Goal: Information Seeking & Learning: Learn about a topic

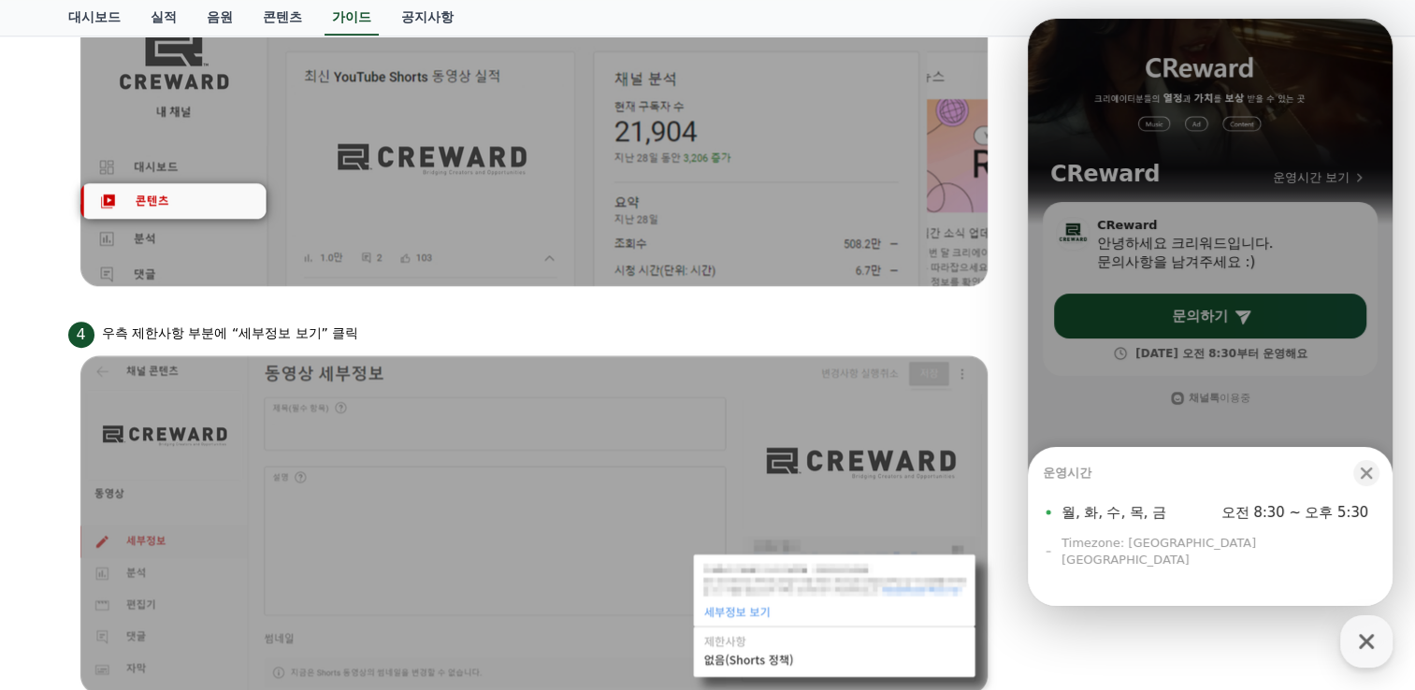
scroll to position [753, 0]
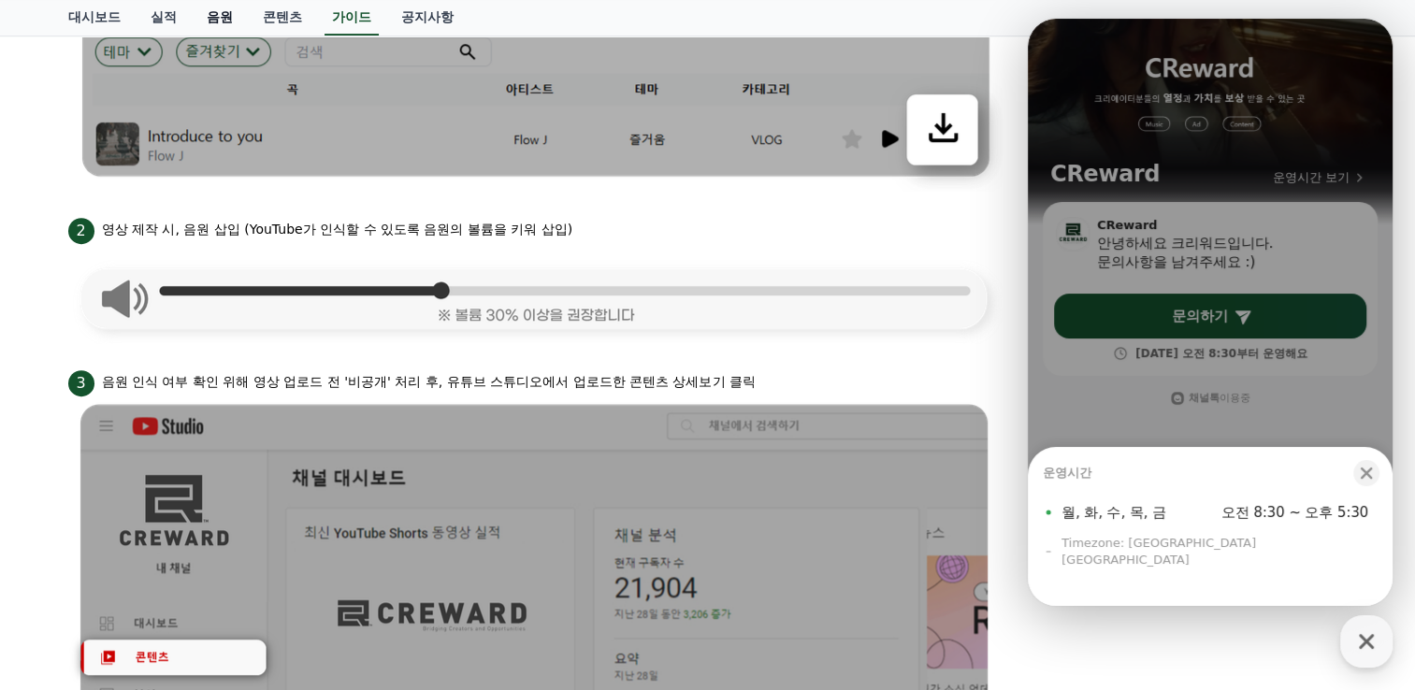
click at [225, 14] on link "음원" at bounding box center [220, 18] width 56 height 36
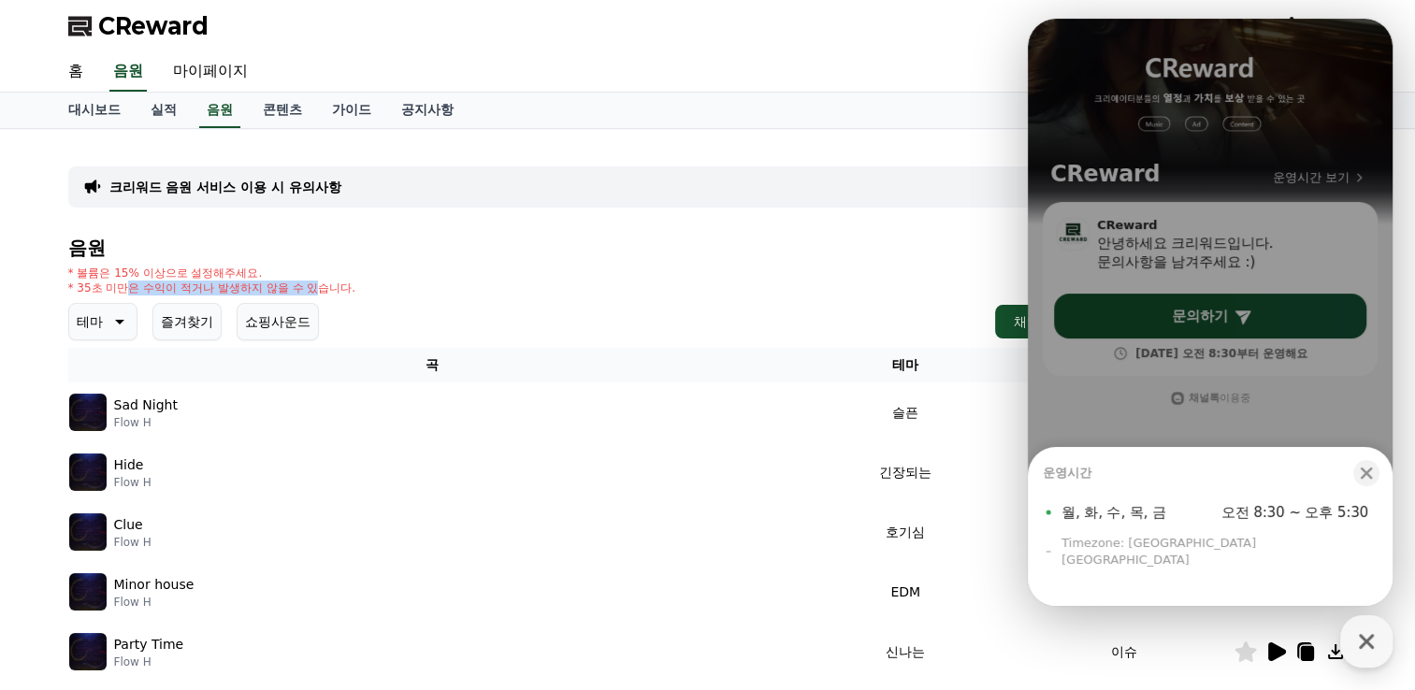
drag, startPoint x: 121, startPoint y: 290, endPoint x: 318, endPoint y: 291, distance: 197.3
click at [318, 291] on p "* 35초 미만은 수익이 적거나 발생하지 않을 수 있습니다." at bounding box center [212, 287] width 288 height 15
click at [389, 258] on div "음원 * 볼륨은 15% 이상으로 설정해주세요. * 35초 미만은 수익이 적거나 발생하지 않을 수 있습니다. 테마 즐겨찾기 쇼핑사운드 채널 등록…" at bounding box center [707, 627] width 1279 height 781
click at [1373, 482] on icon "button" at bounding box center [1366, 473] width 19 height 19
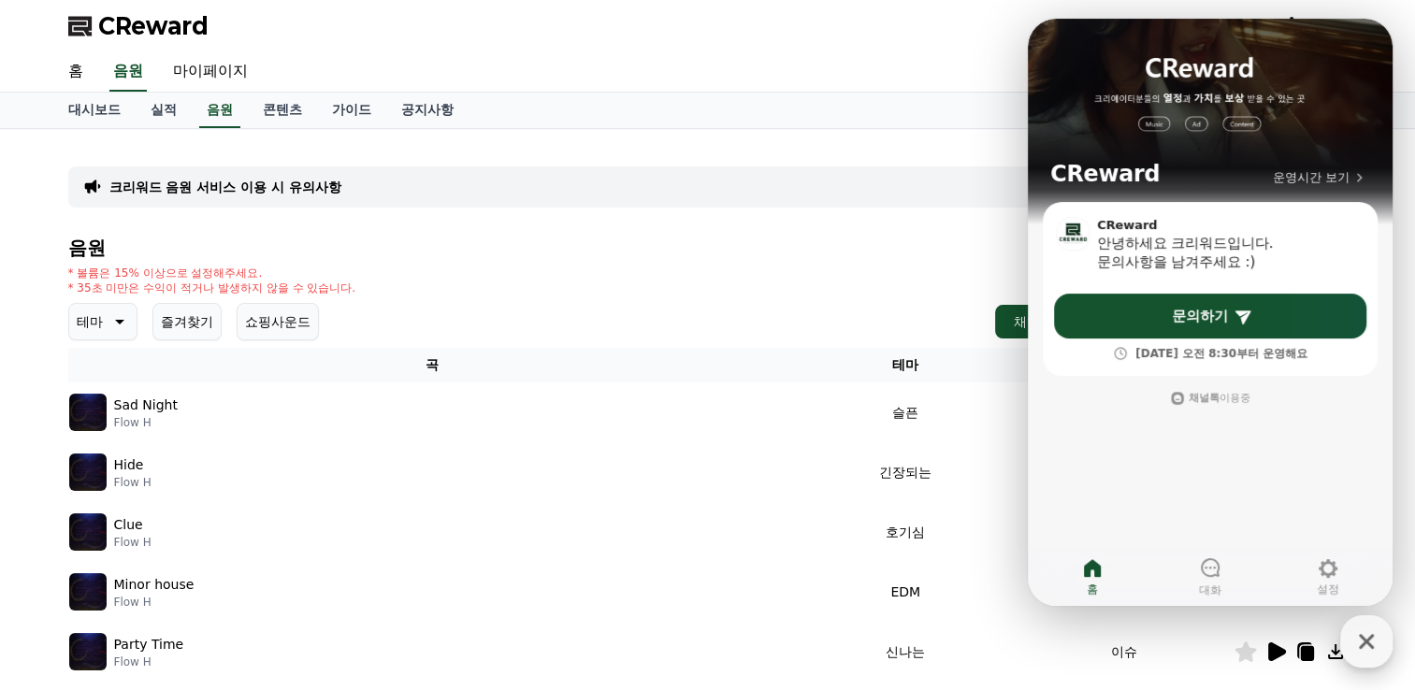
drag, startPoint x: 1373, startPoint y: 654, endPoint x: 1356, endPoint y: 648, distance: 18.9
click at [1373, 654] on icon "button" at bounding box center [1366, 642] width 34 height 34
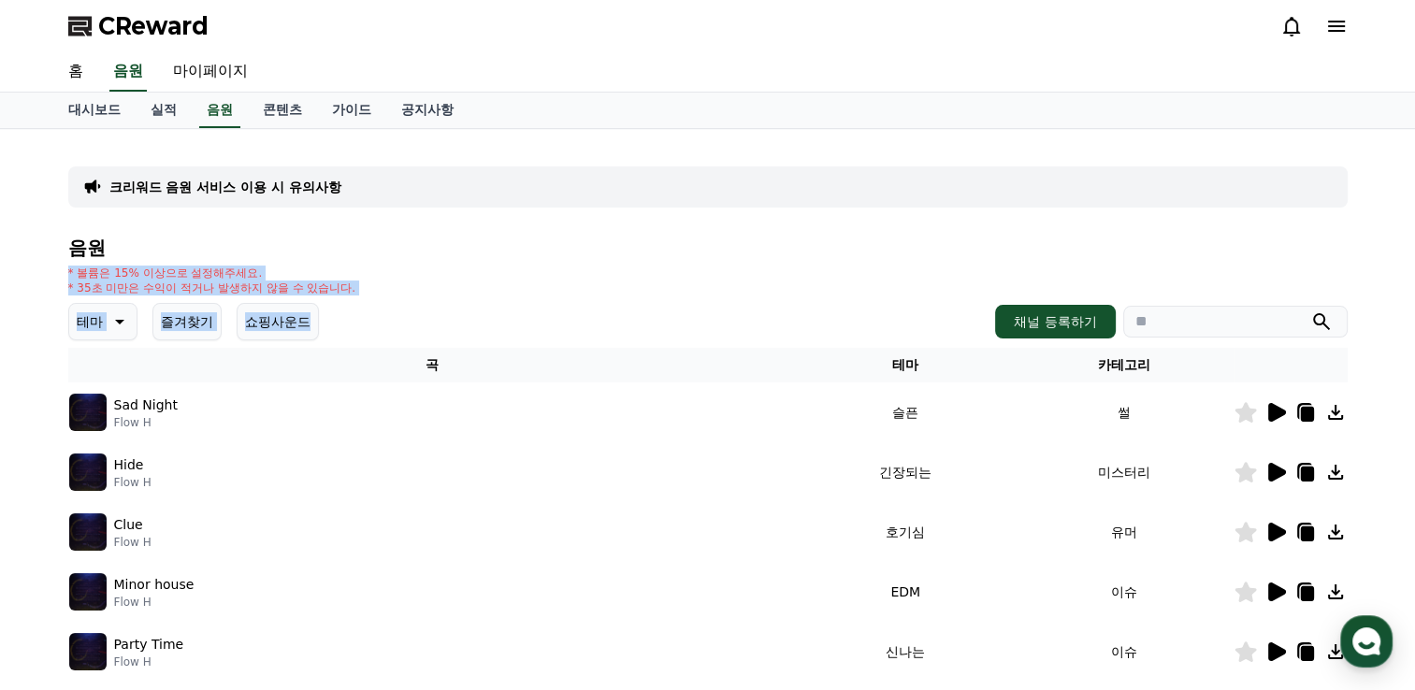
drag, startPoint x: 67, startPoint y: 273, endPoint x: 403, endPoint y: 318, distance: 338.6
click at [403, 318] on div "음원 * 볼륨은 15% 이상으로 설정해주세요. * 35초 미만은 수익이 적거나 발생하지 않을 수 있습니다. 테마 즐겨찾기 쇼핑사운드 채널 등록…" at bounding box center [707, 627] width 1279 height 781
click at [230, 188] on p "크리워드 음원 서비스 이용 시 유의사항" at bounding box center [225, 187] width 232 height 19
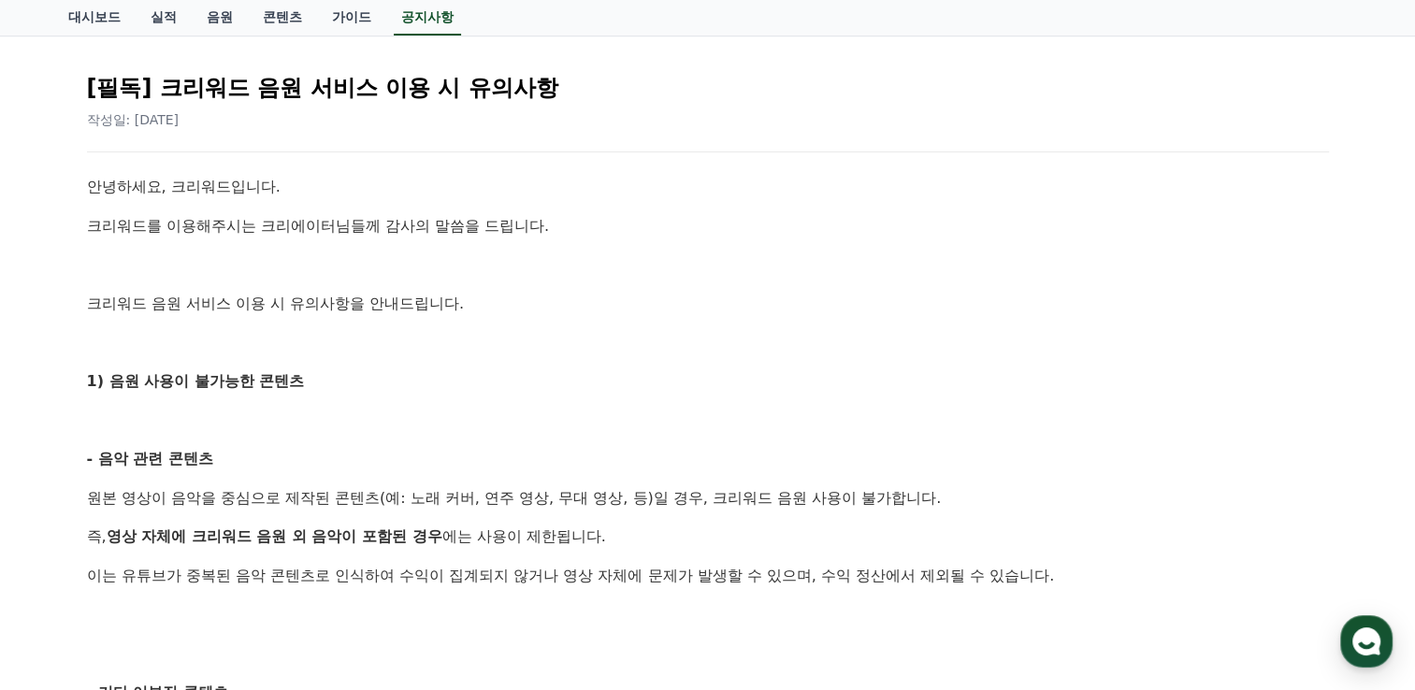
scroll to position [374, 0]
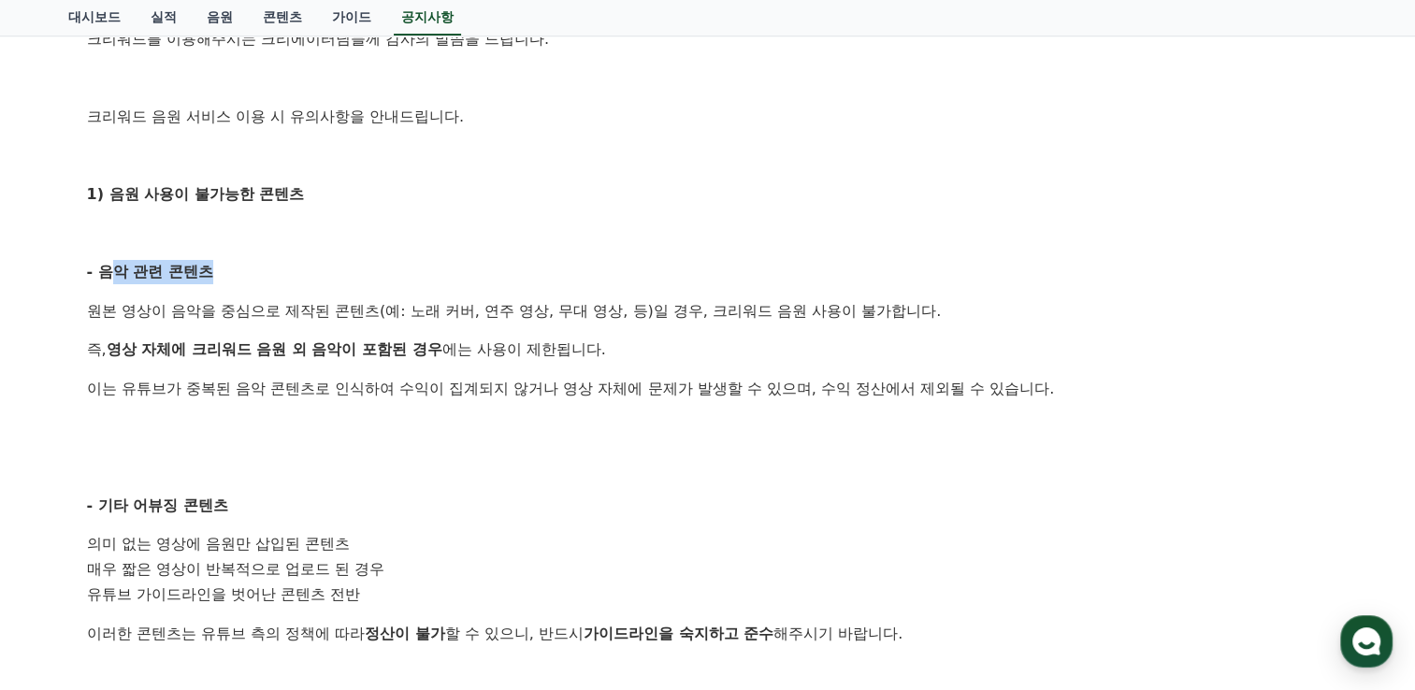
drag, startPoint x: 120, startPoint y: 257, endPoint x: 402, endPoint y: 257, distance: 282.3
click at [402, 257] on div "안녕하세요, 크리워드입니다. 크리워드를 이용해주시는 크리에이터님들께 감사의 말씀을 드립니다. 크리워드 음원 서비스 이용 시 유의사항을 안내드립…" at bounding box center [708, 609] width 1242 height 1242
drag, startPoint x: 402, startPoint y: 257, endPoint x: 434, endPoint y: 253, distance: 32.0
click at [434, 253] on div "안녕하세요, 크리워드입니다. 크리워드를 이용해주시는 크리에이터님들께 감사의 말씀을 드립니다. 크리워드 음원 서비스 이용 시 유의사항을 안내드립…" at bounding box center [708, 609] width 1242 height 1242
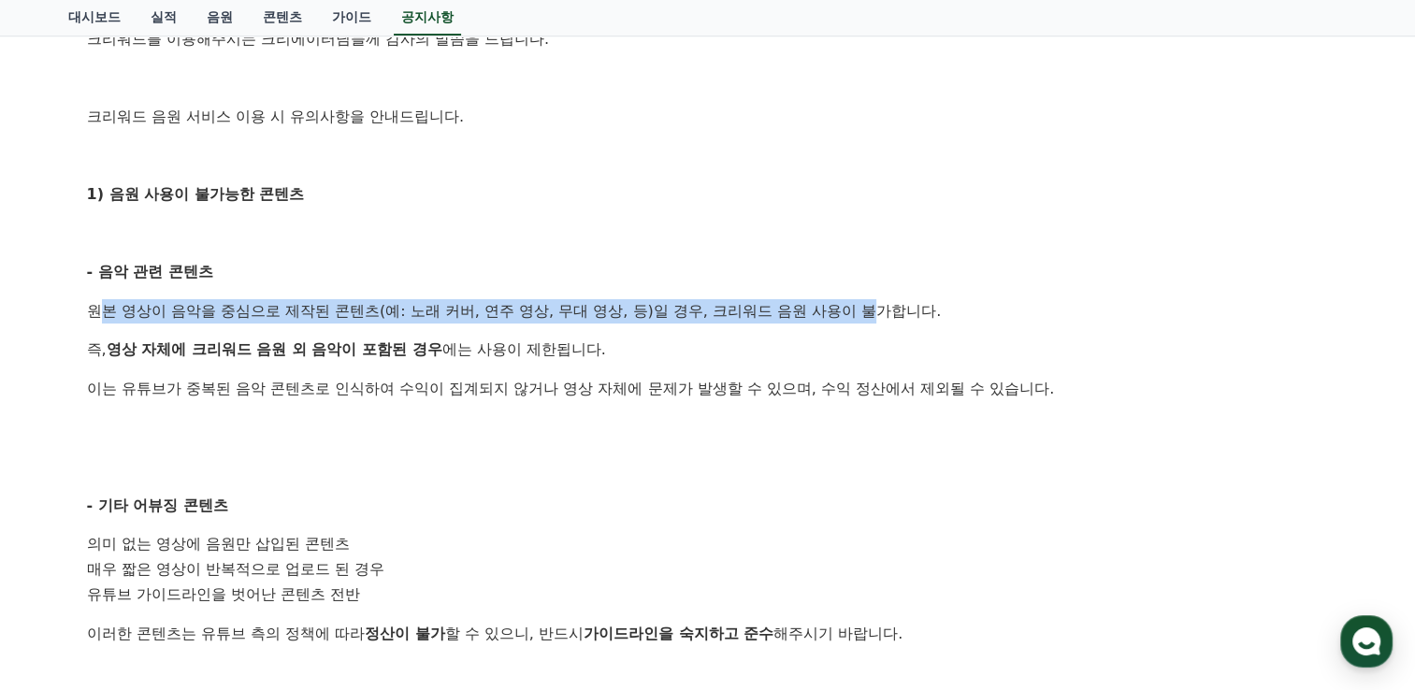
drag, startPoint x: 105, startPoint y: 309, endPoint x: 875, endPoint y: 309, distance: 770.4
click at [875, 309] on p "원본 영상이 음악을 중심으로 제작된 콘텐츠(예: 노래 커버, 연주 영상, 무대 영상, 등)일 경우, 크리워드 음원 사용이 불가합니다." at bounding box center [708, 311] width 1242 height 24
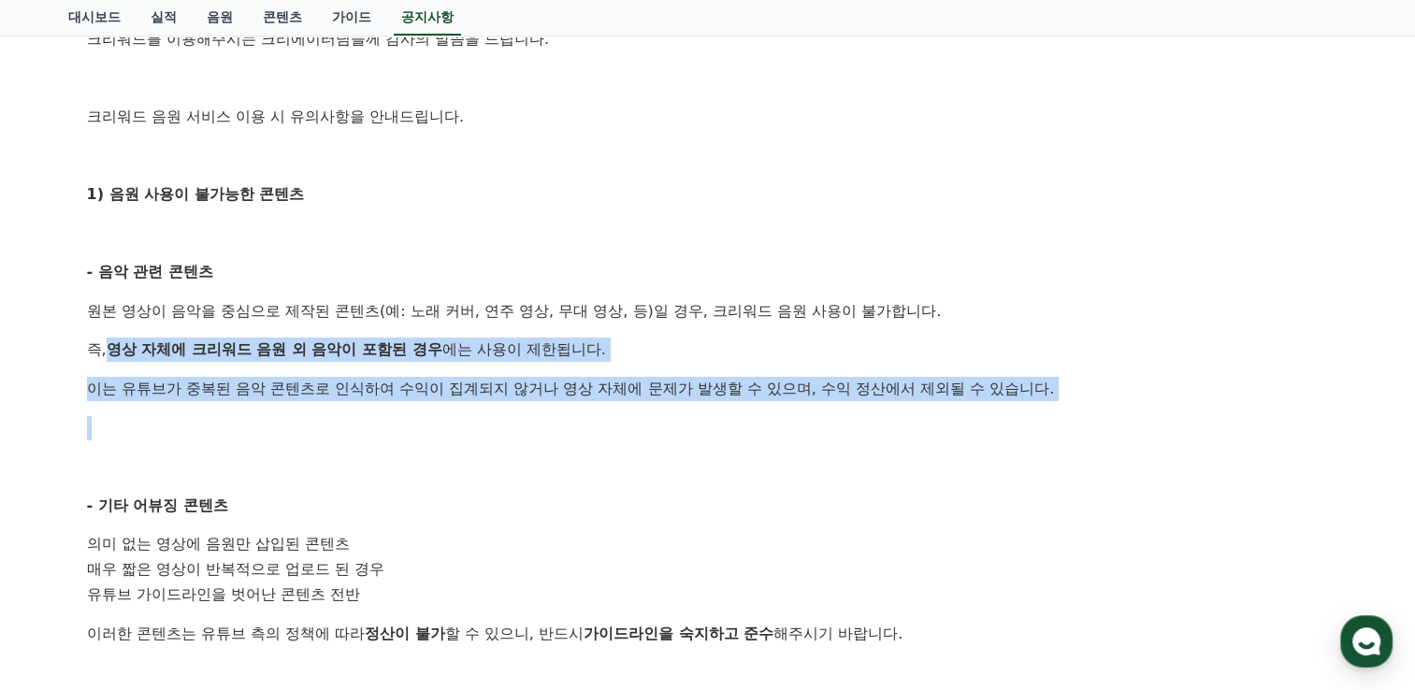
drag, startPoint x: 116, startPoint y: 352, endPoint x: 729, endPoint y: 438, distance: 619.3
click at [729, 438] on div "안녕하세요, 크리워드입니다. 크리워드를 이용해주시는 크리에이터님들께 감사의 말씀을 드립니다. 크리워드 음원 서비스 이용 시 유의사항을 안내드립…" at bounding box center [708, 609] width 1242 height 1242
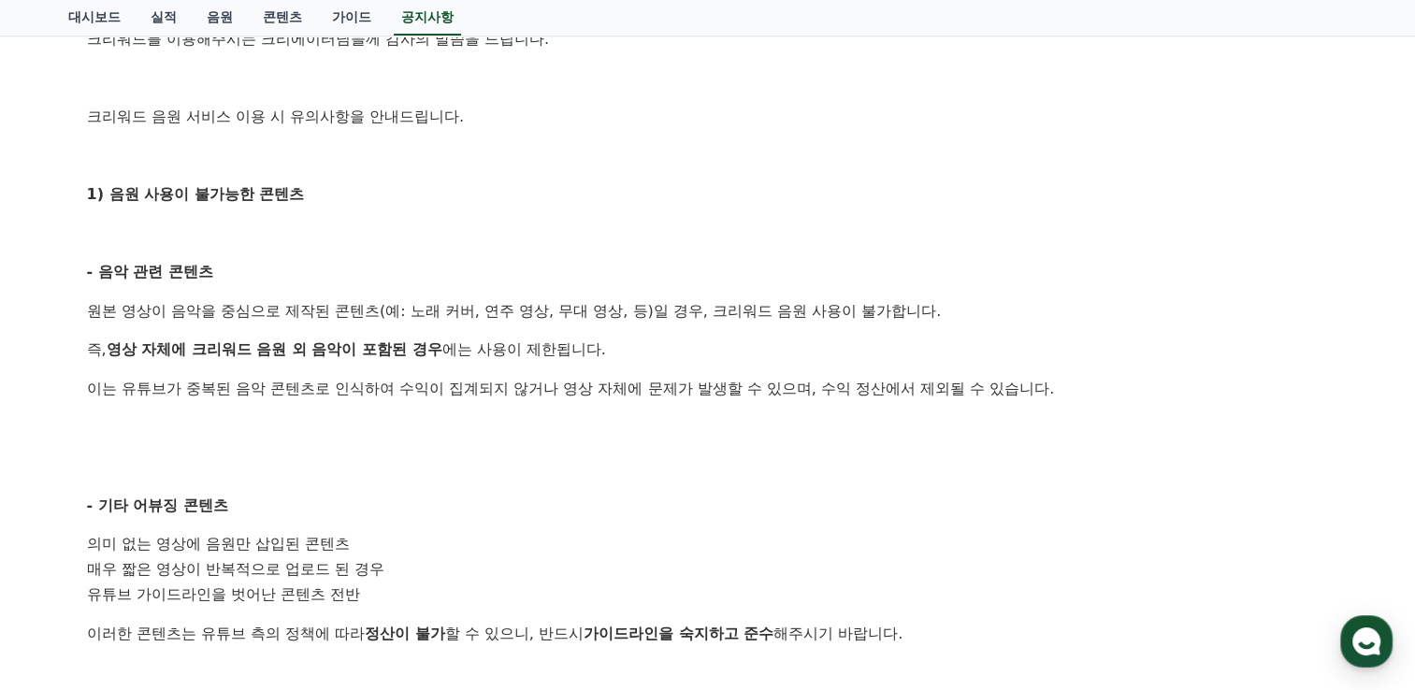
click at [455, 447] on div "안녕하세요, 크리워드입니다. 크리워드를 이용해주시는 크리에이터님들께 감사의 말씀을 드립니다. 크리워드 음원 서비스 이용 시 유의사항을 안내드립…" at bounding box center [708, 609] width 1242 height 1242
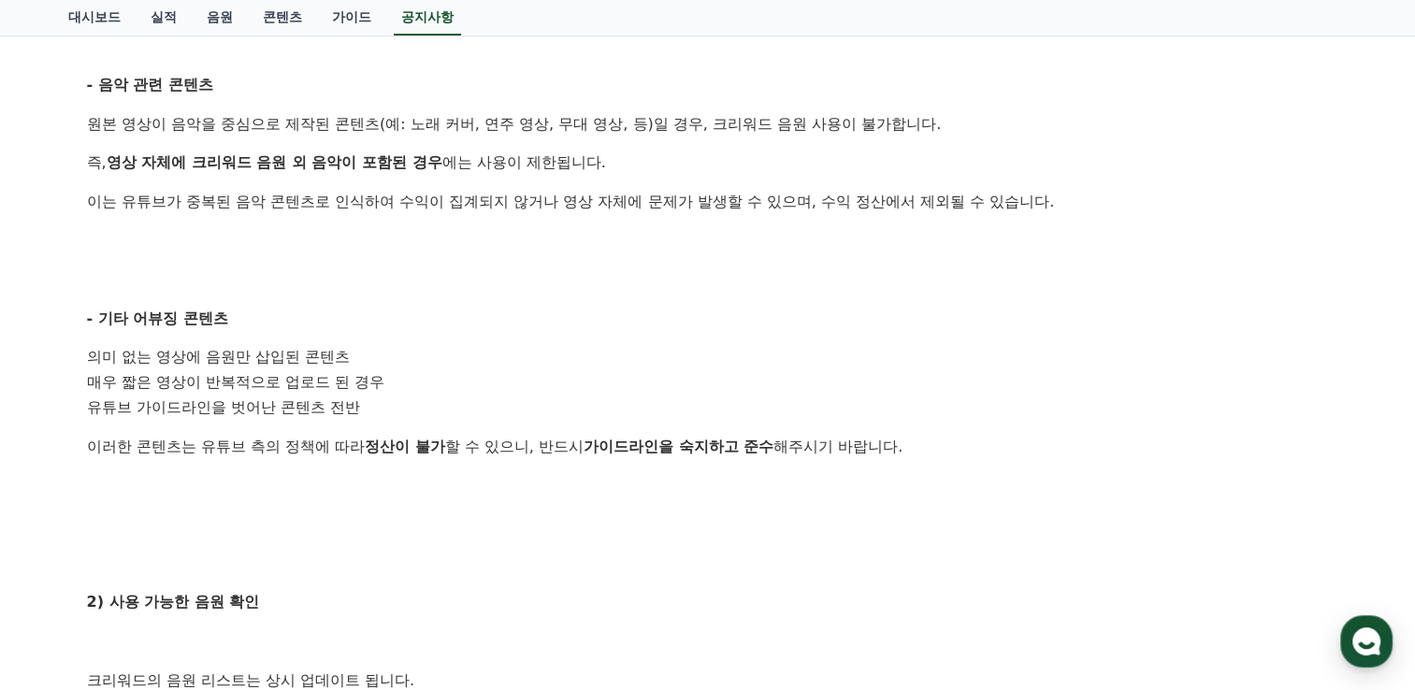
scroll to position [654, 0]
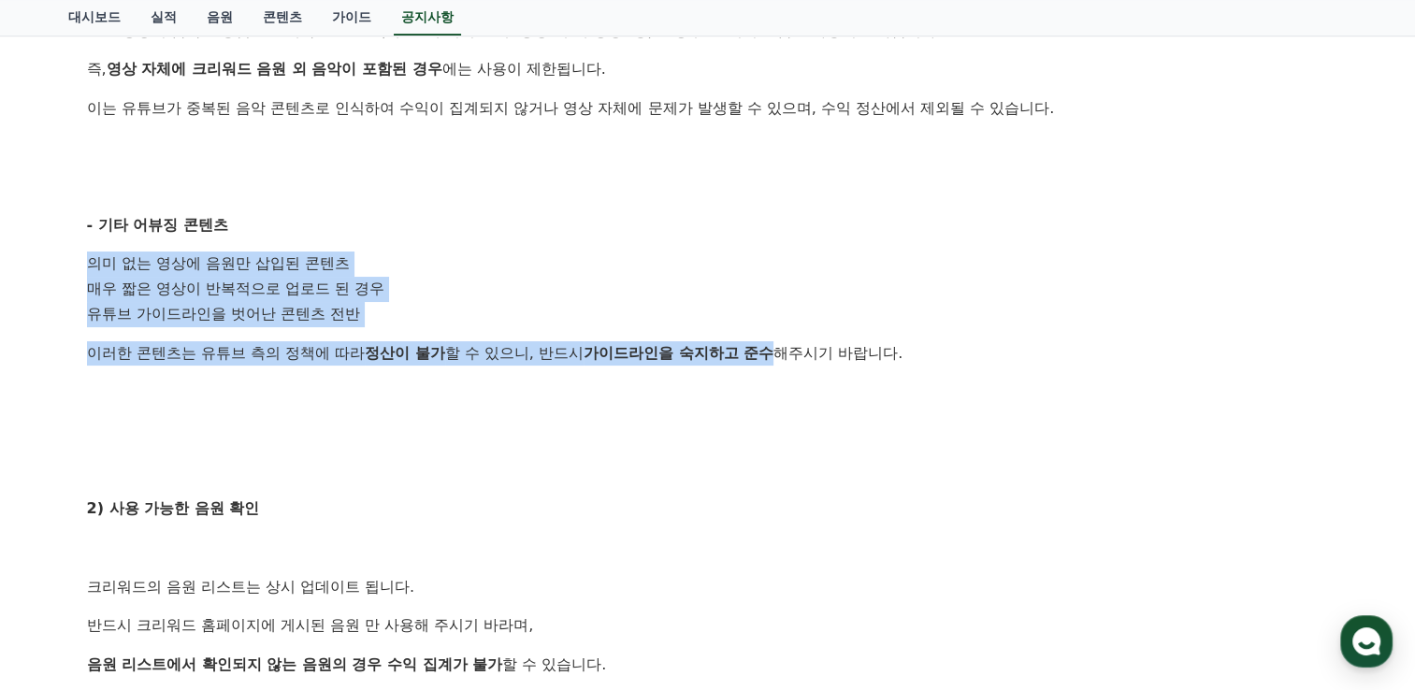
drag, startPoint x: 151, startPoint y: 268, endPoint x: 791, endPoint y: 357, distance: 646.5
click at [791, 357] on div "안녕하세요, 크리워드입니다. 크리워드를 이용해주시는 크리에이터님들께 감사의 말씀을 드립니다. 크리워드 음원 서비스 이용 시 유의사항을 안내드립…" at bounding box center [708, 328] width 1242 height 1242
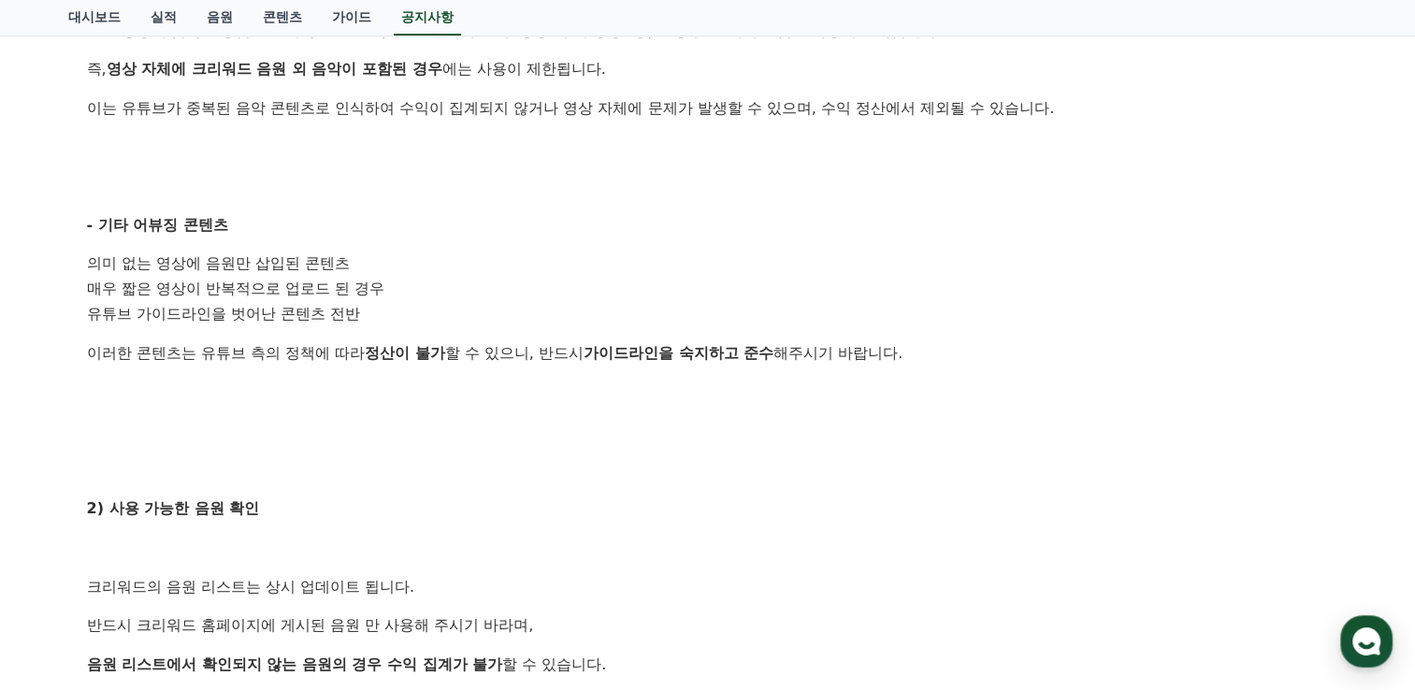
click at [348, 433] on p at bounding box center [708, 431] width 1242 height 24
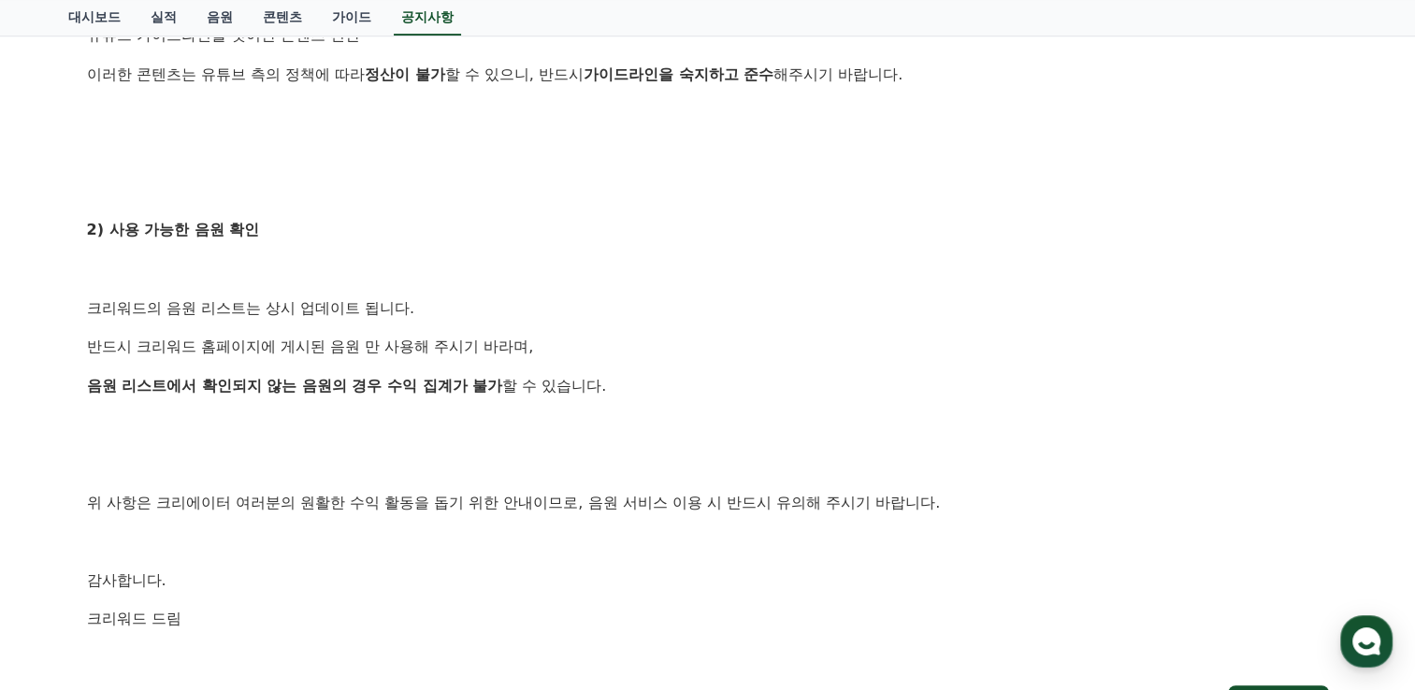
scroll to position [935, 0]
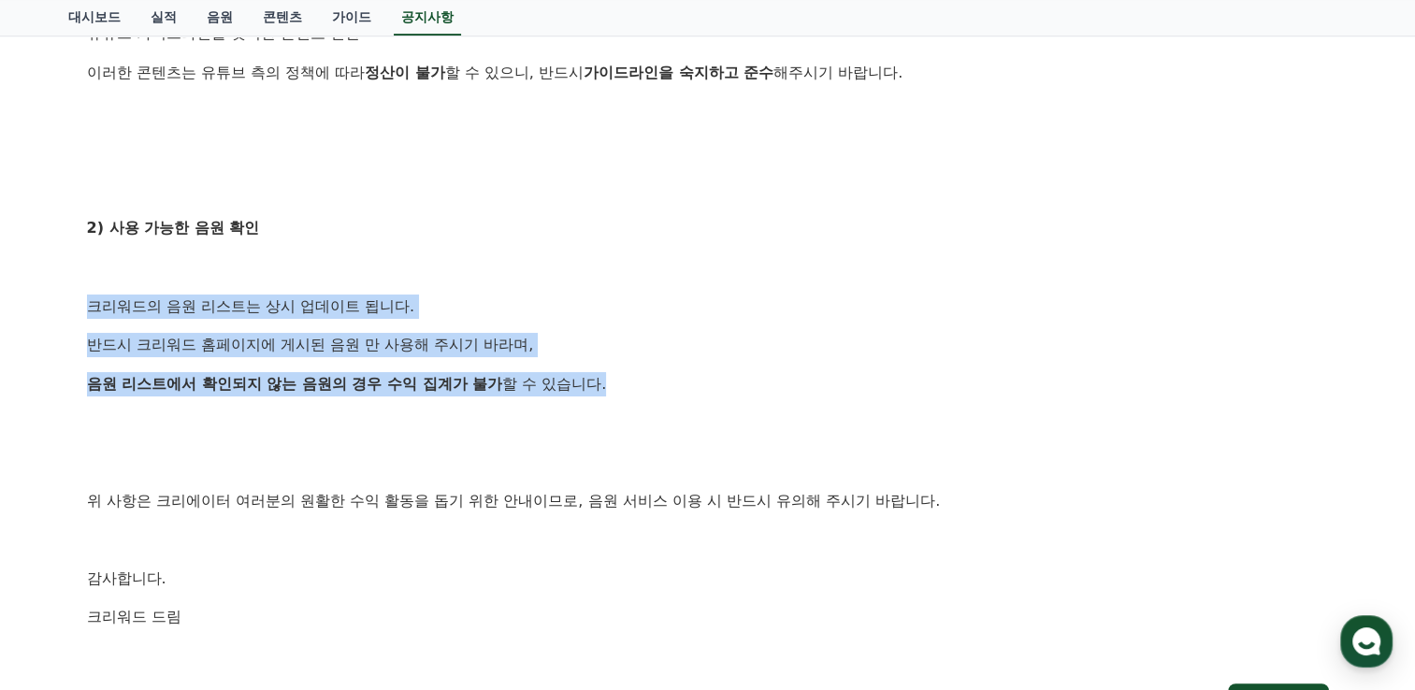
drag, startPoint x: 97, startPoint y: 294, endPoint x: 658, endPoint y: 378, distance: 567.2
click at [658, 378] on div "안녕하세요, 크리워드입니다. 크리워드를 이용해주시는 크리에이터님들께 감사의 말씀을 드립니다. 크리워드 음원 서비스 이용 시 유의사항을 안내드립…" at bounding box center [708, 48] width 1242 height 1242
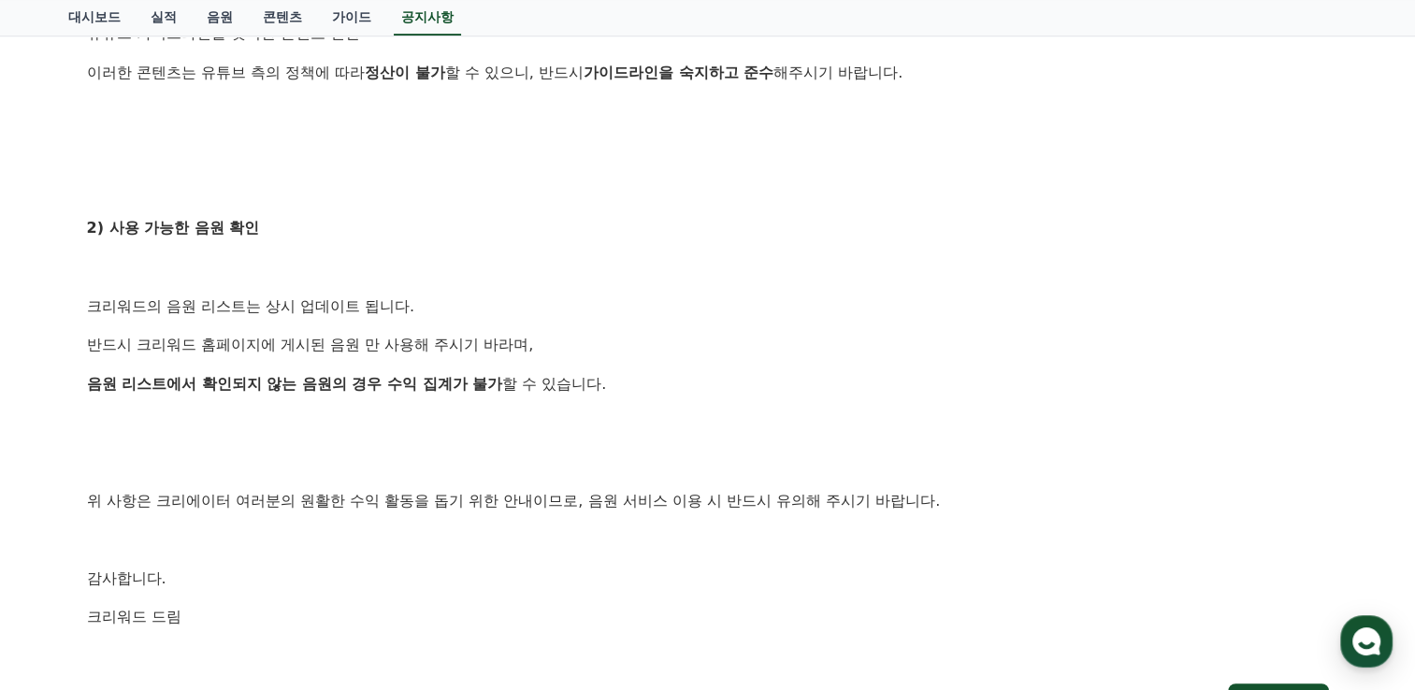
click at [404, 442] on div "안녕하세요, 크리워드입니다. 크리워드를 이용해주시는 크리에이터님들께 감사의 말씀을 드립니다. 크리워드 음원 서비스 이용 시 유의사항을 안내드립…" at bounding box center [708, 48] width 1242 height 1242
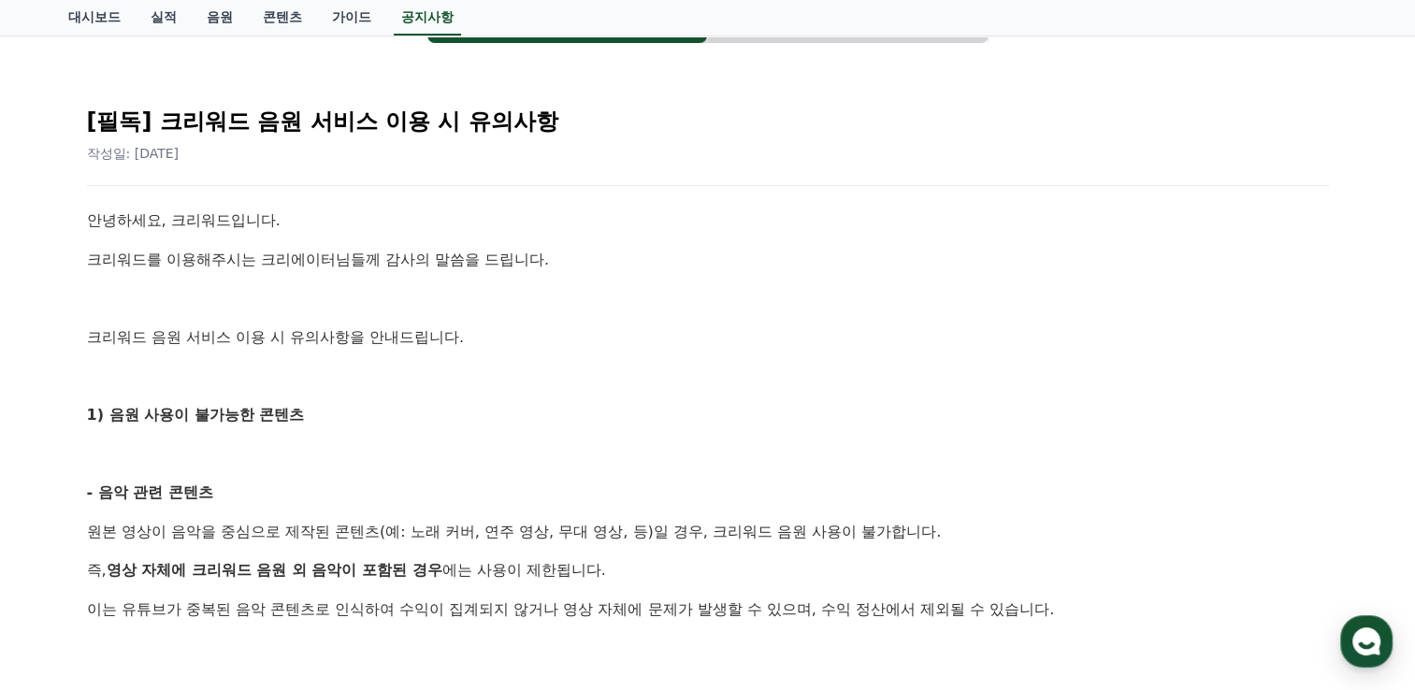
scroll to position [0, 0]
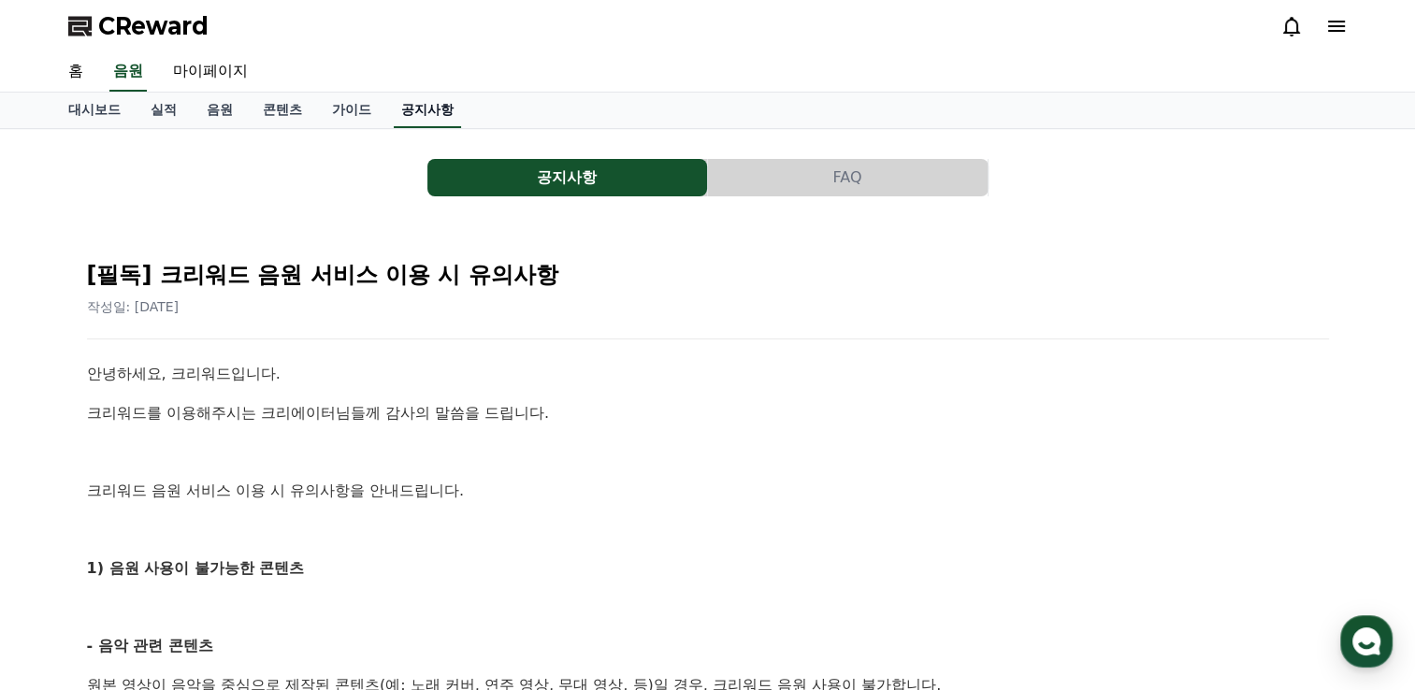
click at [424, 107] on link "공지사항" at bounding box center [427, 111] width 67 height 36
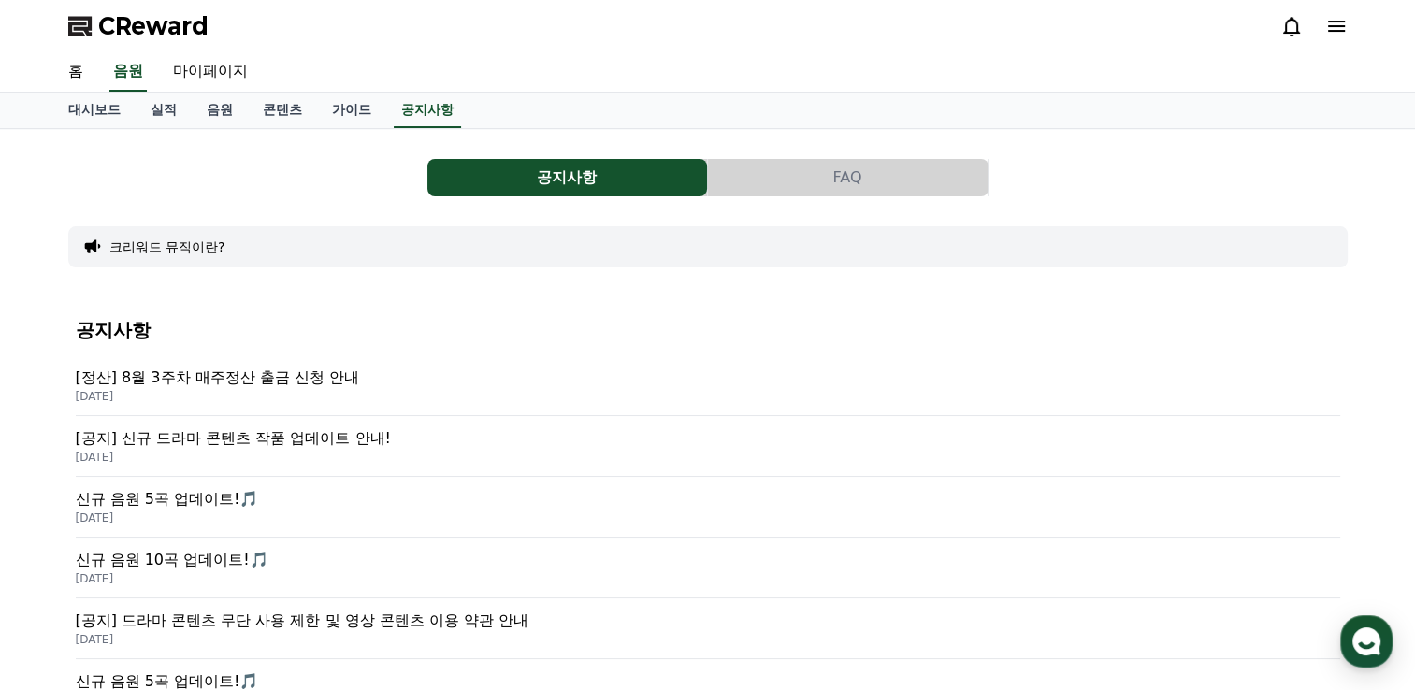
click at [830, 187] on button "FAQ" at bounding box center [848, 177] width 280 height 37
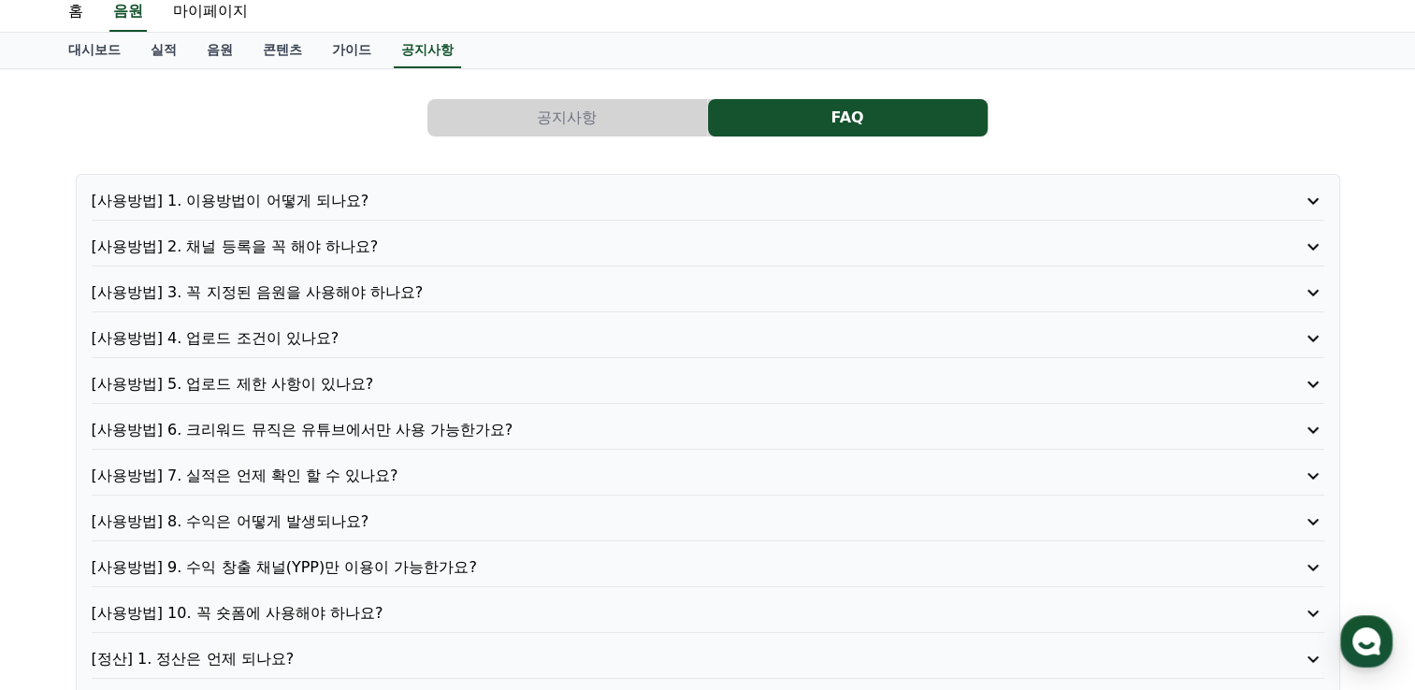
scroll to position [93, 0]
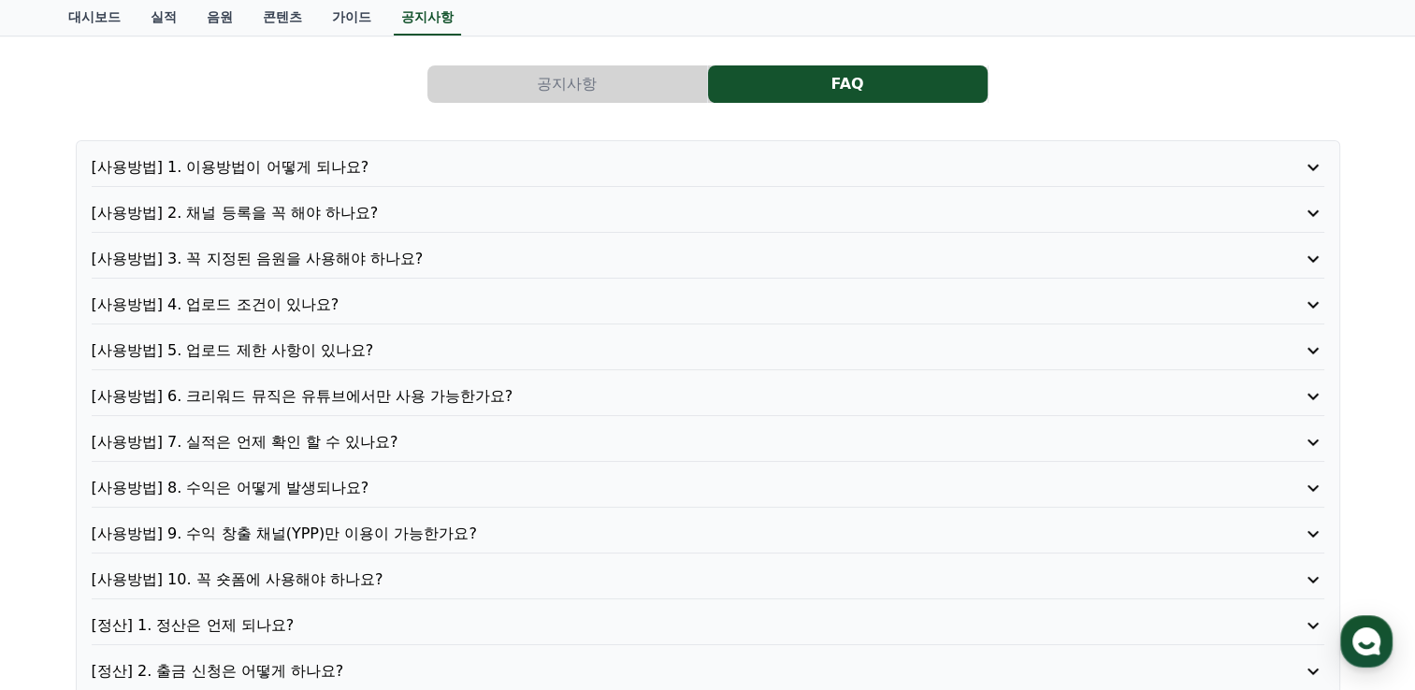
click at [211, 308] on p "[사용방법] 4. 업로드 조건이 있나요?" at bounding box center [659, 305] width 1134 height 22
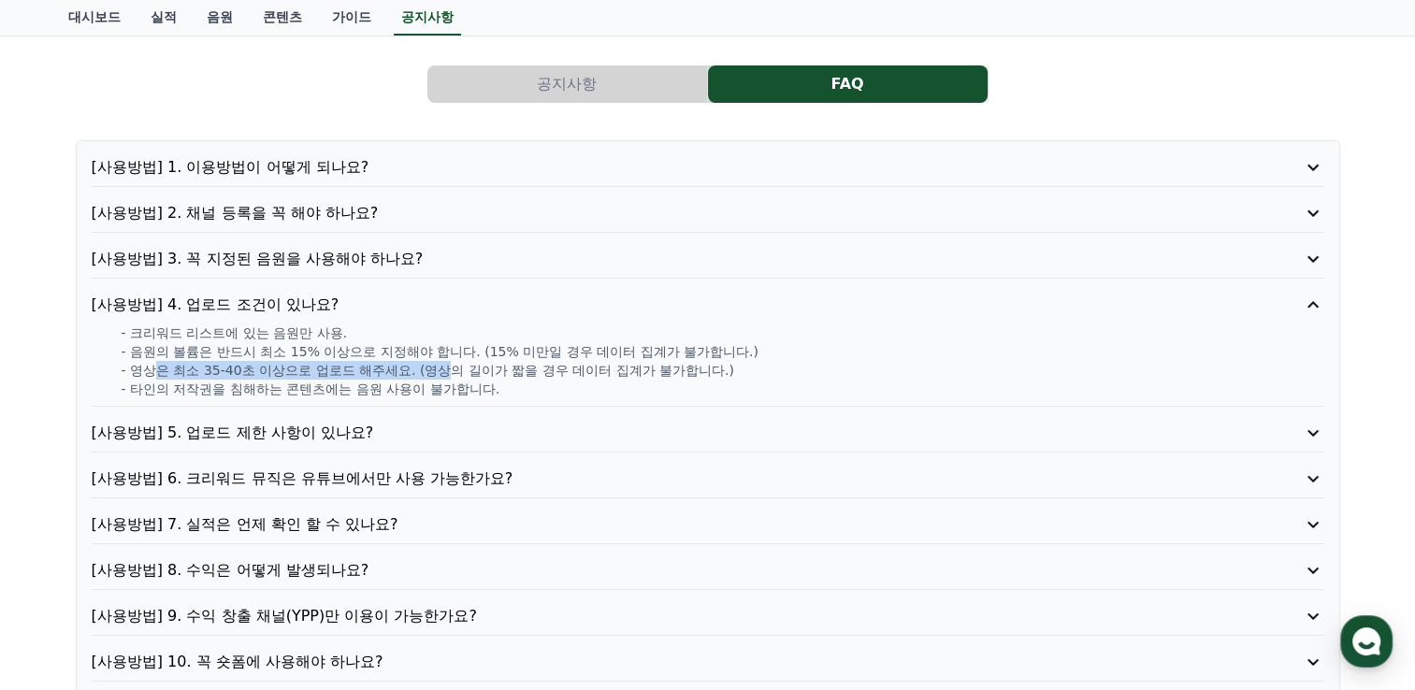
drag, startPoint x: 162, startPoint y: 366, endPoint x: 446, endPoint y: 366, distance: 284.2
click at [446, 366] on p "- 영상은 최소 35-40초 이상으로 업로드 해주세요. (영상의 길이가 짧을 경우 데이터 집계가 불가합니다.)" at bounding box center [723, 370] width 1202 height 19
click at [274, 380] on p "- 타인의 저작권을 침해하는 콘텐츠에는 음원 사용이 불가합니다." at bounding box center [723, 389] width 1202 height 19
drag, startPoint x: 203, startPoint y: 366, endPoint x: 618, endPoint y: 374, distance: 415.2
click at [618, 374] on p "- 영상은 최소 35-40초 이상으로 업로드 해주세요. (영상의 길이가 짧을 경우 데이터 집계가 불가합니다.)" at bounding box center [723, 370] width 1202 height 19
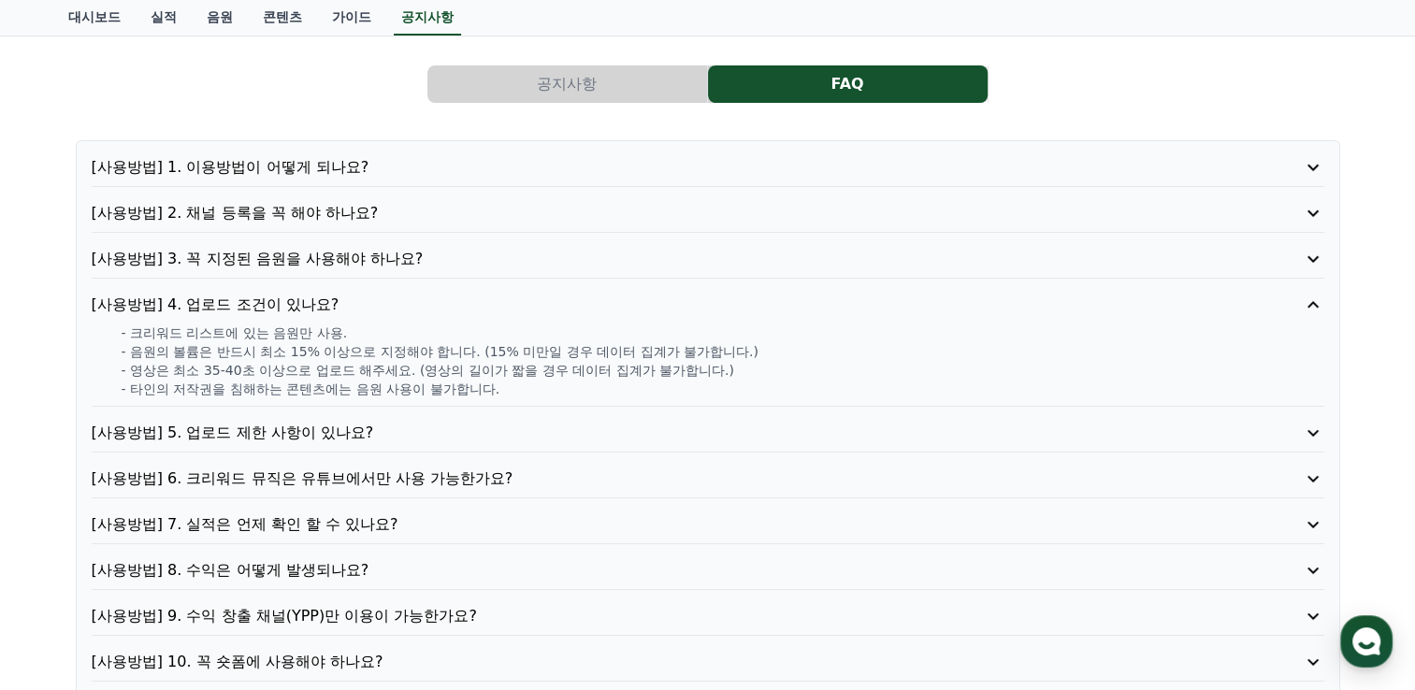
click at [455, 391] on p "- 타인의 저작권을 침해하는 콘텐츠에는 음원 사용이 불가합니다." at bounding box center [723, 389] width 1202 height 19
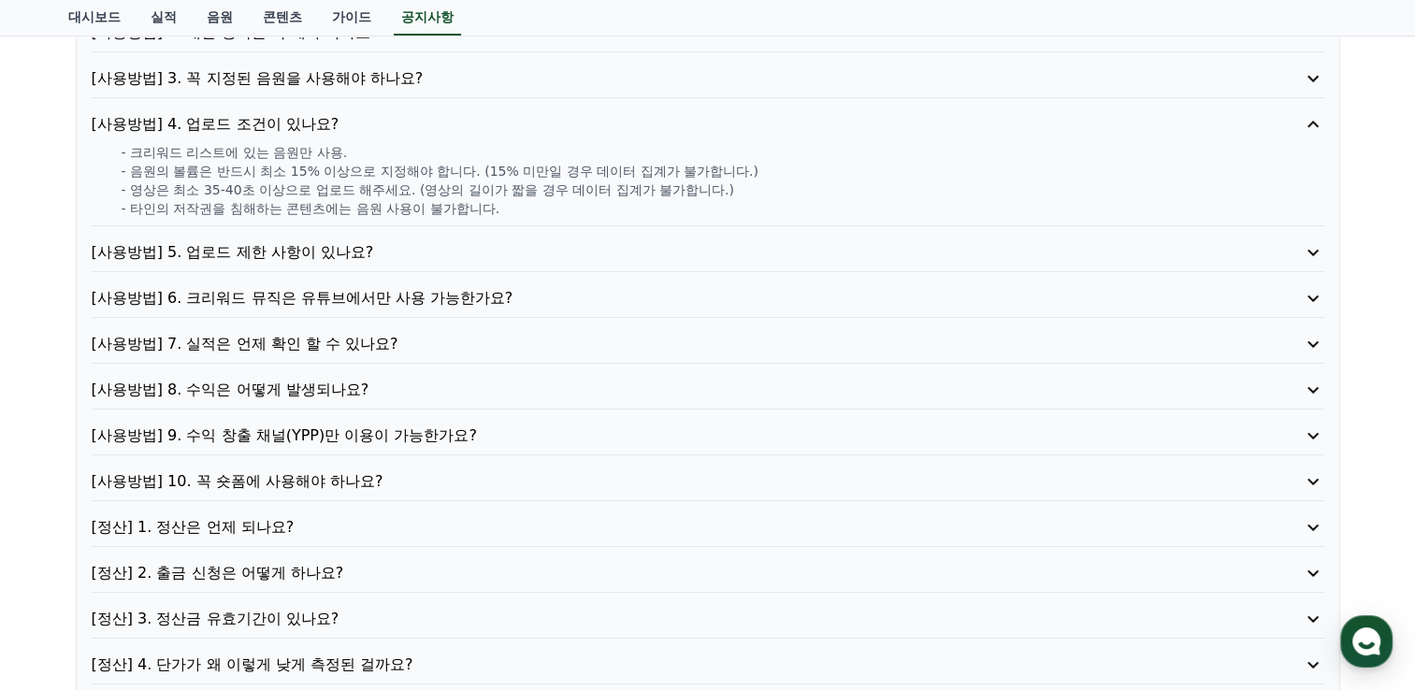
scroll to position [280, 0]
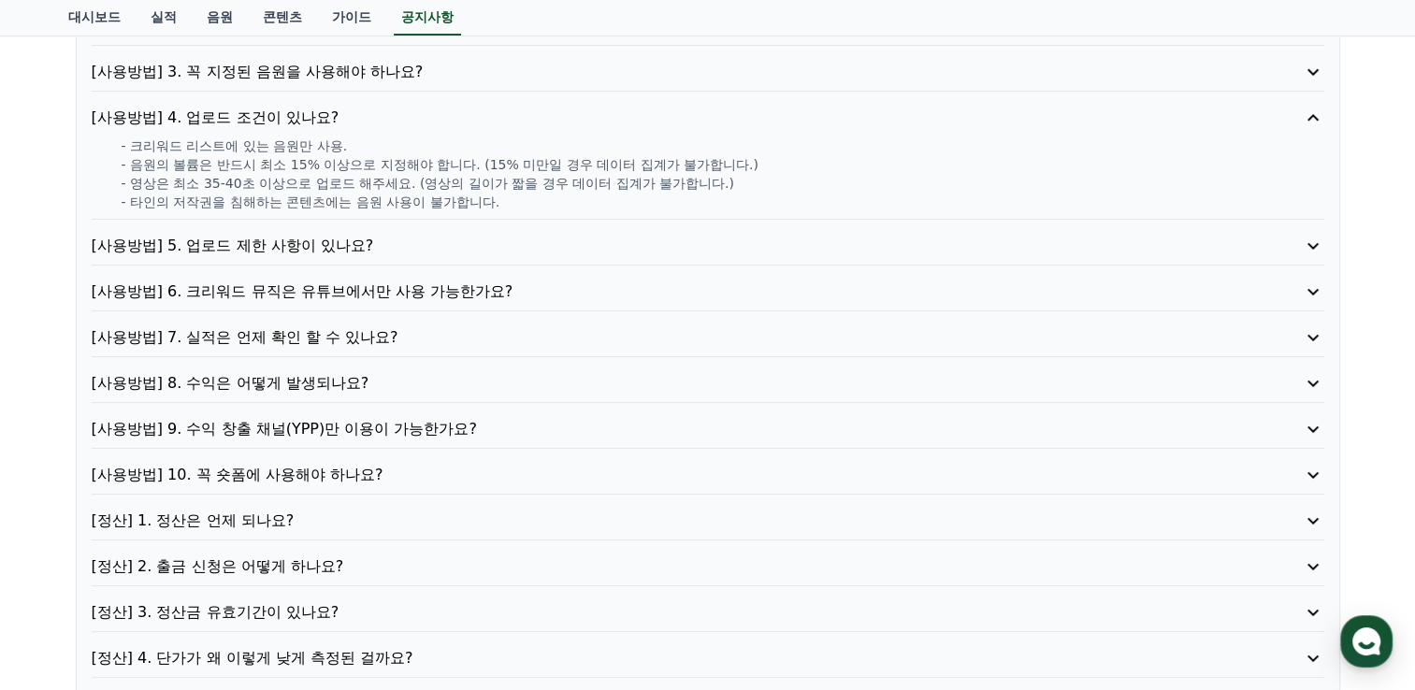
click at [339, 236] on p "[사용방법] 5. 업로드 제한 사항이 있나요?" at bounding box center [659, 246] width 1134 height 22
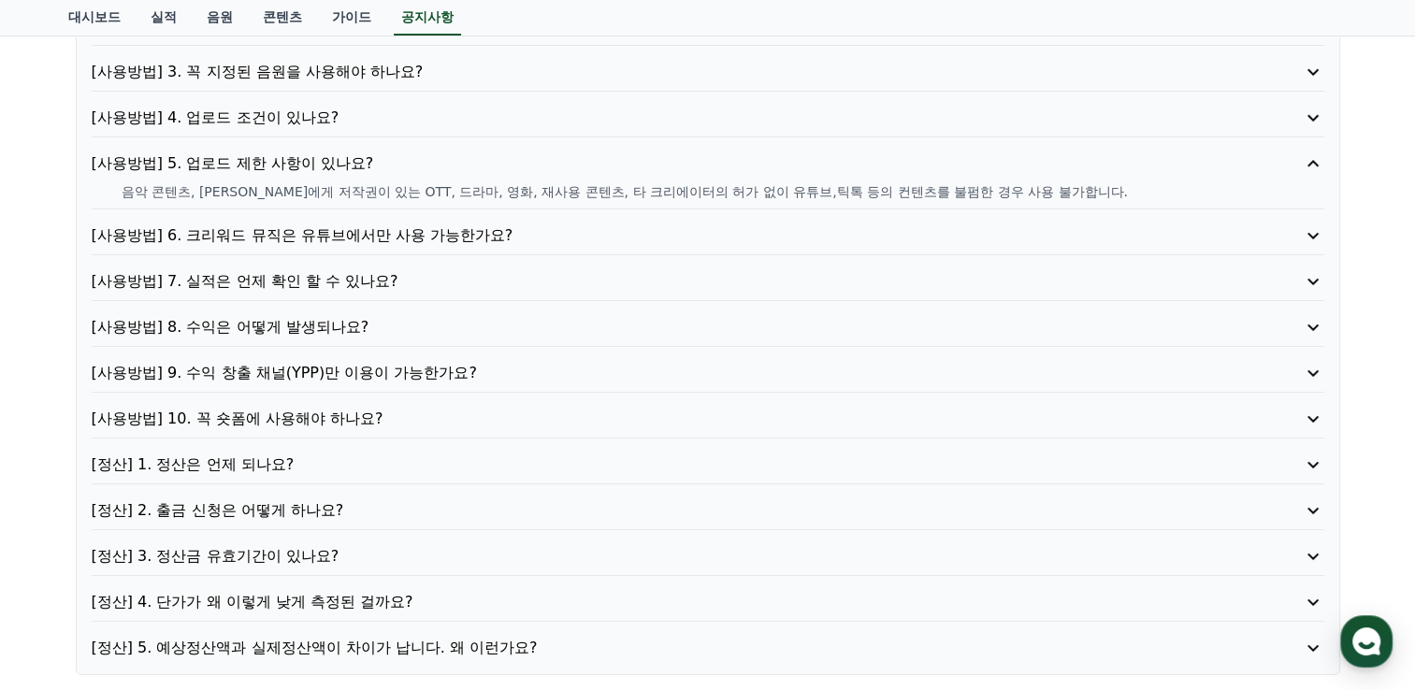
drag, startPoint x: 275, startPoint y: 186, endPoint x: 892, endPoint y: 182, distance: 617.1
click at [892, 182] on p "음악 콘텐츠, 타인에게 저작권이 있는 OTT, 드라마, 영화, 재사용 콘텐츠, 타 크리에이터의 허가 없이 유튜브,틱톡 등의 컨텐츠를 불펌한 경…" at bounding box center [723, 191] width 1202 height 19
click at [402, 235] on p "[사용방법] 6. 크리워드 뮤직은 유튜브에서만 사용 가능한가요?" at bounding box center [659, 235] width 1134 height 22
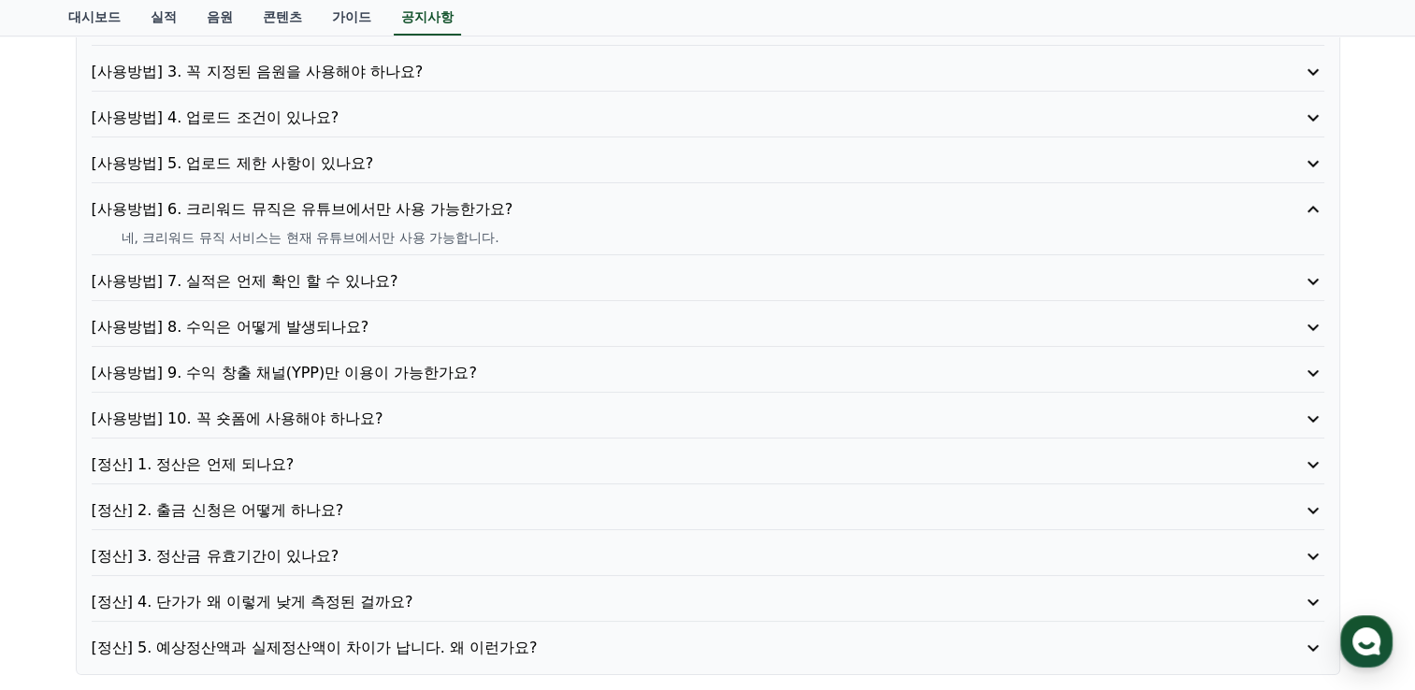
drag, startPoint x: 182, startPoint y: 237, endPoint x: 420, endPoint y: 231, distance: 237.5
click at [420, 231] on p "네, 크리워드 뮤직 서비스는 현재 유튜브에서만 사용 가능합니다." at bounding box center [723, 237] width 1202 height 19
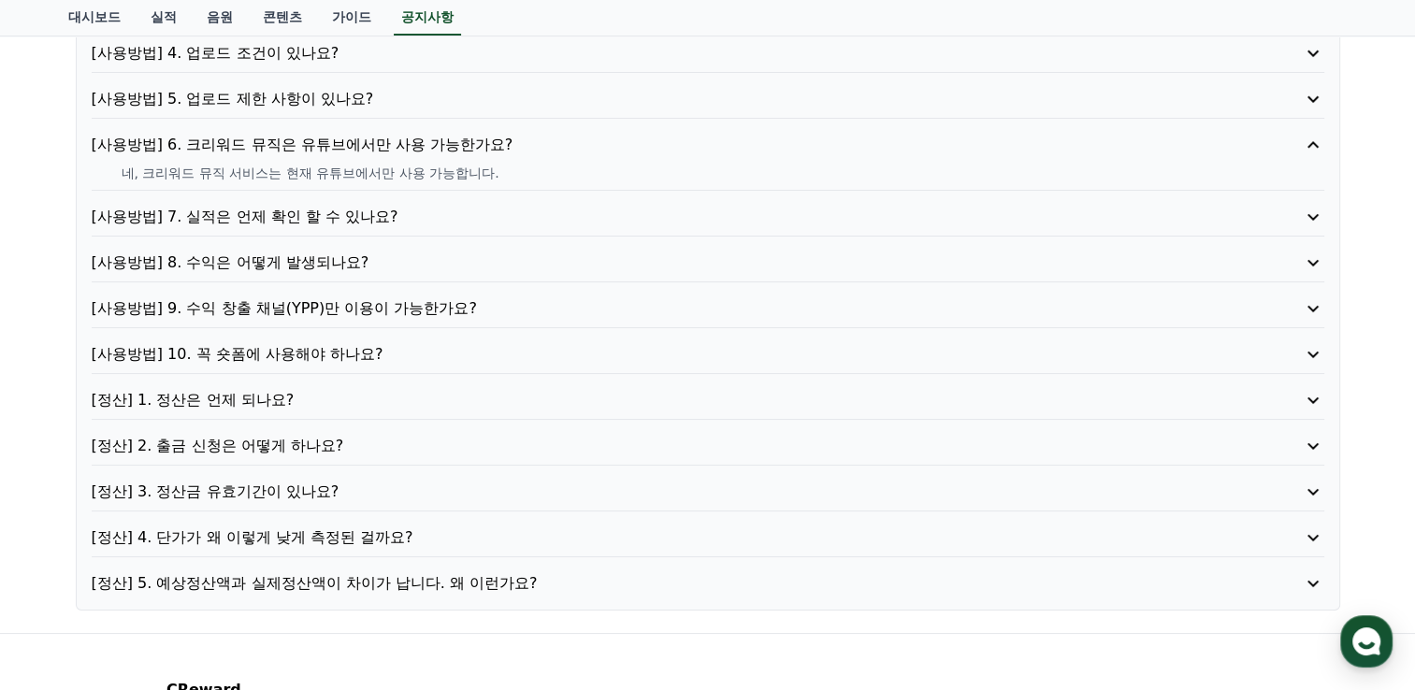
scroll to position [374, 0]
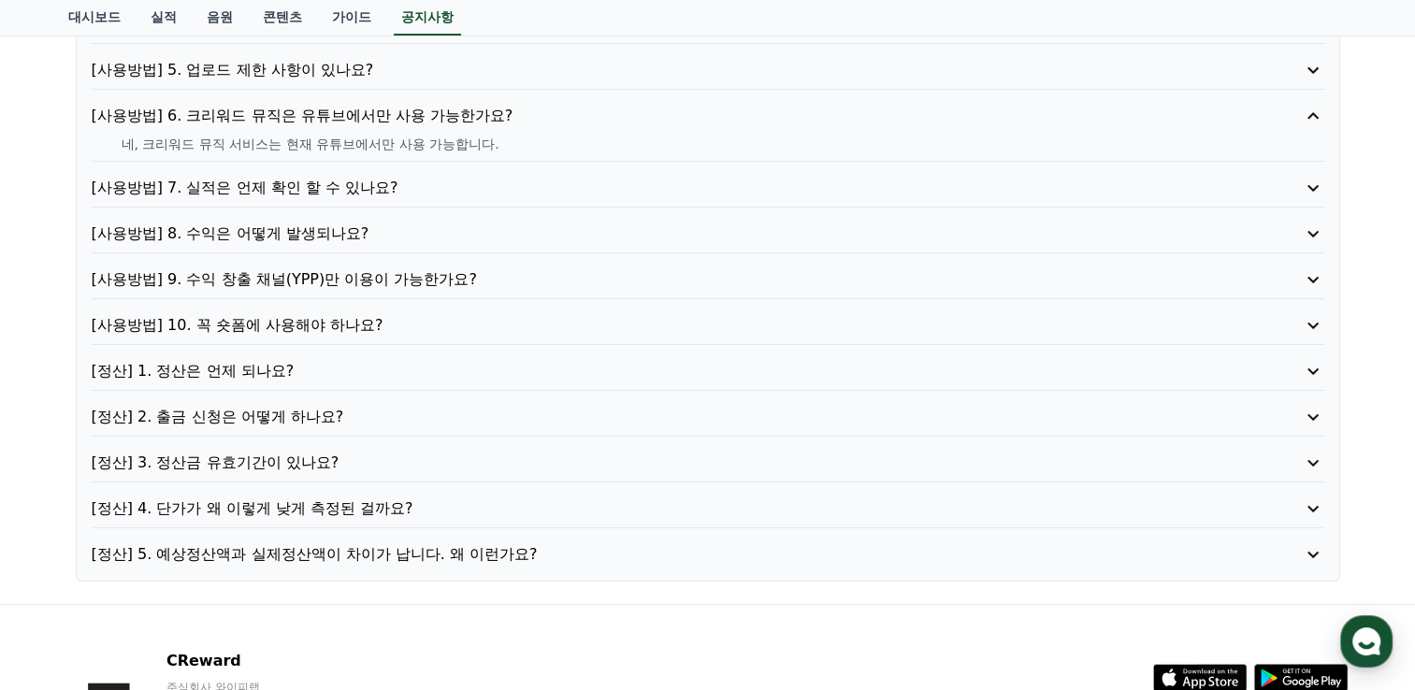
click at [256, 314] on p "[사용방법] 10. 꼭 숏폼에 사용해야 하나요?" at bounding box center [659, 325] width 1134 height 22
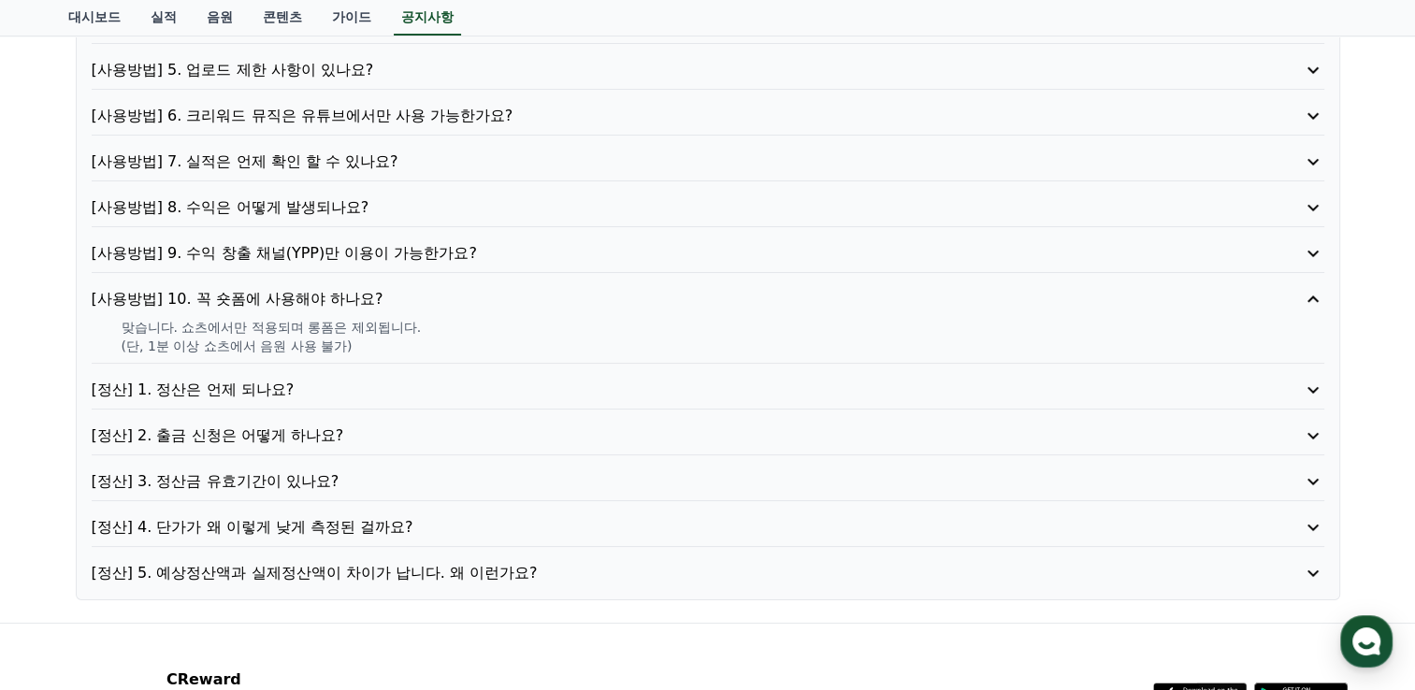
drag, startPoint x: 201, startPoint y: 323, endPoint x: 325, endPoint y: 339, distance: 125.5
click at [325, 339] on div "맞습니다. 쇼츠에서만 적용되며 롱폼은 제외됩니다. (단, 1분 이상 쇼츠에서 음원 사용 불가)" at bounding box center [708, 336] width 1232 height 37
drag, startPoint x: 325, startPoint y: 339, endPoint x: 459, endPoint y: 346, distance: 133.9
click at [459, 346] on p "(단, 1분 이상 쇼츠에서 음원 사용 불가)" at bounding box center [723, 346] width 1202 height 19
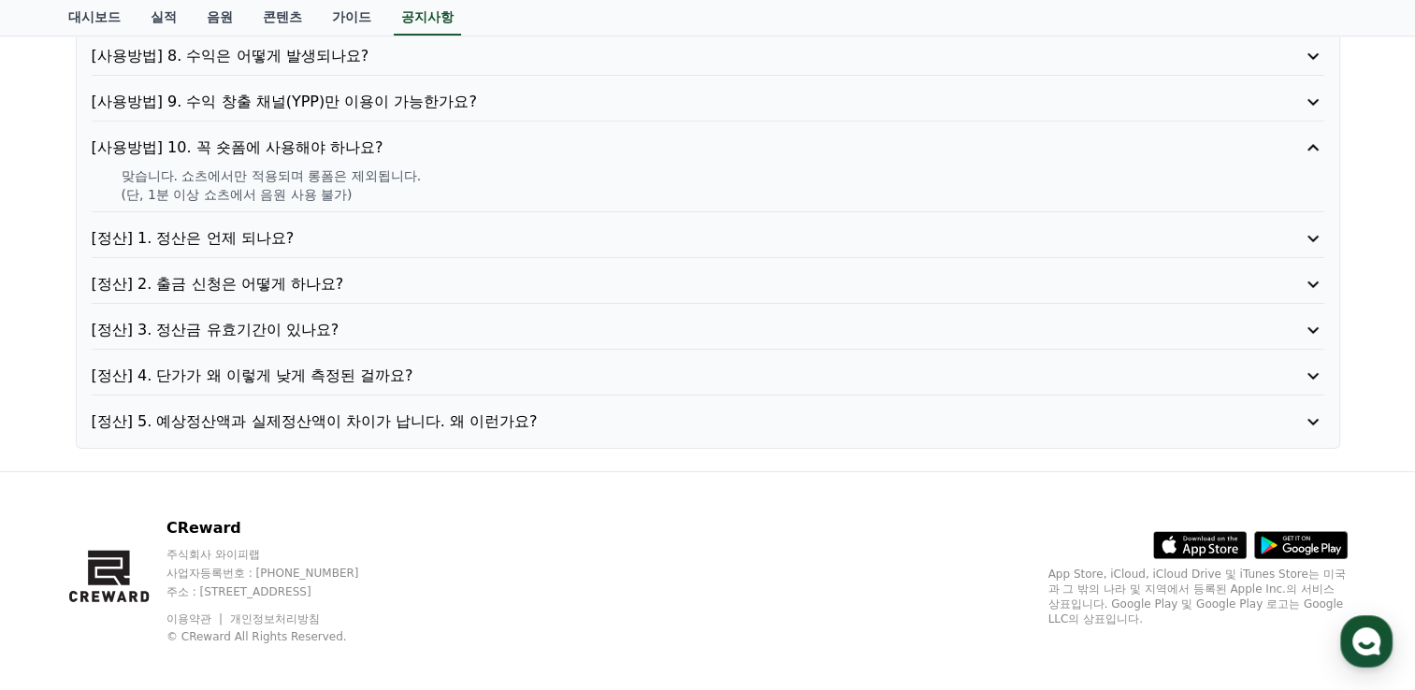
scroll to position [535, 0]
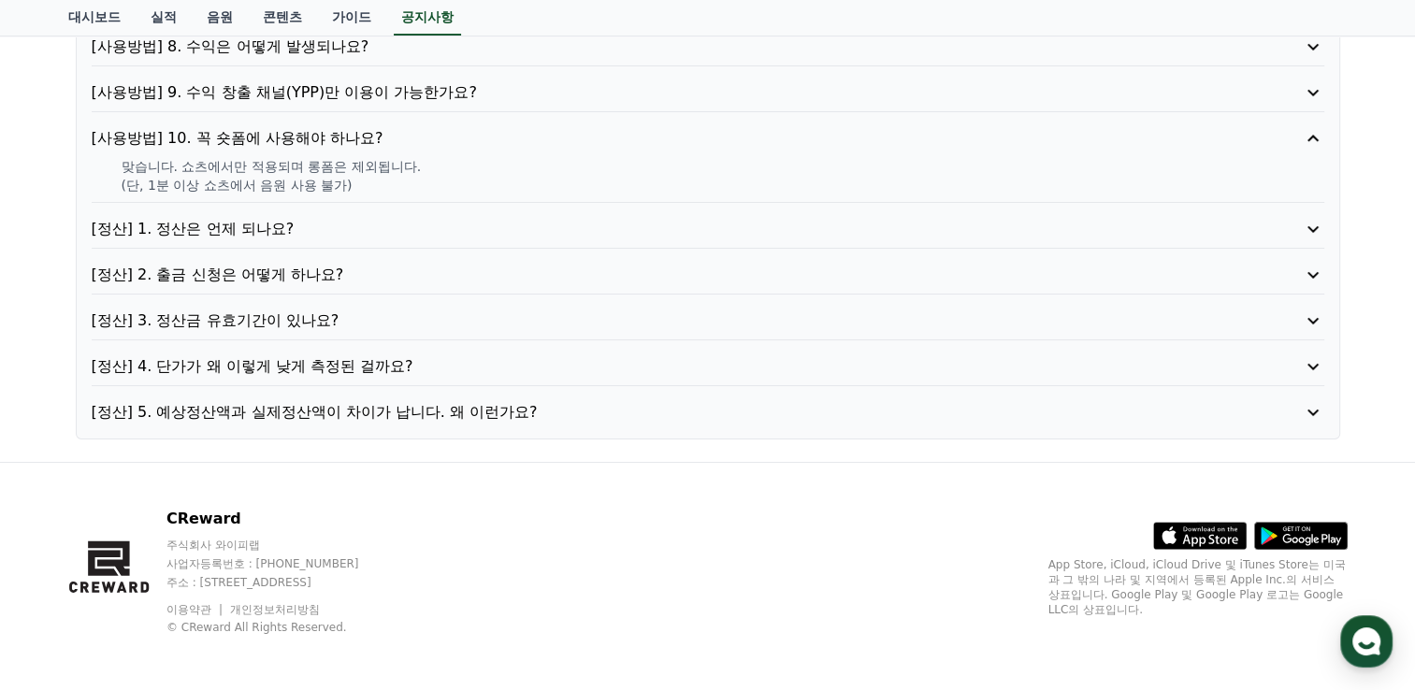
click at [308, 355] on p "[정산] 4. 단가가 왜 이렇게 낮게 측정된 걸까요?" at bounding box center [659, 366] width 1134 height 22
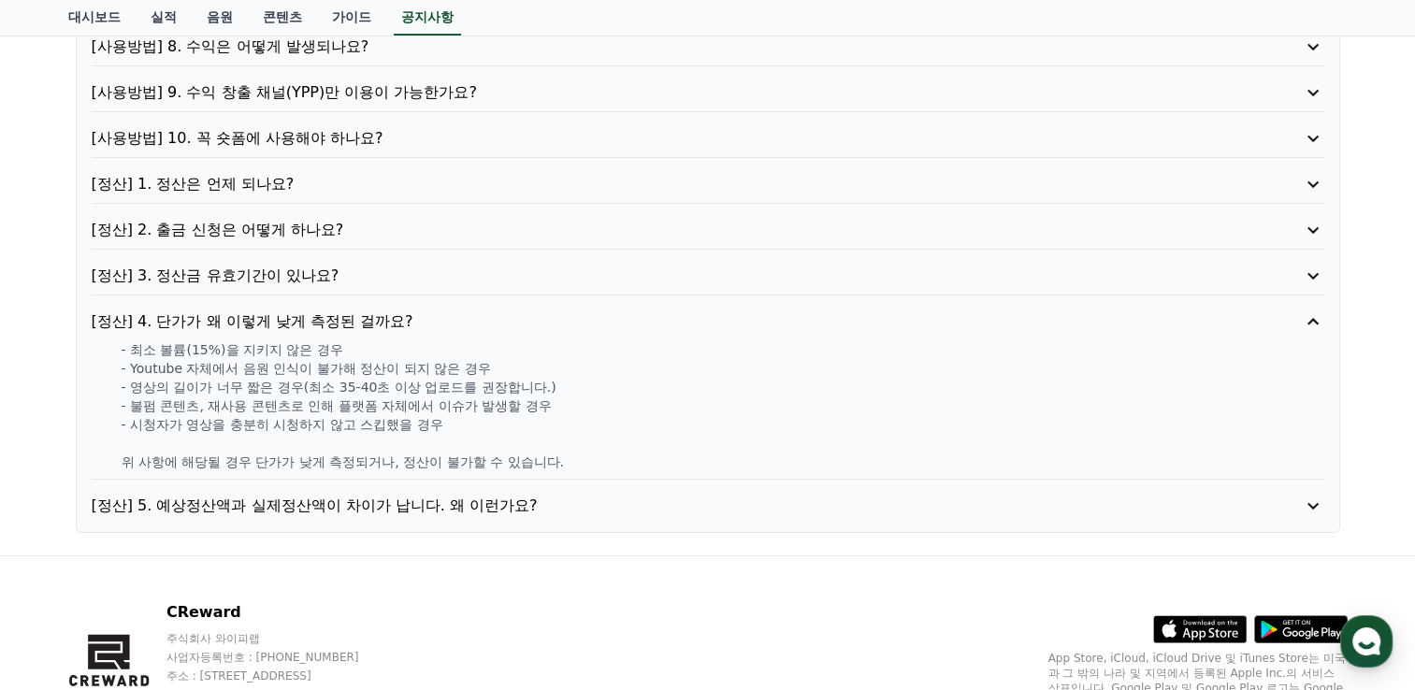
drag, startPoint x: 143, startPoint y: 346, endPoint x: 482, endPoint y: 362, distance: 339.7
click at [482, 362] on div "- 최소 볼륨(15%)을 지키지 않은 경우 - Youtube 자체에서 음원 인식이 불가해 정산이 되지 않은 경우 - 영상의 길이가 너무 짧은 …" at bounding box center [708, 405] width 1232 height 131
click at [276, 396] on p "- 불펌 콘텐츠, 재사용 콘텐츠로 인해 플랫폼 자체에서 이슈가 발생할 경우" at bounding box center [723, 405] width 1202 height 19
click at [363, 312] on p "[정산] 4. 단가가 왜 이렇게 낮게 측정된 걸까요?" at bounding box center [659, 321] width 1134 height 22
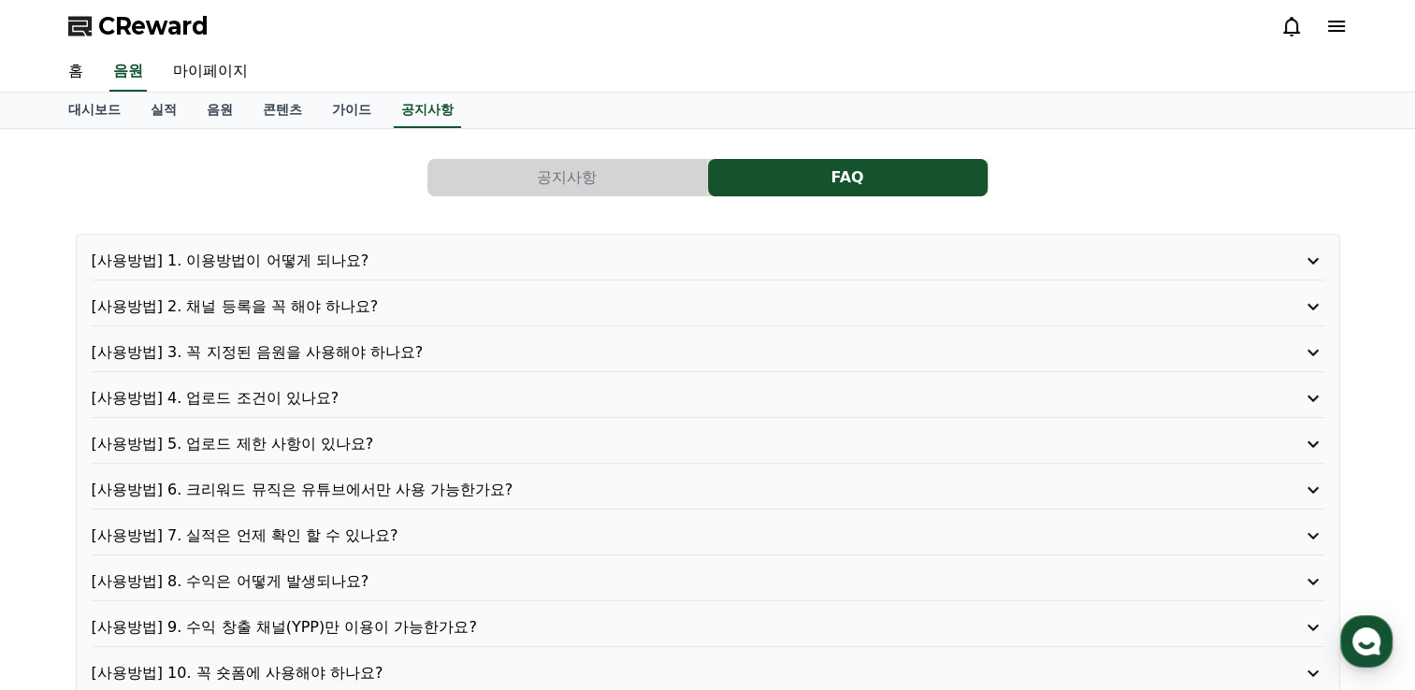
scroll to position [0, 0]
click at [316, 255] on p "[사용방법] 1. 이용방법이 어떻게 되나요?" at bounding box center [659, 261] width 1134 height 22
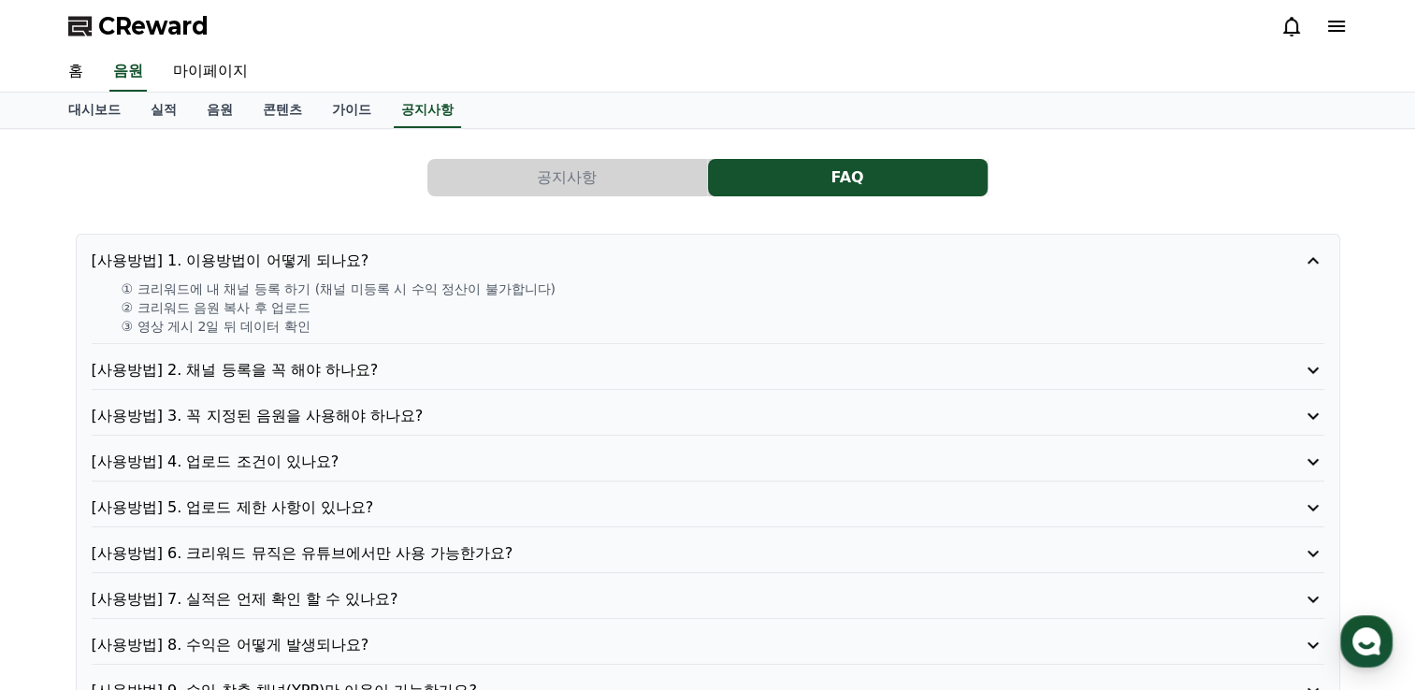
drag, startPoint x: 174, startPoint y: 288, endPoint x: 442, endPoint y: 325, distance: 270.9
click at [442, 325] on div "① 크리워드에 내 채널 등록 하기 (채널 미등록 시 수익 정산이 불가합니다) ② 크리워드 음원 복사 후 업로드 ③ 영상 게시 2일 뒤 데이터 …" at bounding box center [708, 308] width 1232 height 56
drag, startPoint x: 442, startPoint y: 325, endPoint x: 367, endPoint y: 329, distance: 74.9
click at [367, 329] on p "③ 영상 게시 2일 뒤 데이터 확인" at bounding box center [723, 326] width 1202 height 19
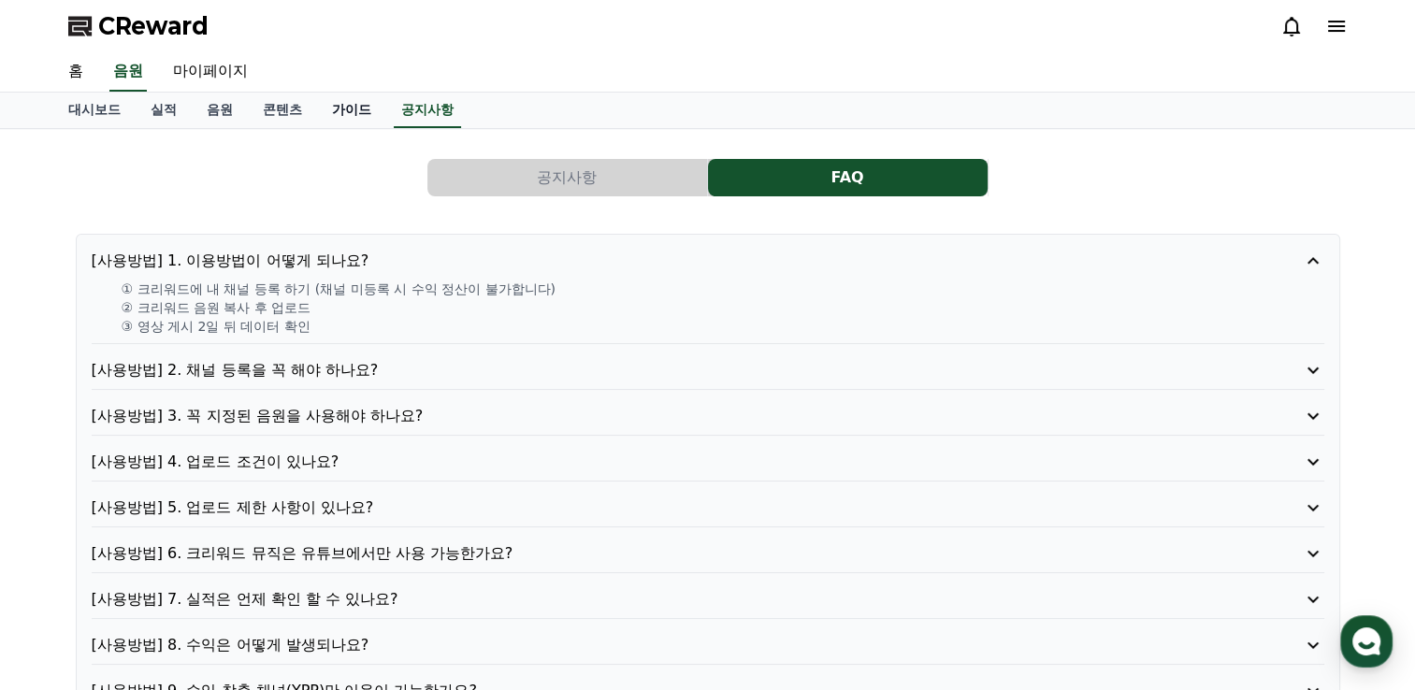
click at [340, 97] on link "가이드" at bounding box center [351, 111] width 69 height 36
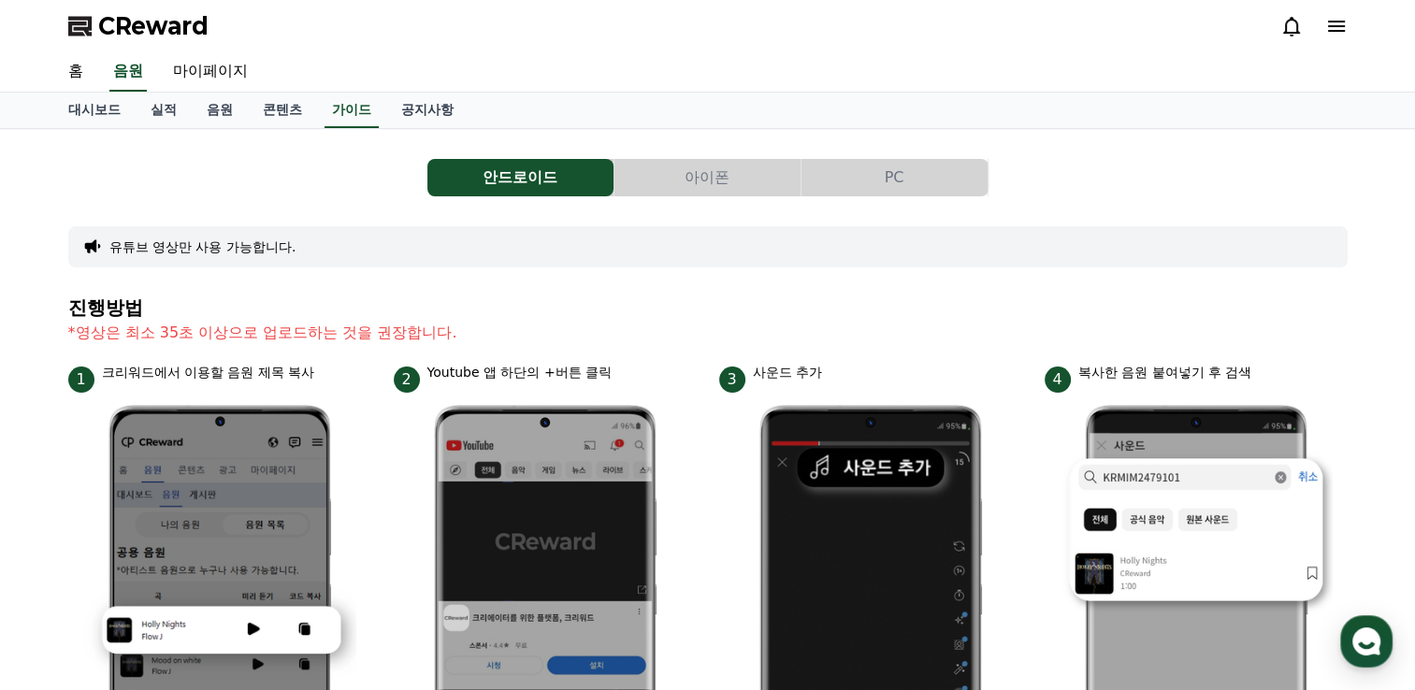
click at [899, 184] on button "PC" at bounding box center [894, 177] width 186 height 37
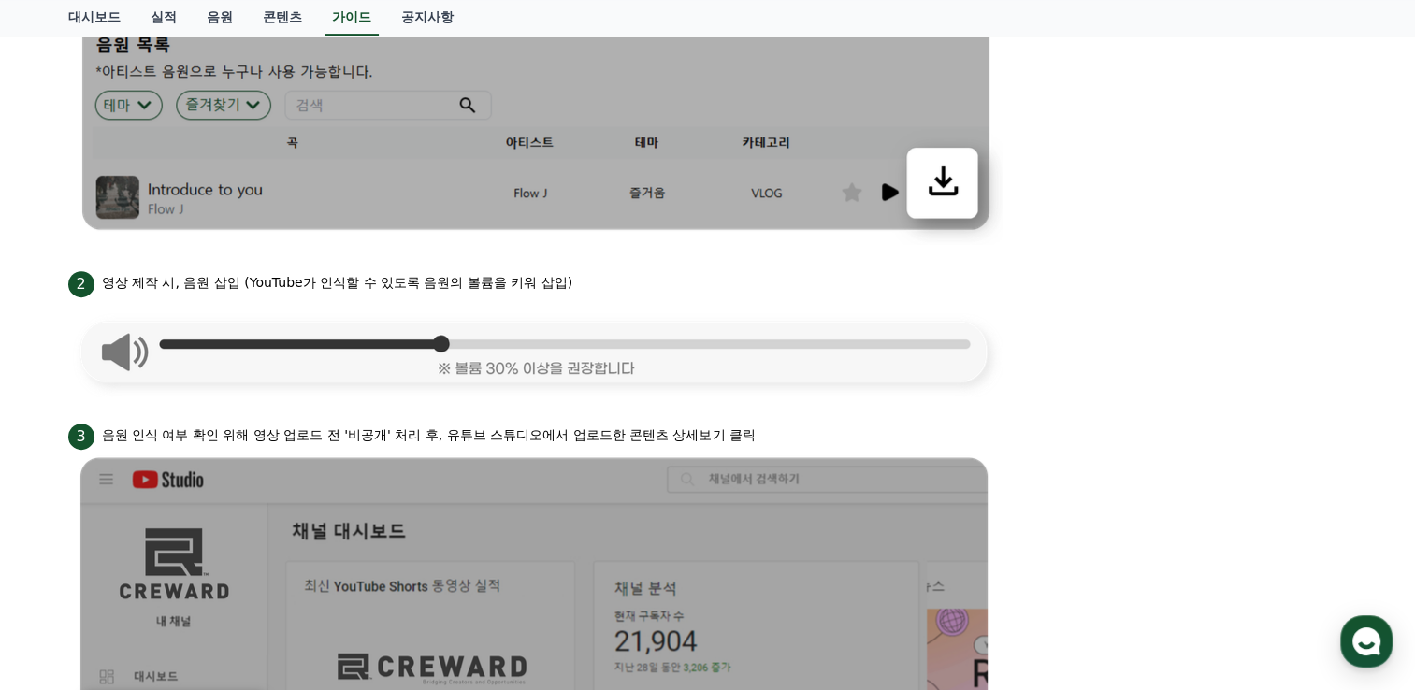
scroll to position [841, 0]
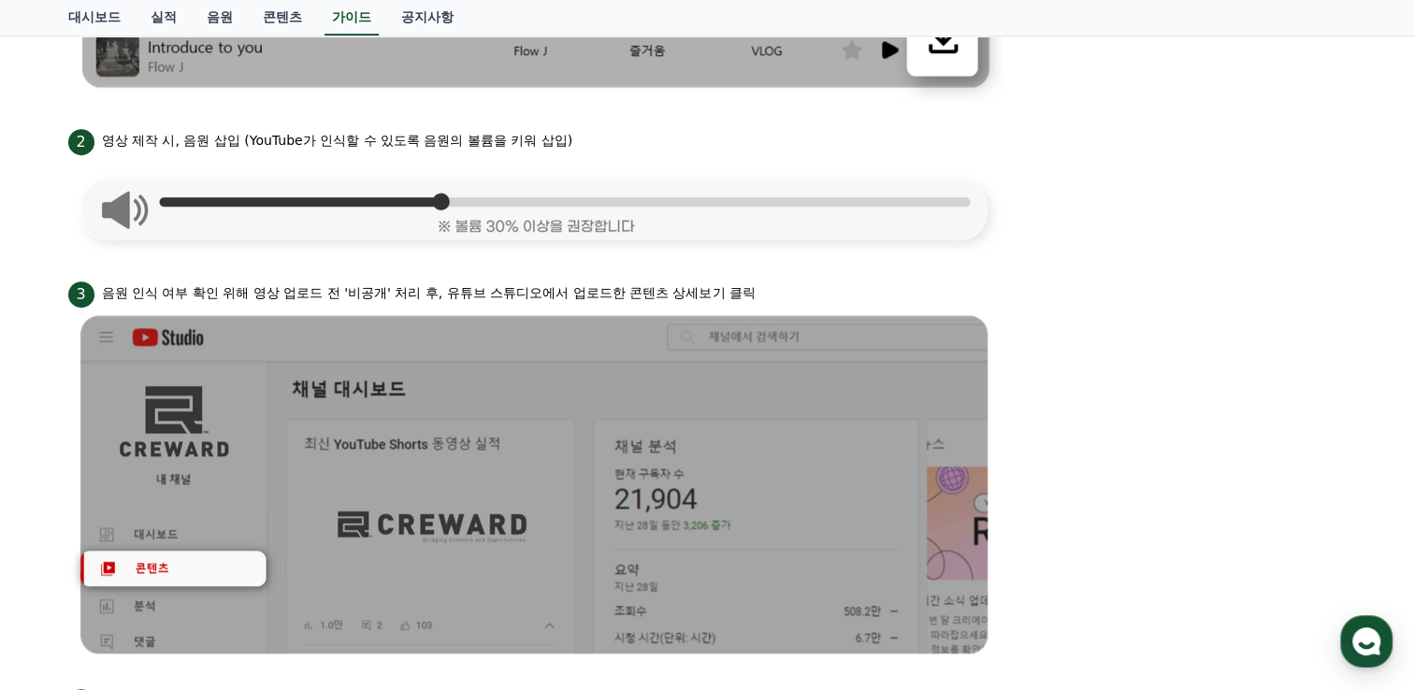
drag, startPoint x: 183, startPoint y: 282, endPoint x: 665, endPoint y: 275, distance: 481.5
click at [665, 275] on ul "1 크리워드 뮤직에서 음원 다운로드 2 영상 제작 시, 음원 삽입 (YouTube가 인식할 수 있도록 음원의 볼륨을 키워 삽입) 3 음원 인식…" at bounding box center [707, 598] width 1279 height 1760
drag, startPoint x: 665, startPoint y: 275, endPoint x: 602, endPoint y: 253, distance: 66.2
click at [602, 253] on ul "1 크리워드 뮤직에서 음원 다운로드 2 영상 제작 시, 음원 삽입 (YouTube가 인식할 수 있도록 음원의 볼륨을 키워 삽입) 3 음원 인식…" at bounding box center [707, 598] width 1279 height 1760
click at [750, 269] on ul "1 크리워드 뮤직에서 음원 다운로드 2 영상 제작 시, 음원 삽입 (YouTube가 인식할 수 있도록 음원의 볼륨을 키워 삽입) 3 음원 인식…" at bounding box center [707, 598] width 1279 height 1760
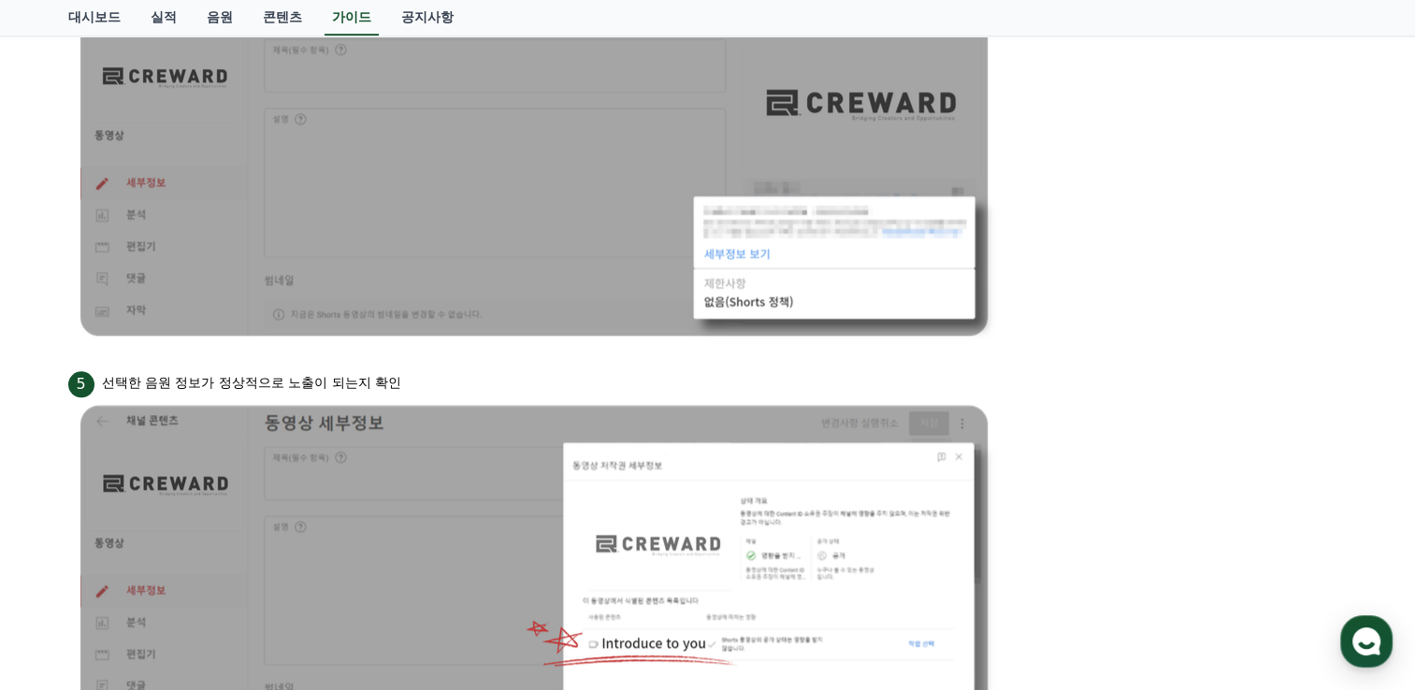
scroll to position [1589, 0]
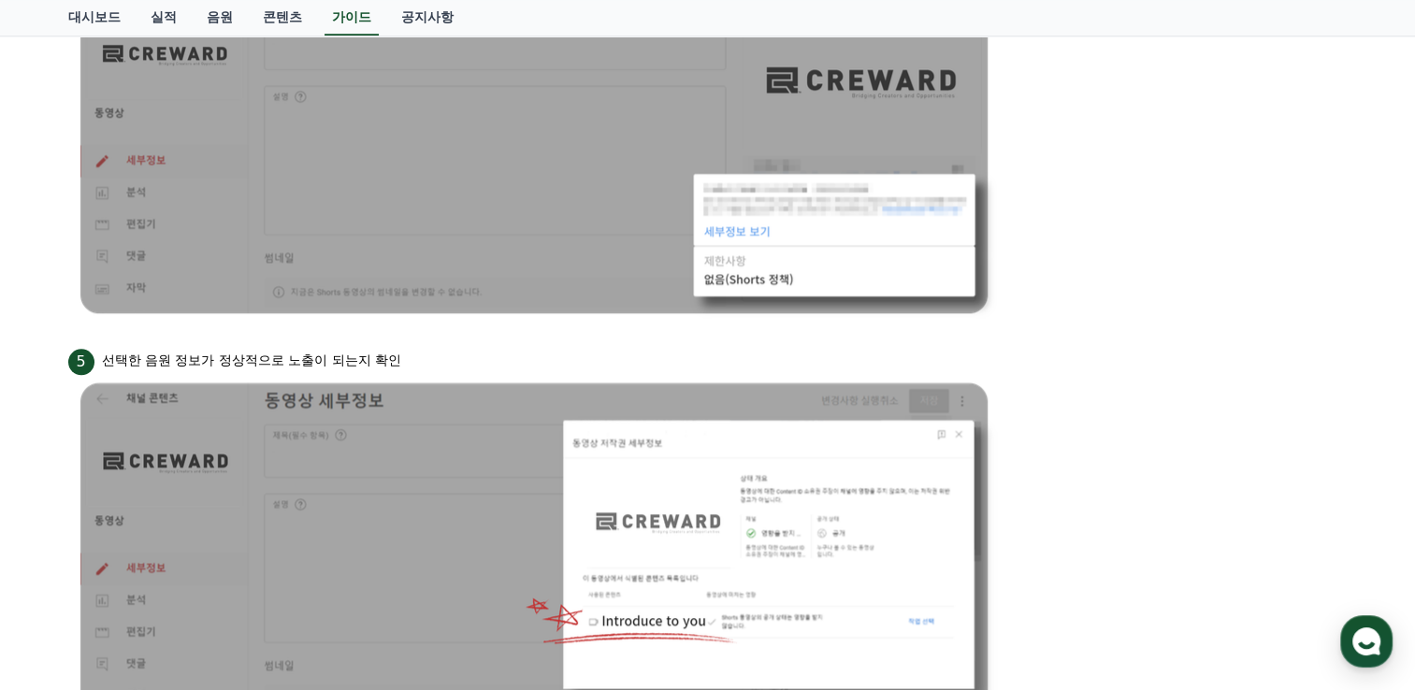
drag, startPoint x: 157, startPoint y: 357, endPoint x: 419, endPoint y: 348, distance: 261.9
click at [419, 348] on div "5 선택한 음원 정보가 정상적으로 노출이 되는지 확인" at bounding box center [707, 360] width 1279 height 30
drag, startPoint x: 419, startPoint y: 348, endPoint x: 542, endPoint y: 338, distance: 123.8
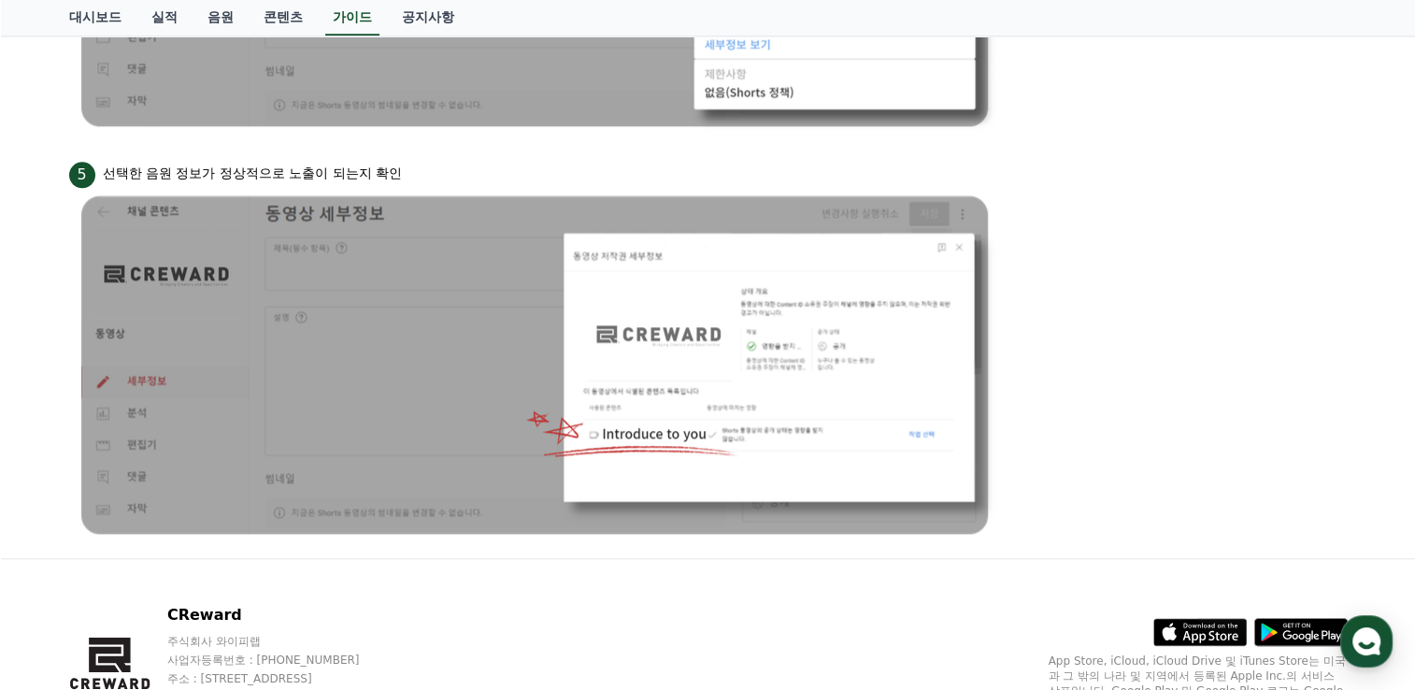
scroll to position [1875, 0]
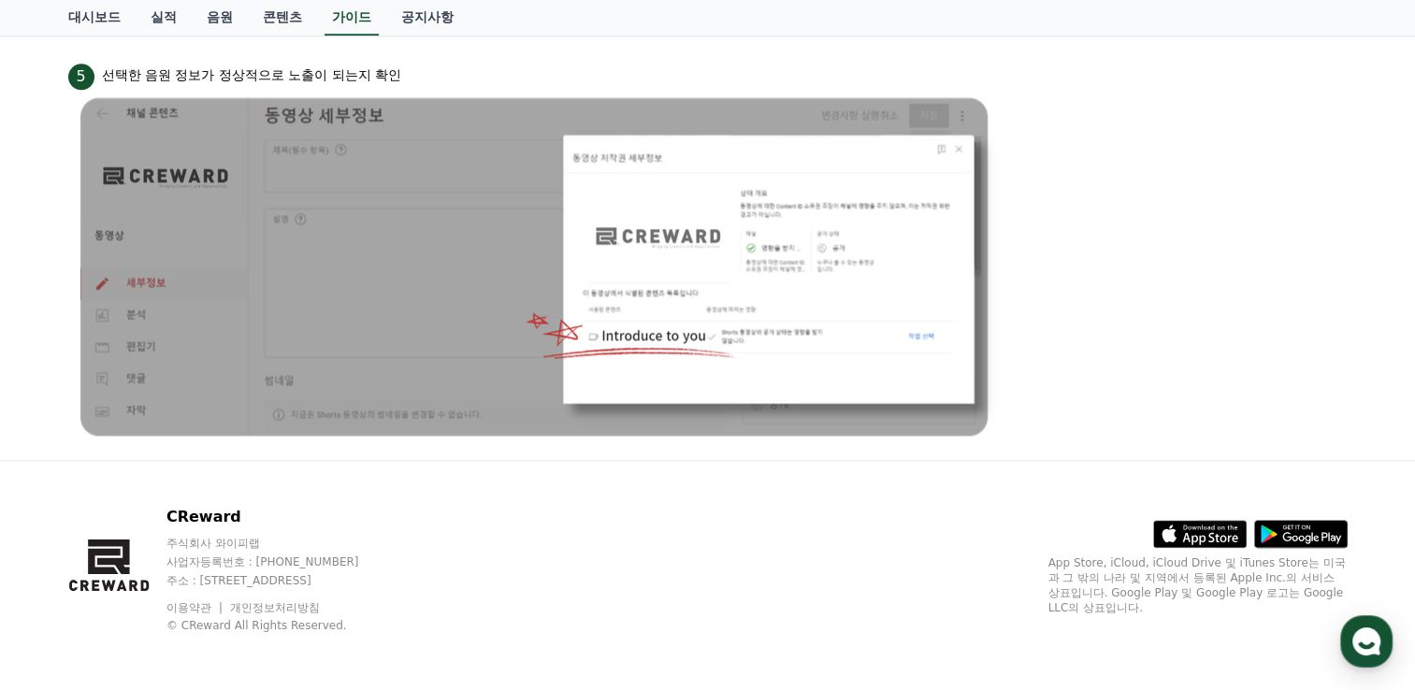
click at [841, 331] on img at bounding box center [535, 267] width 935 height 355
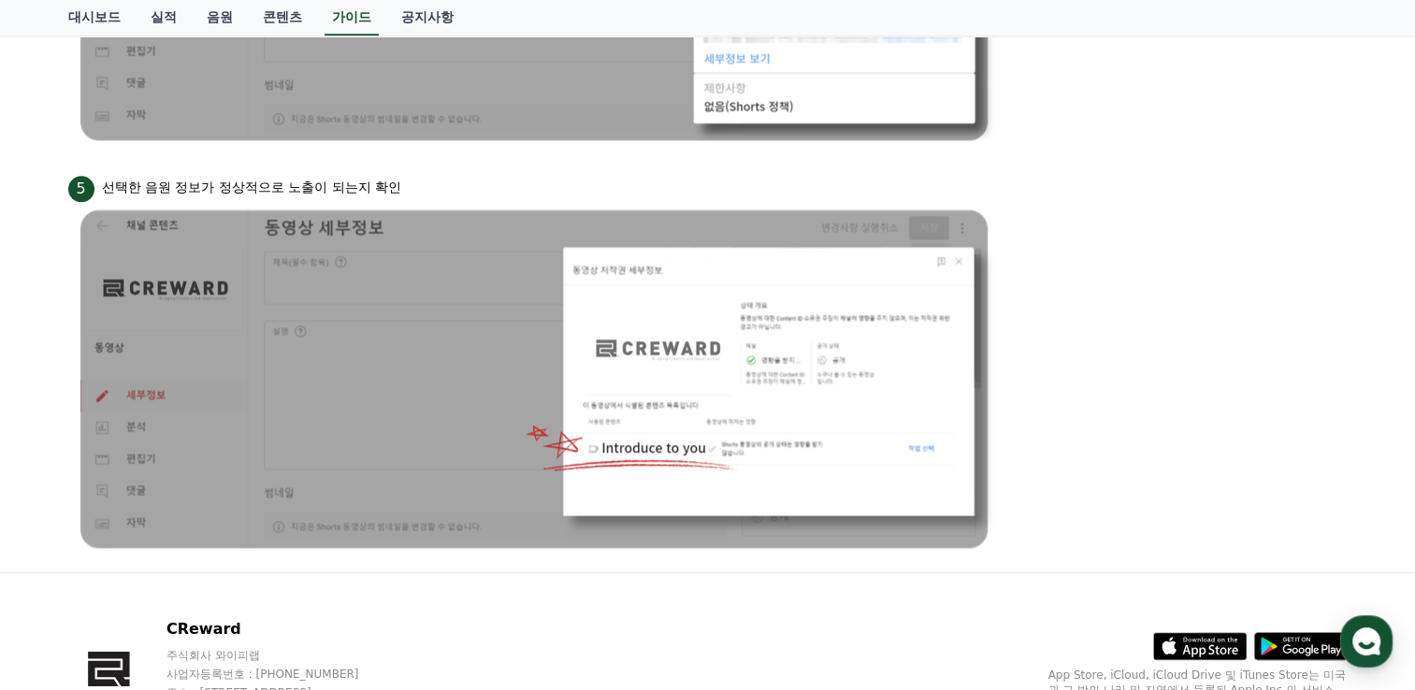
scroll to position [1781, 0]
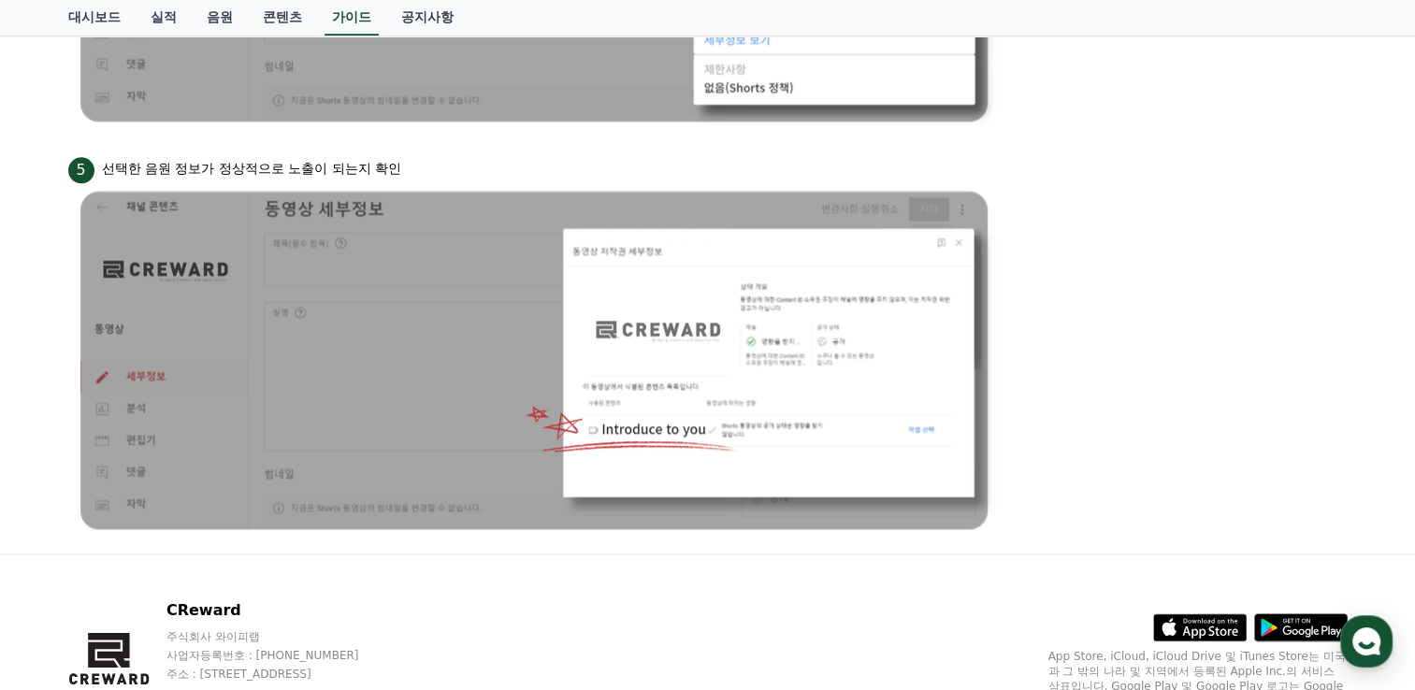
click at [520, 366] on img at bounding box center [535, 360] width 935 height 355
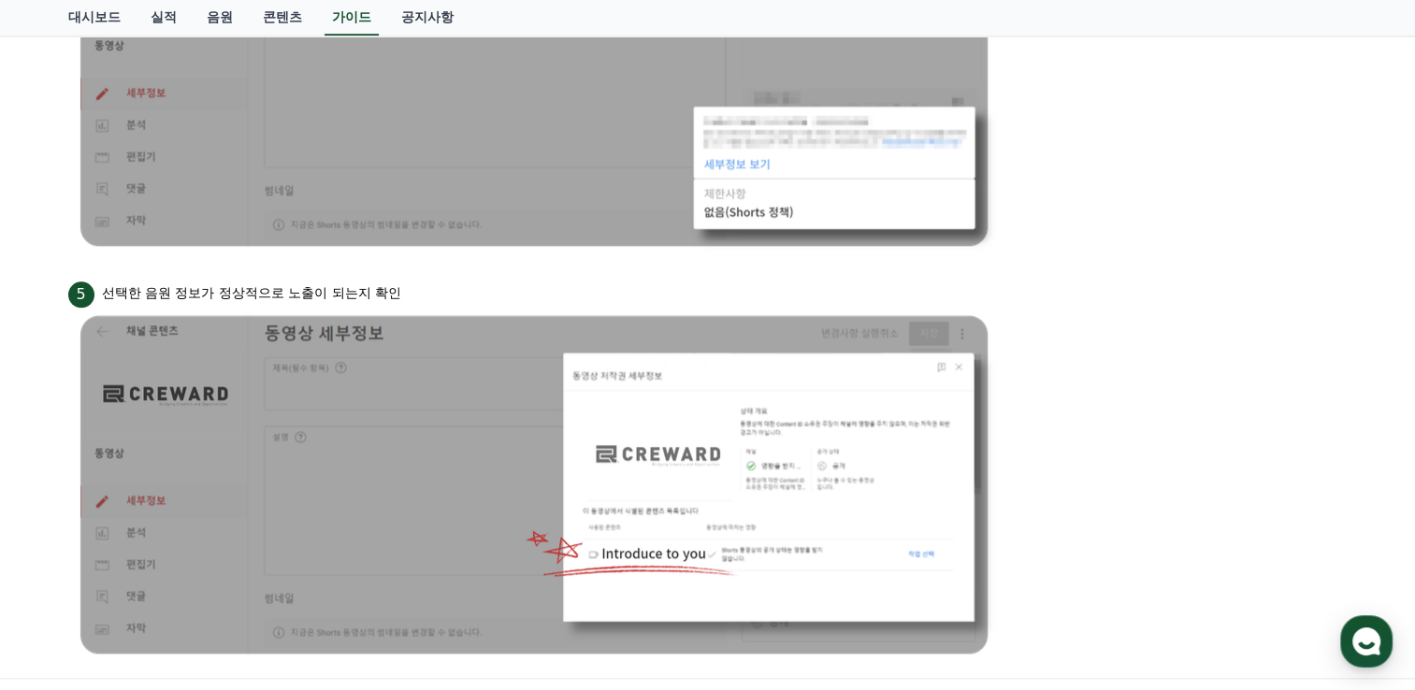
scroll to position [1688, 0]
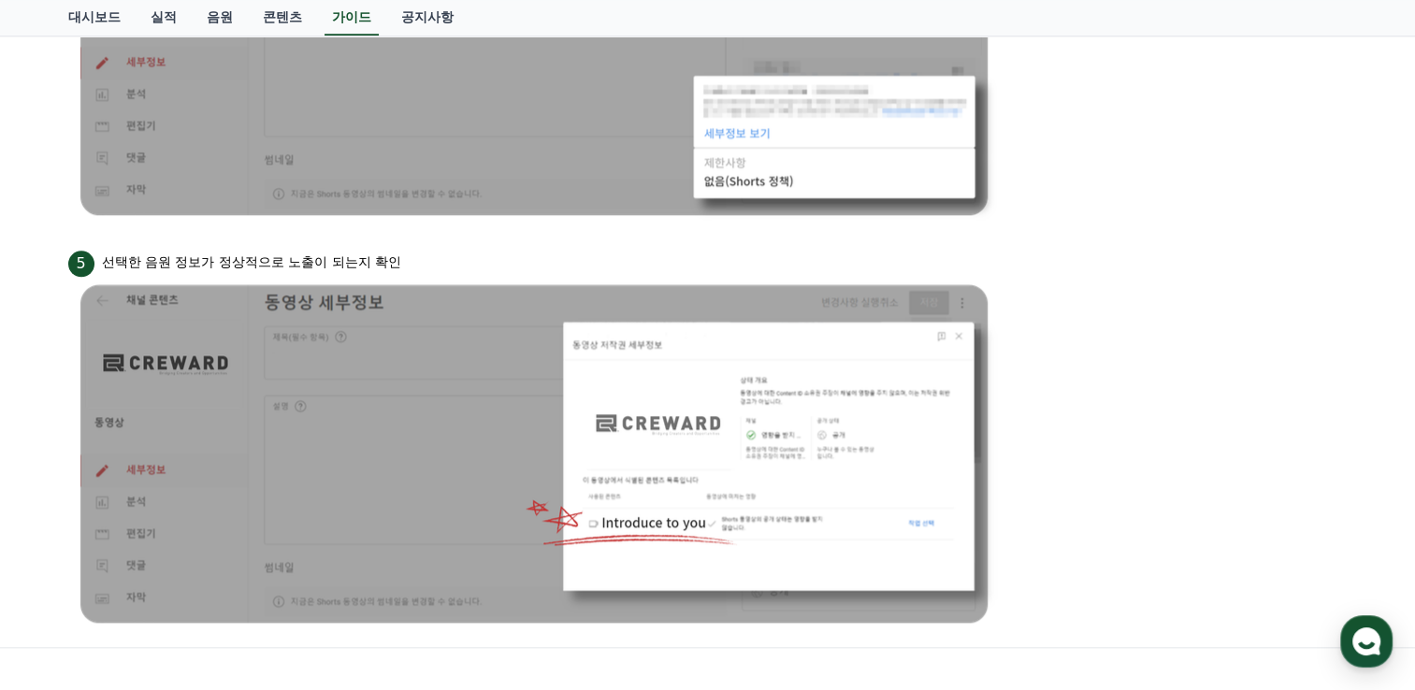
click at [863, 508] on img at bounding box center [535, 454] width 935 height 355
click at [214, 18] on link "음원" at bounding box center [220, 18] width 56 height 36
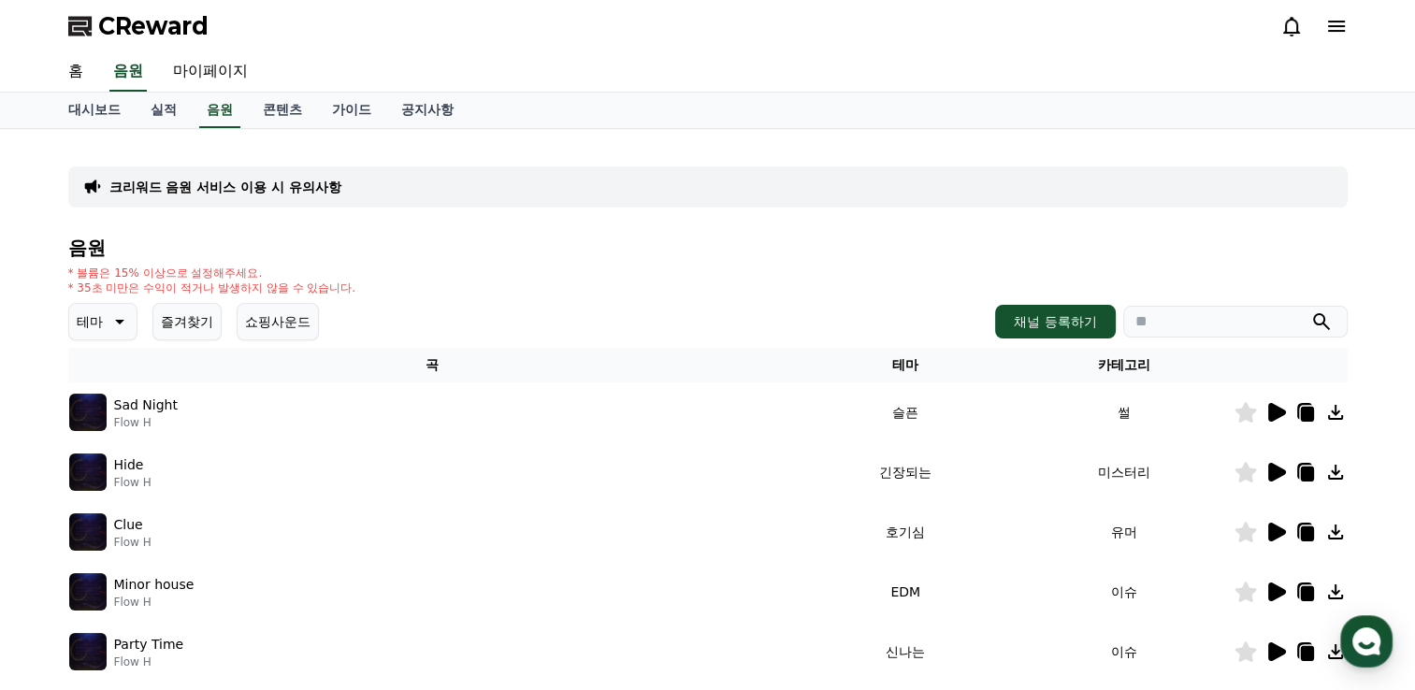
click at [115, 317] on icon at bounding box center [118, 321] width 22 height 22
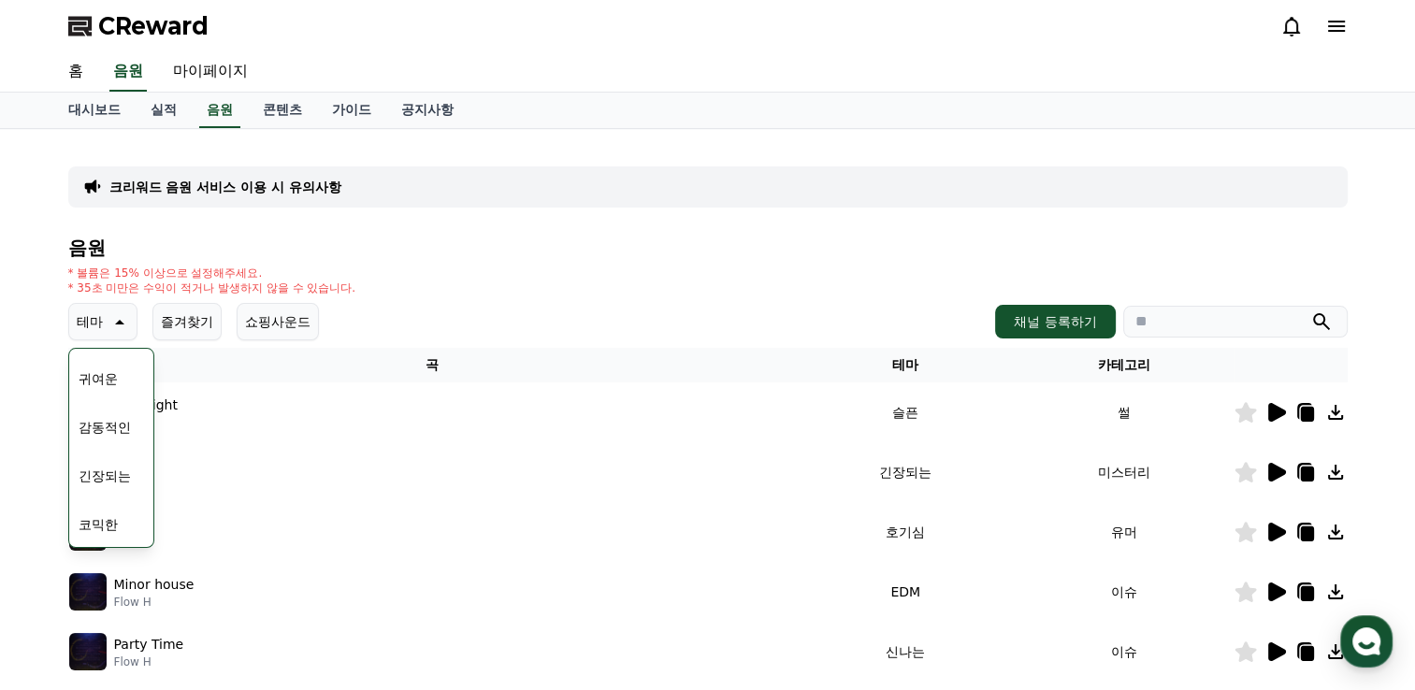
scroll to position [677, 0]
click at [112, 419] on button "잔잔한" at bounding box center [98, 423] width 54 height 41
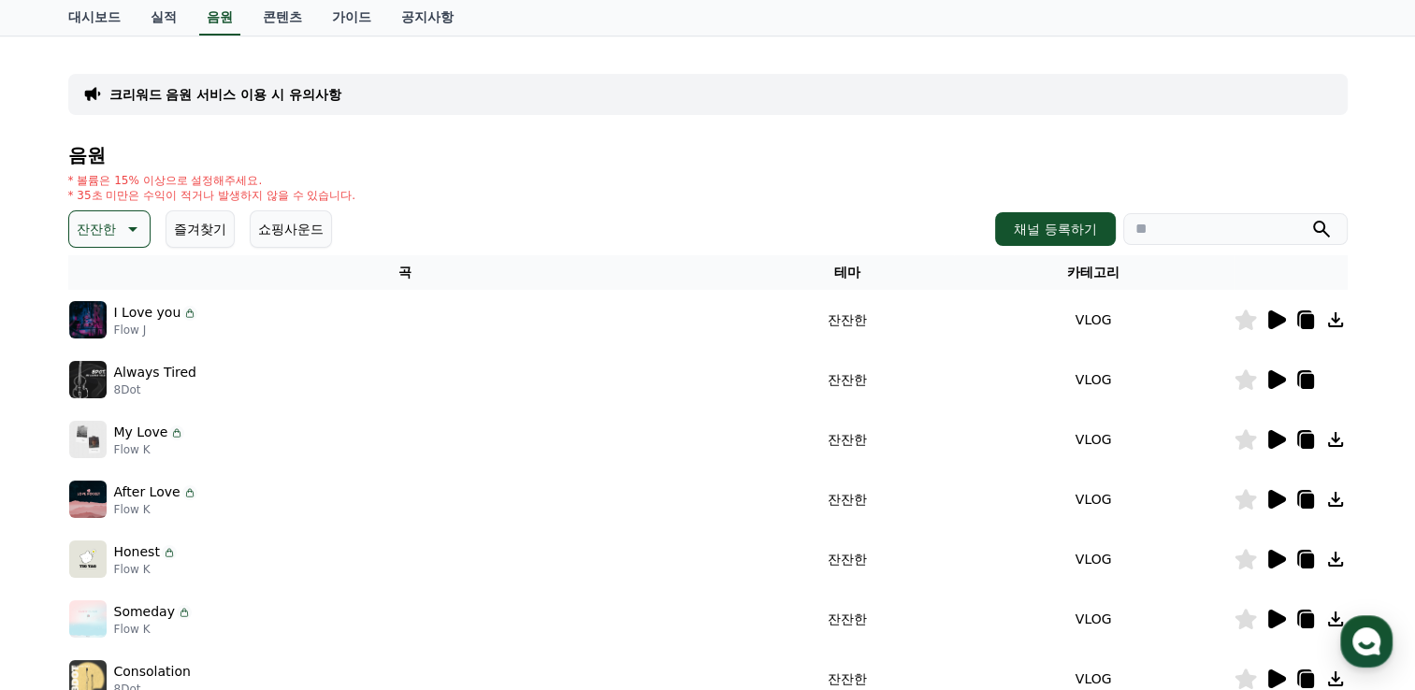
scroll to position [93, 0]
click at [173, 433] on icon at bounding box center [176, 431] width 15 height 15
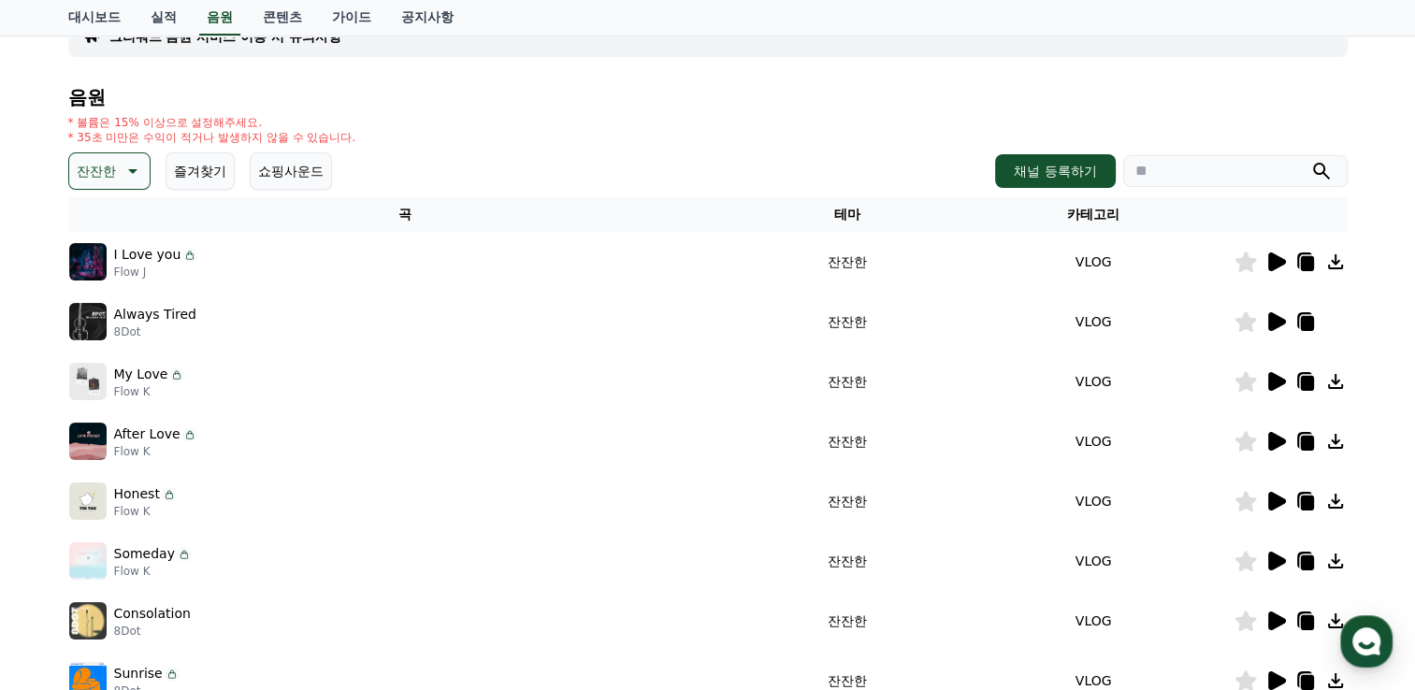
scroll to position [454, 0]
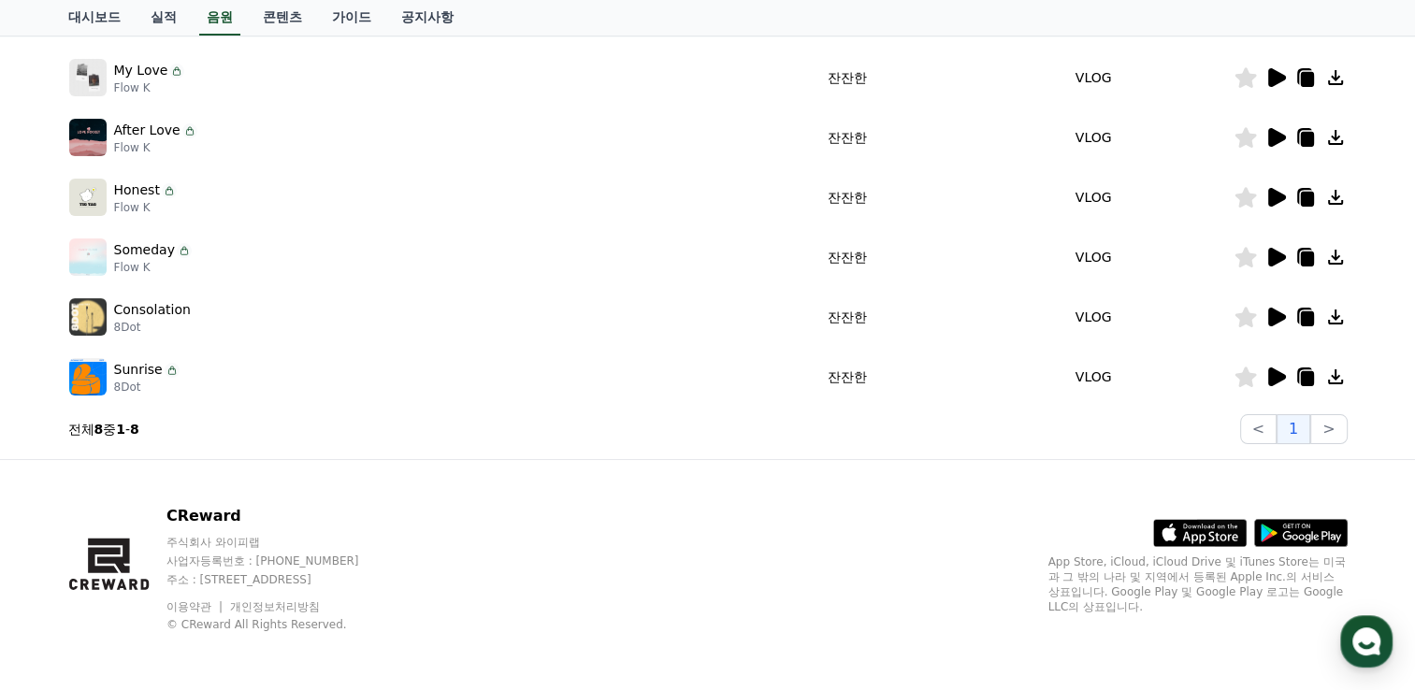
click at [165, 369] on icon at bounding box center [172, 370] width 15 height 15
drag, startPoint x: 165, startPoint y: 369, endPoint x: 266, endPoint y: 423, distance: 114.2
click at [266, 423] on section "전체 8 중 1 - 8 < 1 >" at bounding box center [707, 429] width 1279 height 30
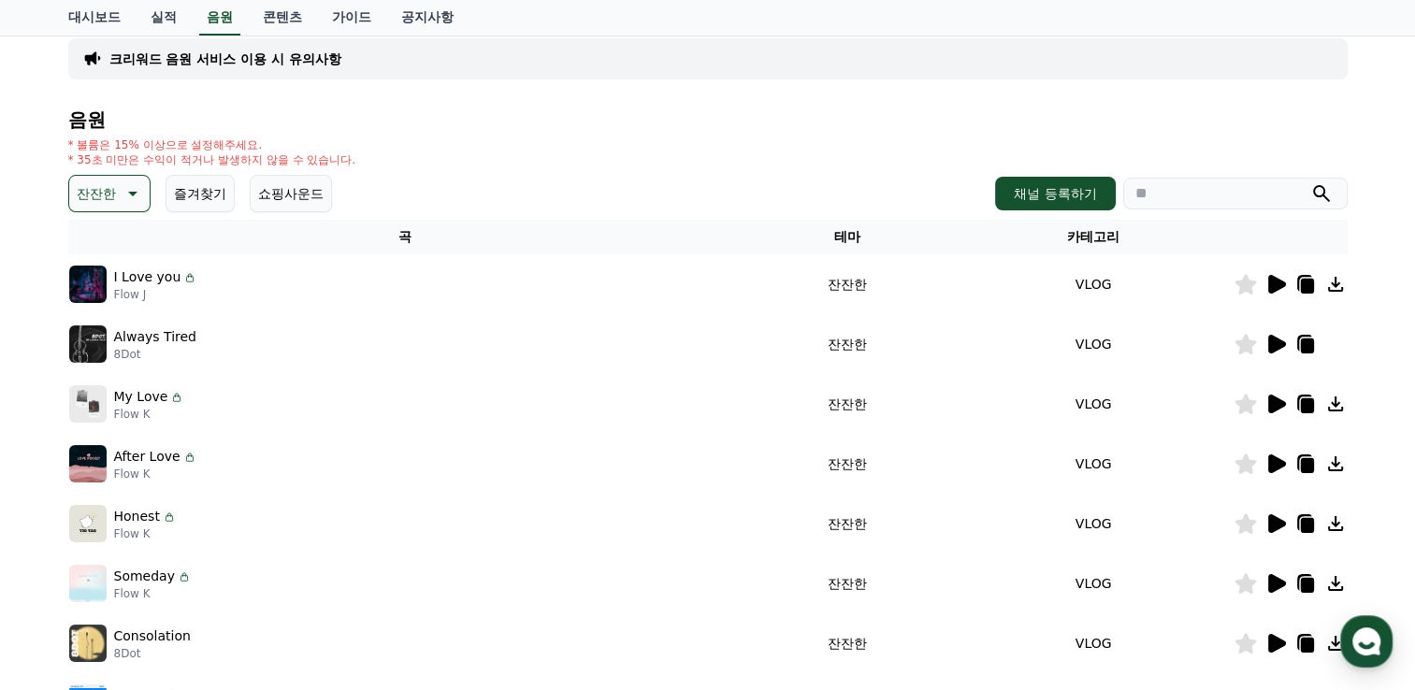
scroll to position [174, 0]
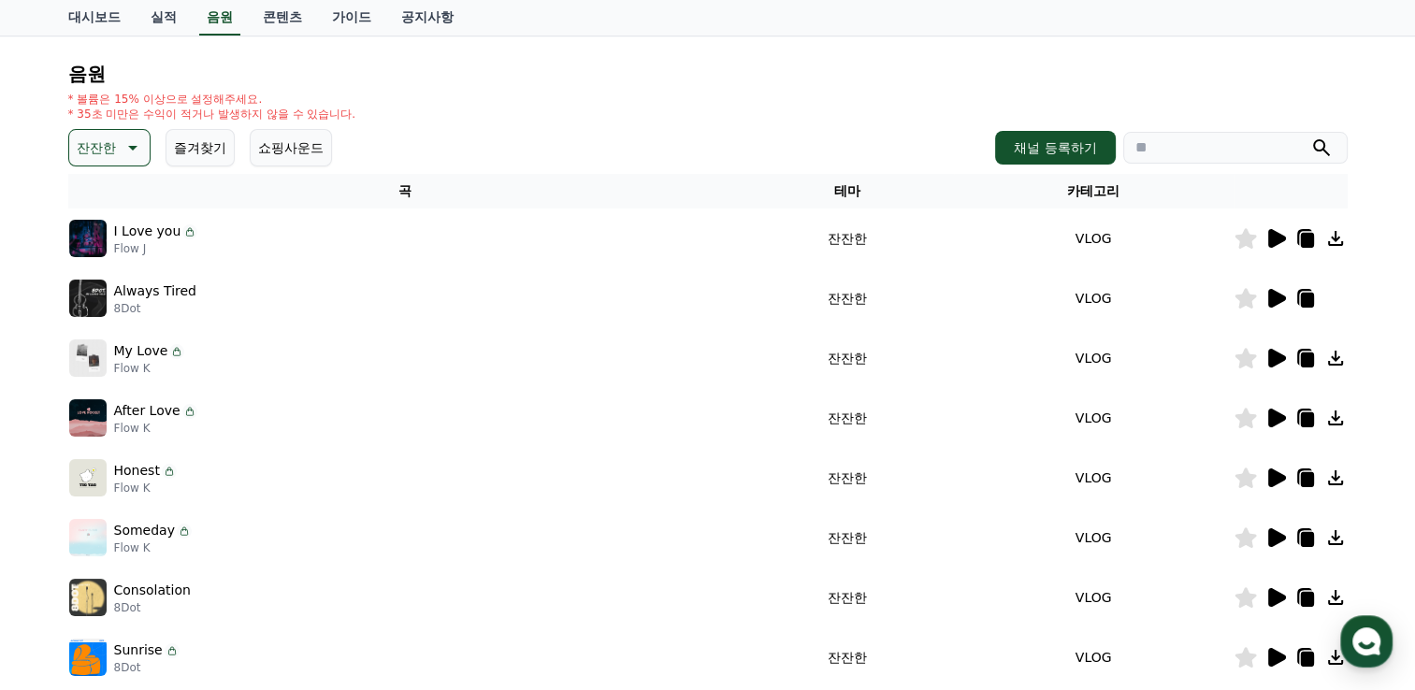
click at [140, 144] on icon at bounding box center [131, 147] width 22 height 22
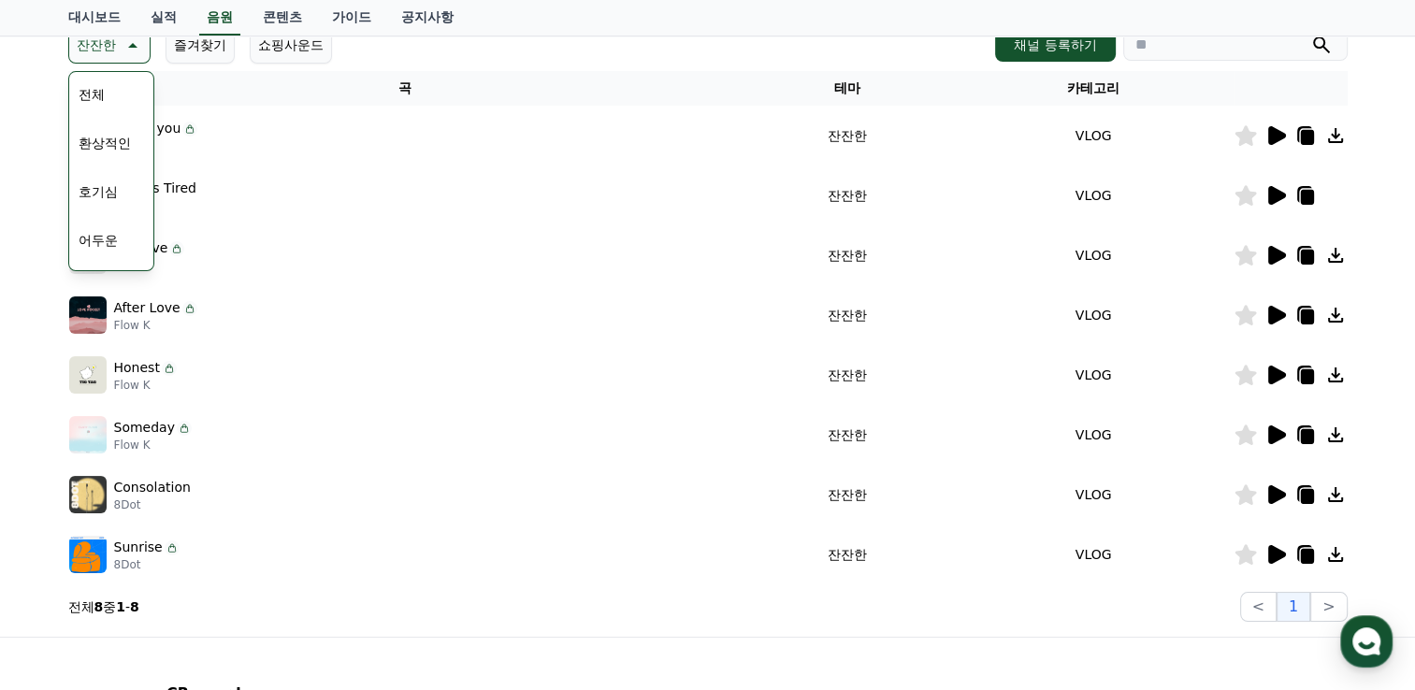
scroll to position [280, 0]
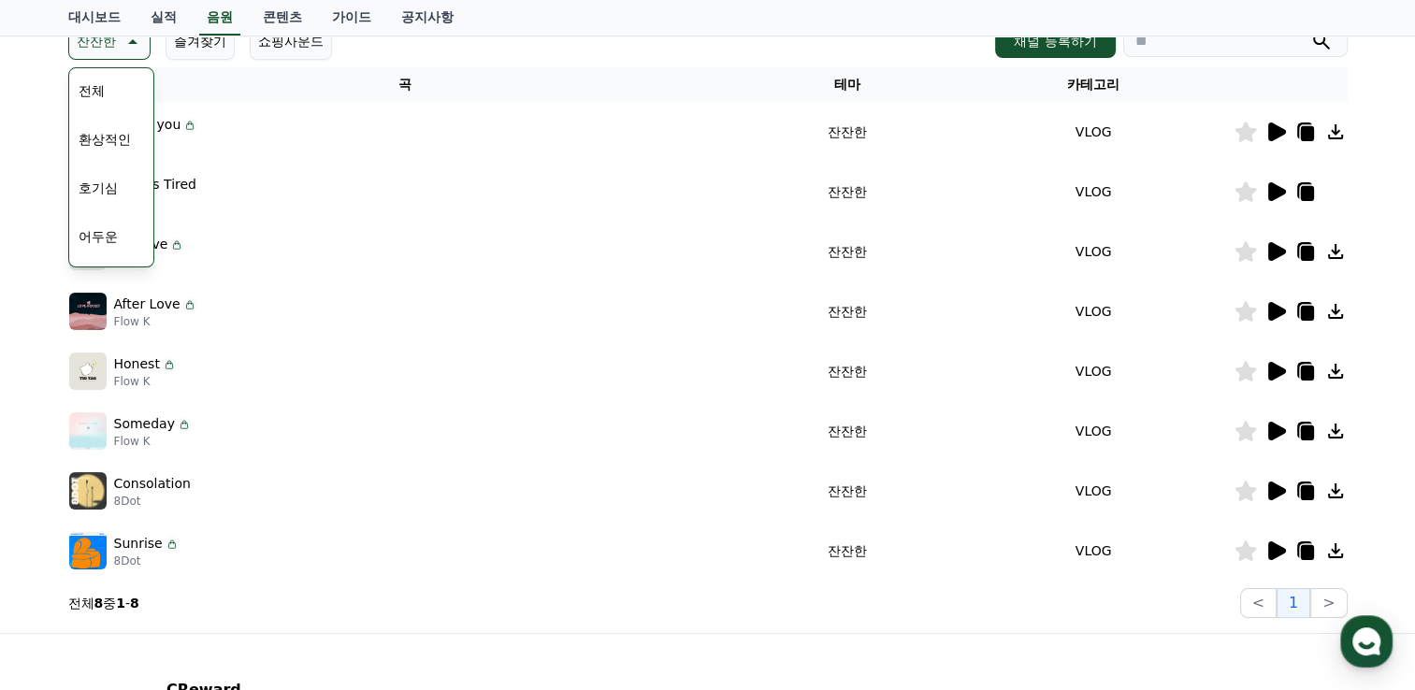
click at [587, 64] on div "음원 * 볼륨은 15% 이상으로 설정해주세요. * 35초 미만은 수익이 적거나 발생하지 않을 수 있습니다. 잔잔한 테마 전체 환상적인 호기심 …" at bounding box center [707, 287] width 1279 height 661
click at [580, 65] on div "음원 * 볼륨은 15% 이상으로 설정해주세요. * 35초 미만은 수익이 적거나 발생하지 않을 수 있습니다. 잔잔한 테마 전체 환상적인 호기심 …" at bounding box center [707, 287] width 1279 height 661
click at [366, 13] on link "가이드" at bounding box center [351, 18] width 69 height 36
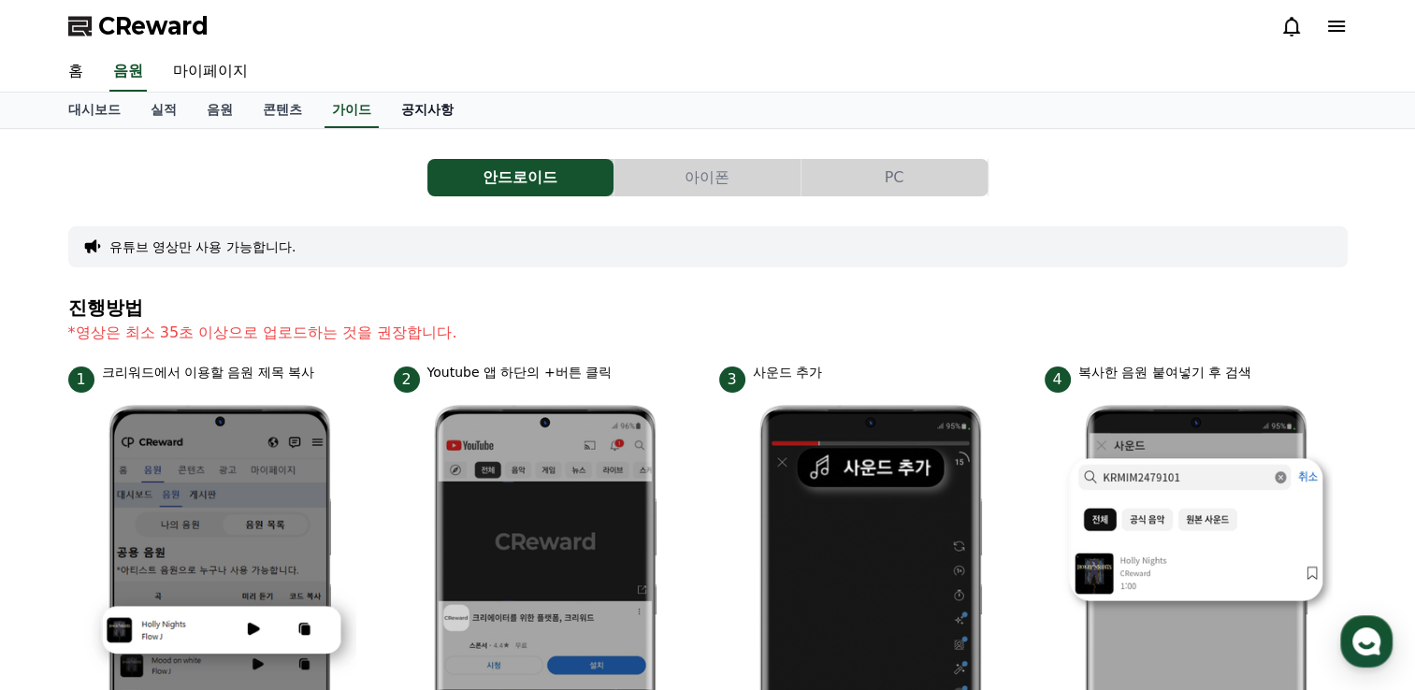
click at [425, 101] on link "공지사항" at bounding box center [427, 111] width 82 height 36
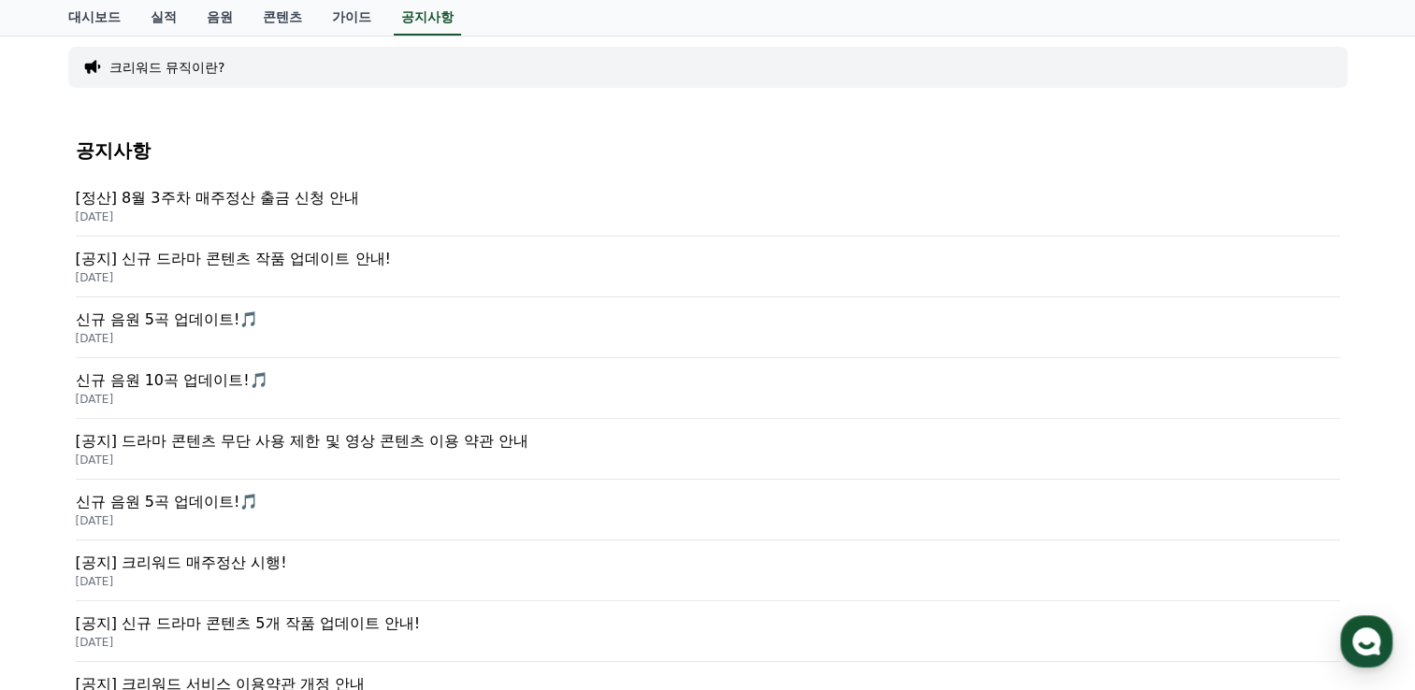
scroll to position [280, 0]
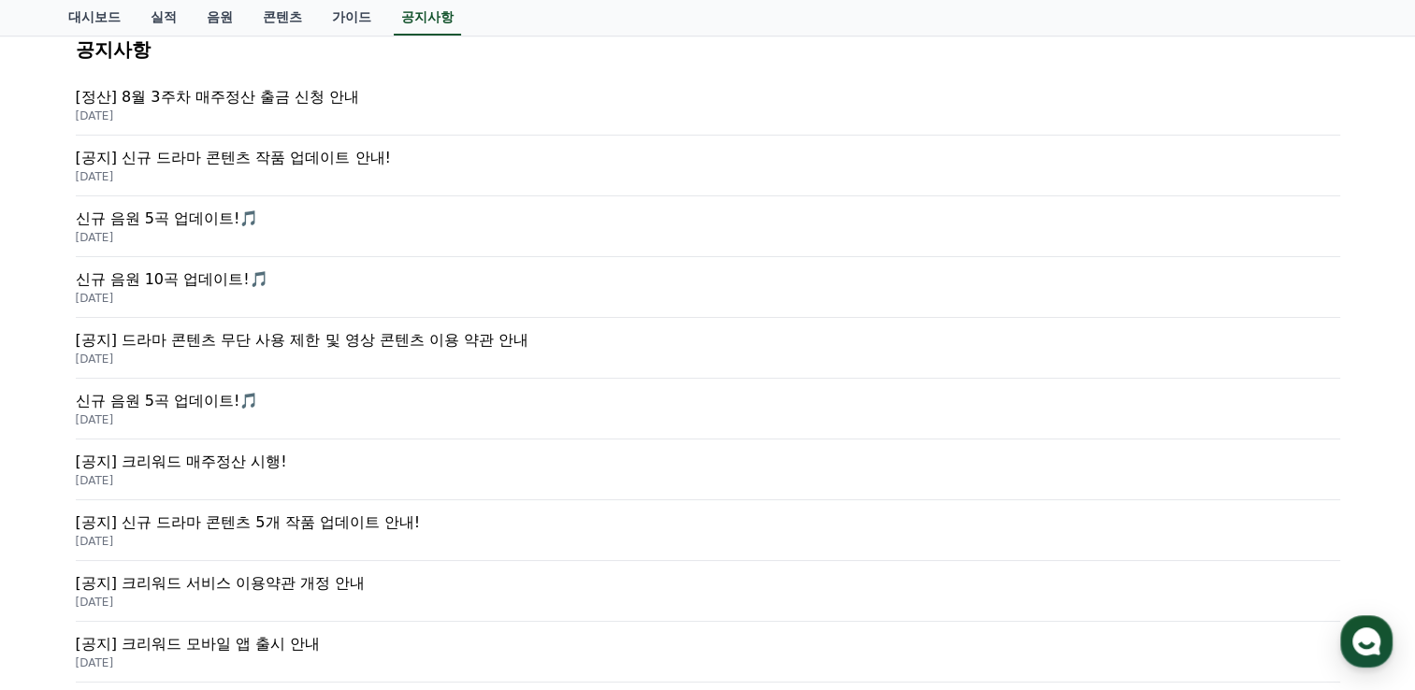
click at [194, 216] on p "신규 음원 5곡 업데이트!🎵" at bounding box center [708, 219] width 1264 height 22
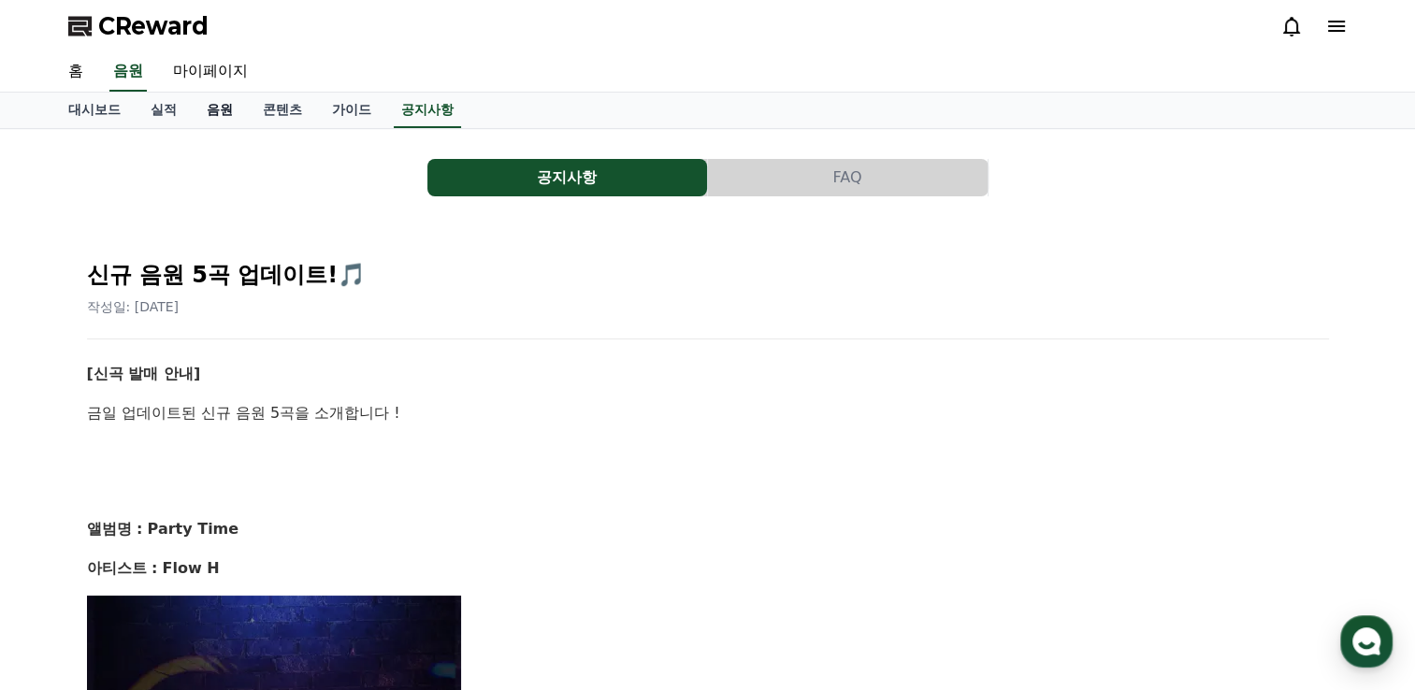
click at [226, 110] on link "음원" at bounding box center [220, 111] width 56 height 36
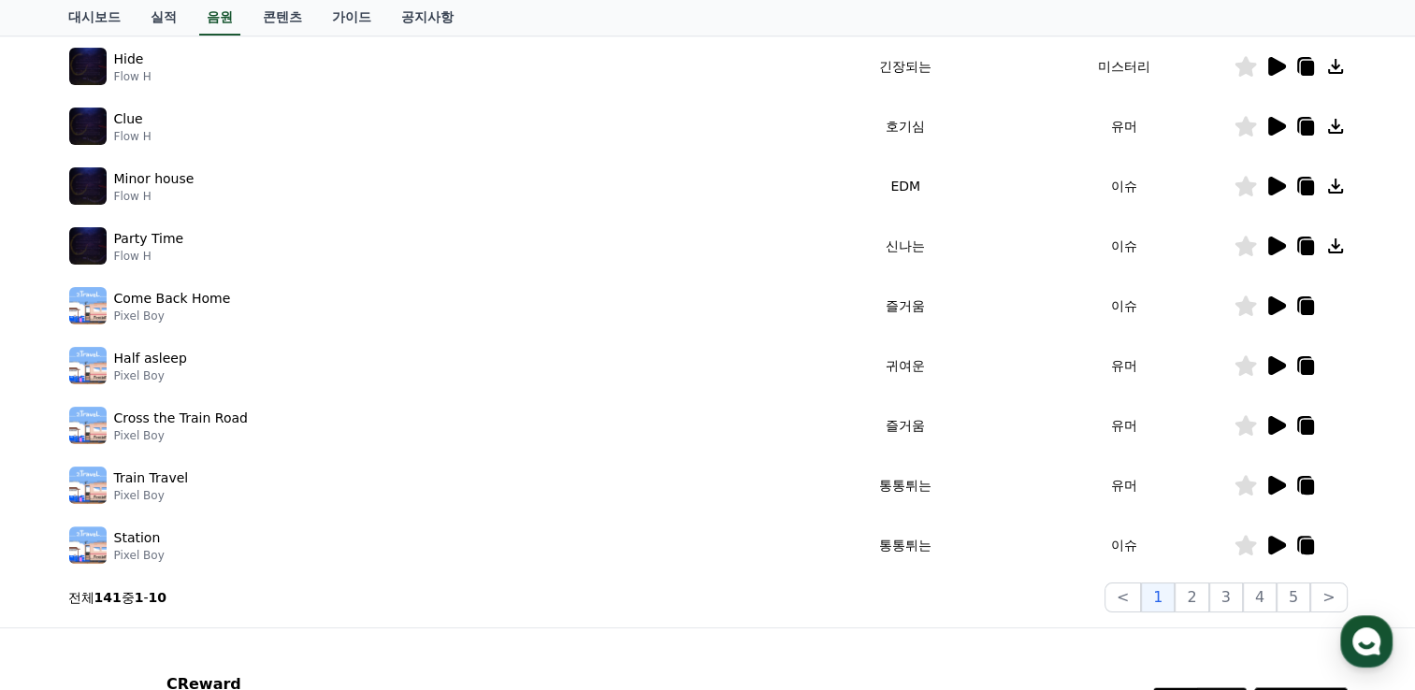
scroll to position [187, 0]
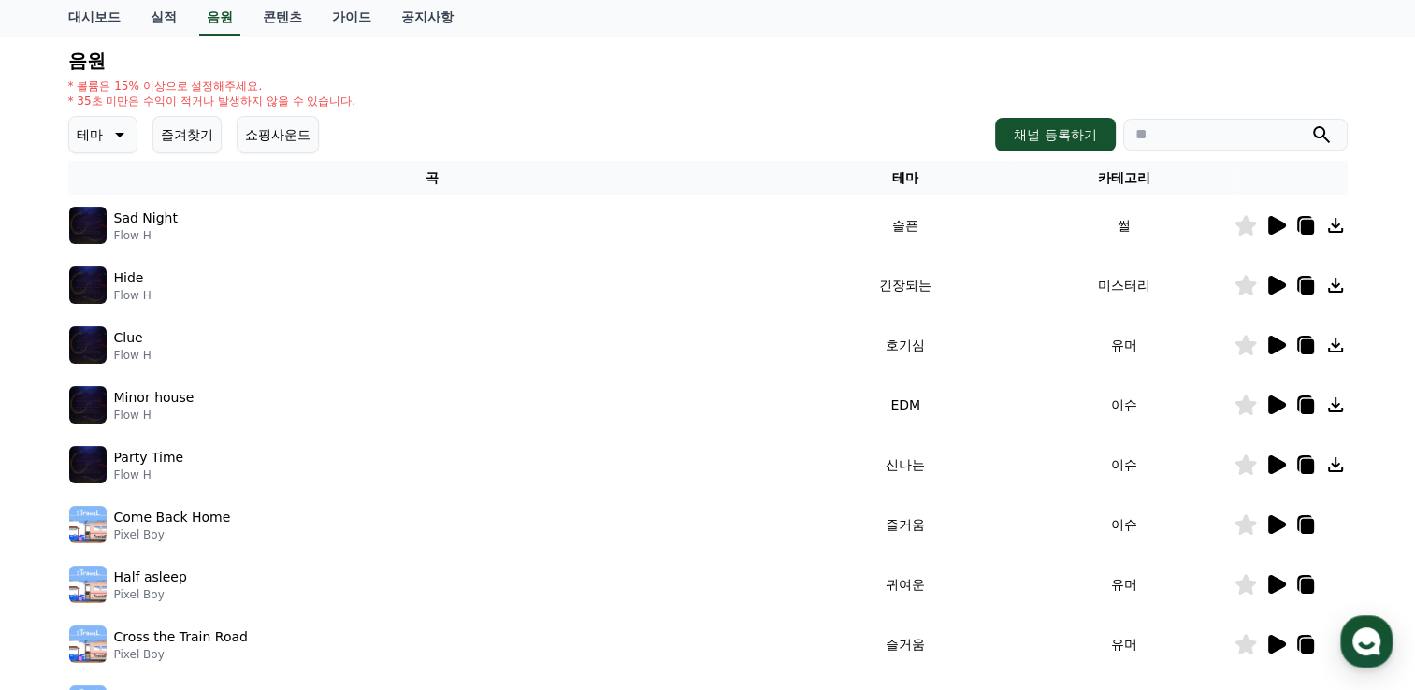
click at [113, 133] on icon at bounding box center [118, 134] width 22 height 22
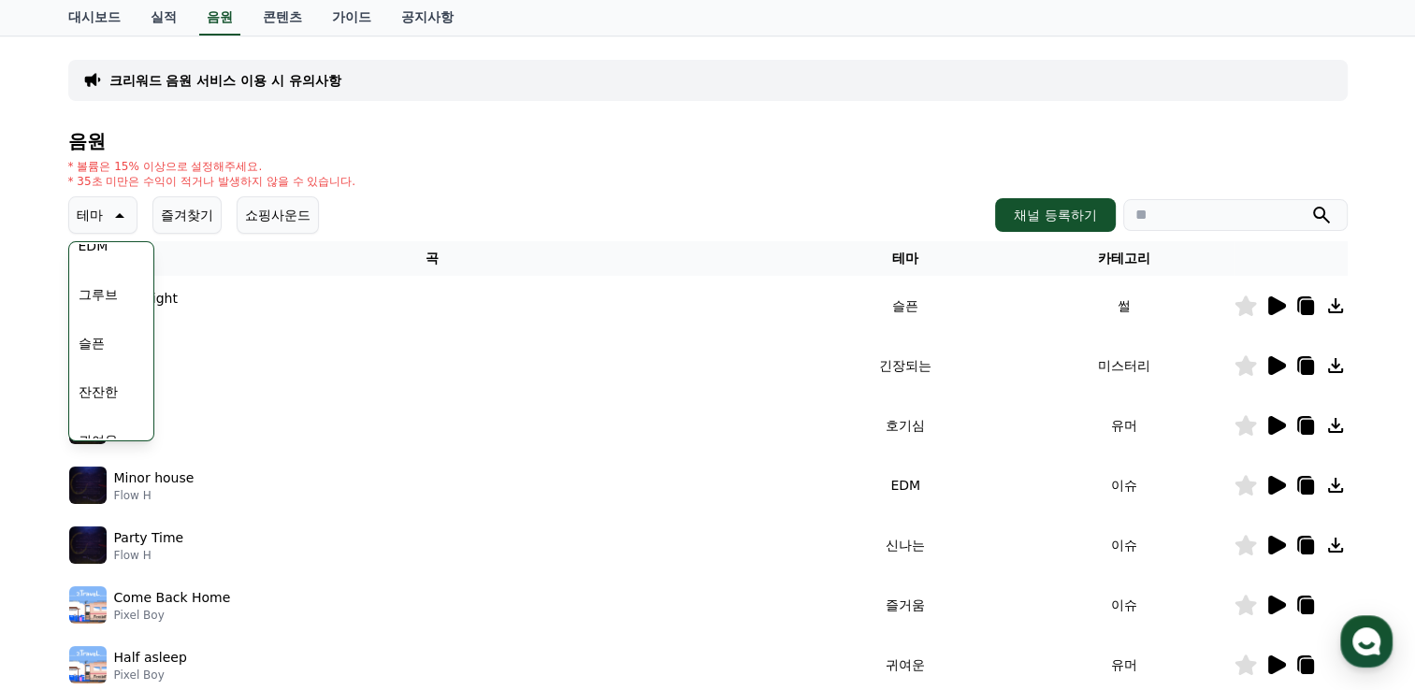
scroll to position [641, 0]
click at [127, 357] on div "전체 환상적인 호기심 어두운 밝은 통통튀는 신나는 반전 웅장한 드라마틱 즐거움 분위기있는 EDM 그루브 슬픈 잔잔한 귀여운 감동적인 긴장되는 …" at bounding box center [111, 85] width 80 height 965
click at [115, 350] on button "잔잔한" at bounding box center [98, 352] width 54 height 41
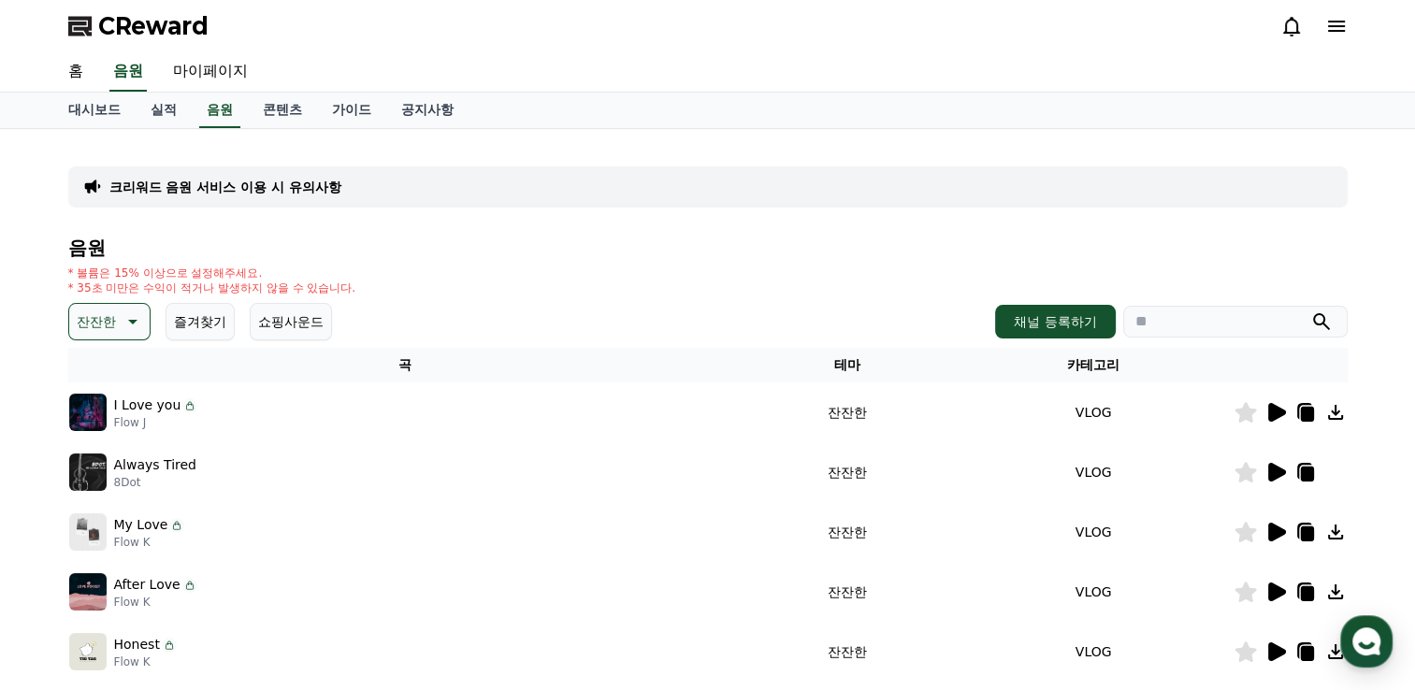
click at [1334, 25] on icon at bounding box center [1336, 26] width 17 height 11
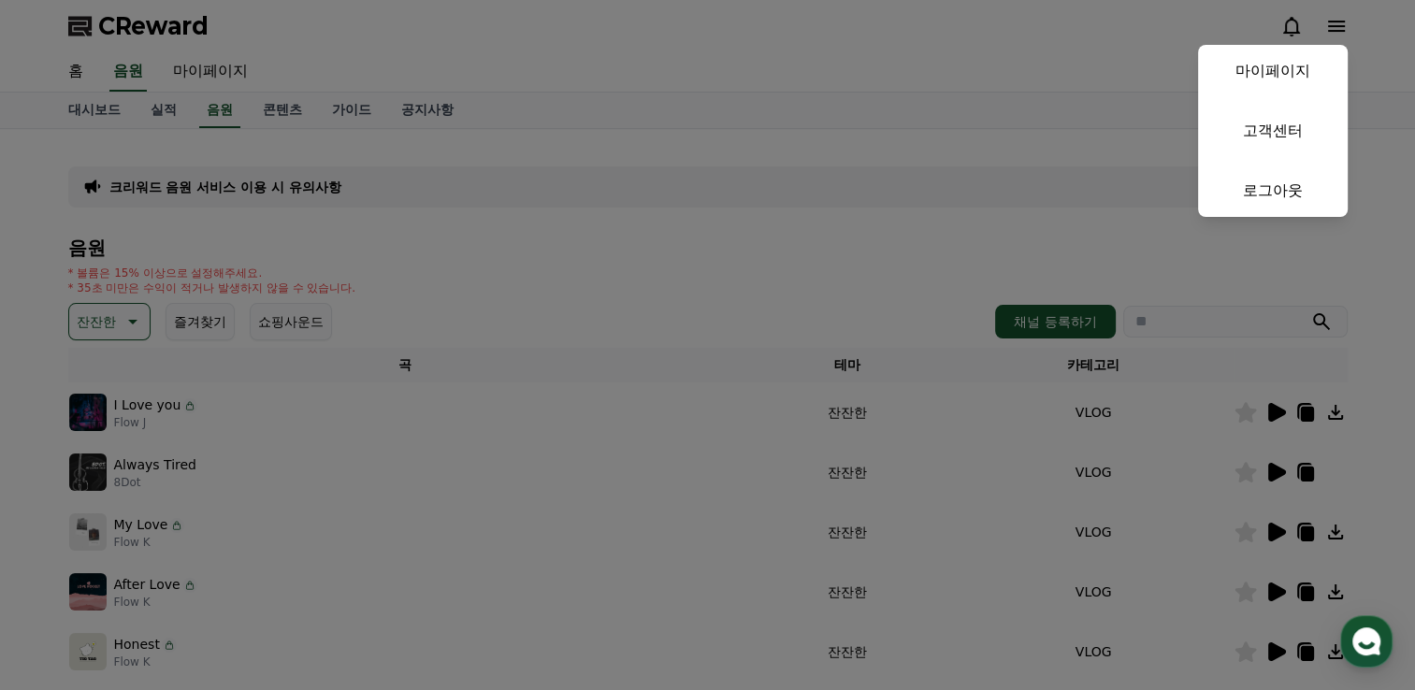
click at [1121, 79] on button "close" at bounding box center [707, 345] width 1415 height 690
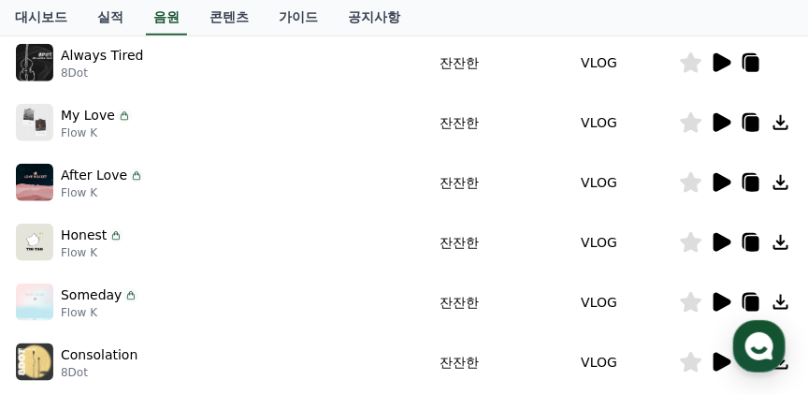
scroll to position [427, 0]
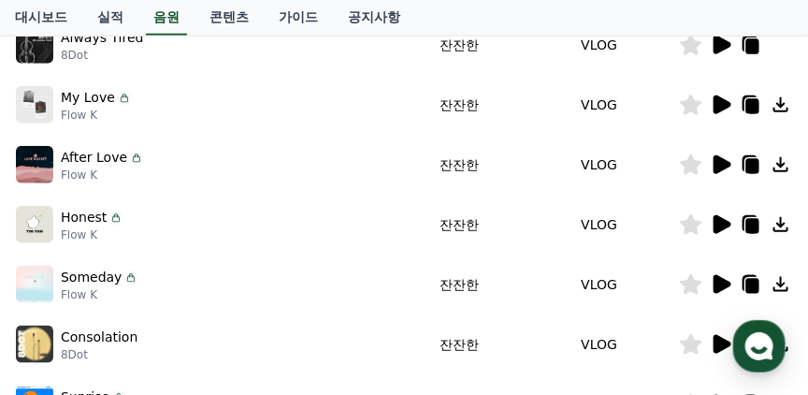
drag, startPoint x: 130, startPoint y: 156, endPoint x: 180, endPoint y: 142, distance: 51.5
click at [180, 142] on td "After Love Flow K" at bounding box center [206, 165] width 383 height 60
click at [717, 165] on icon at bounding box center [722, 164] width 18 height 19
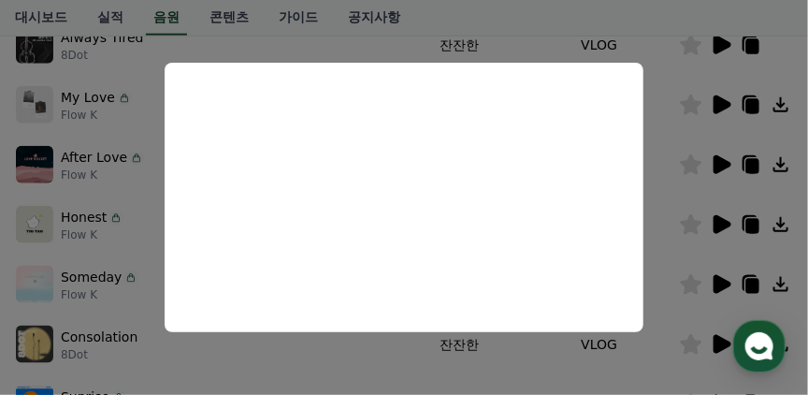
click at [666, 120] on button "close modal" at bounding box center [404, 197] width 808 height 395
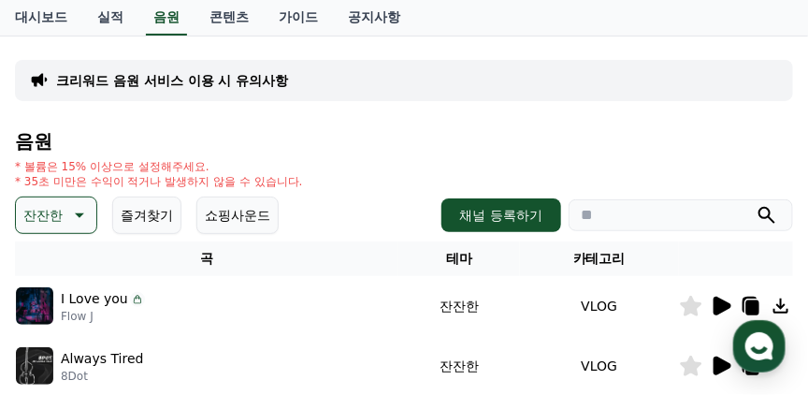
scroll to position [266, 0]
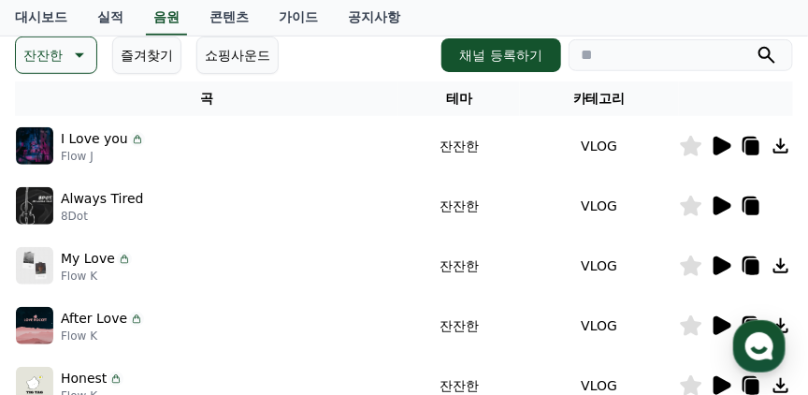
click at [240, 62] on button "쇼핑사운드" at bounding box center [237, 54] width 82 height 37
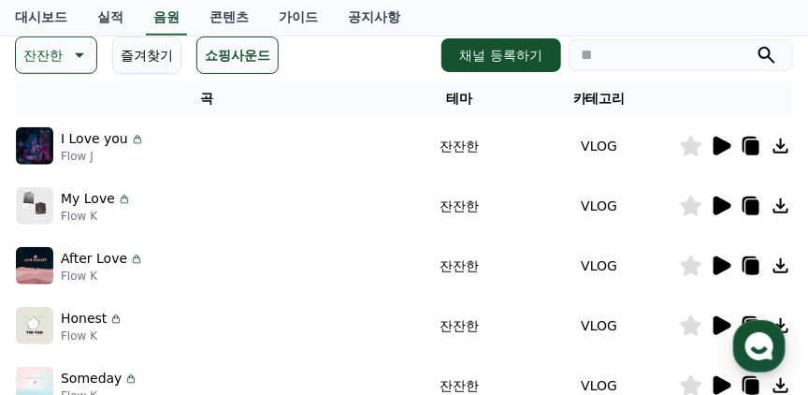
click at [240, 62] on button "쇼핑사운드" at bounding box center [237, 54] width 82 height 37
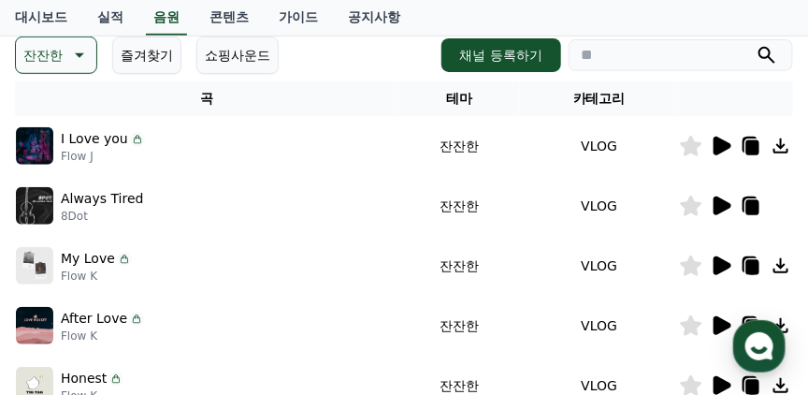
click at [243, 38] on button "쇼핑사운드" at bounding box center [237, 54] width 82 height 37
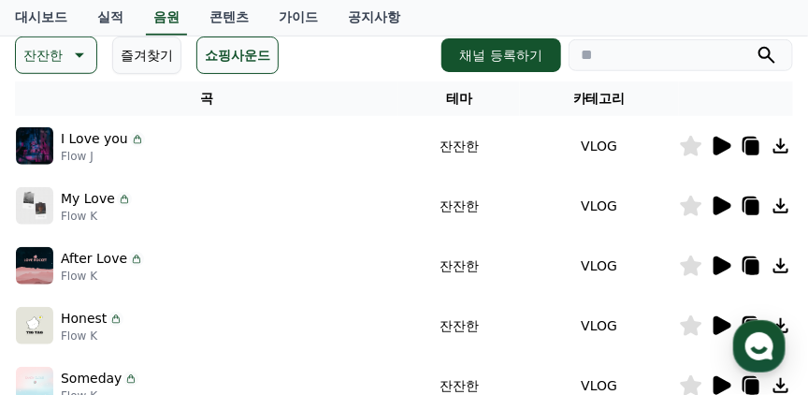
click at [235, 58] on button "쇼핑사운드" at bounding box center [237, 54] width 82 height 37
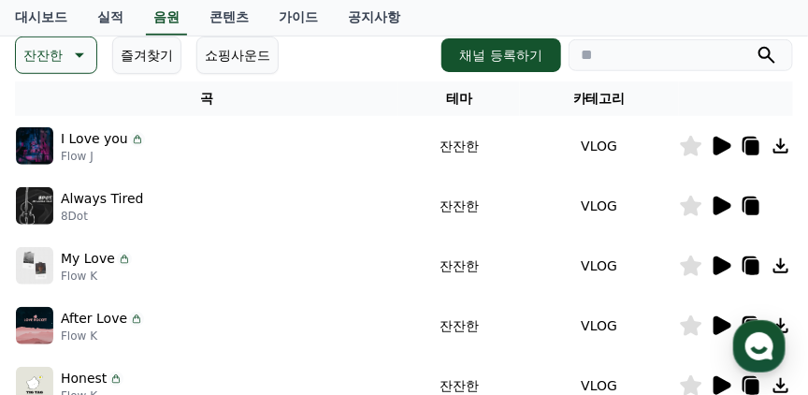
click at [235, 58] on button "쇼핑사운드" at bounding box center [237, 54] width 82 height 37
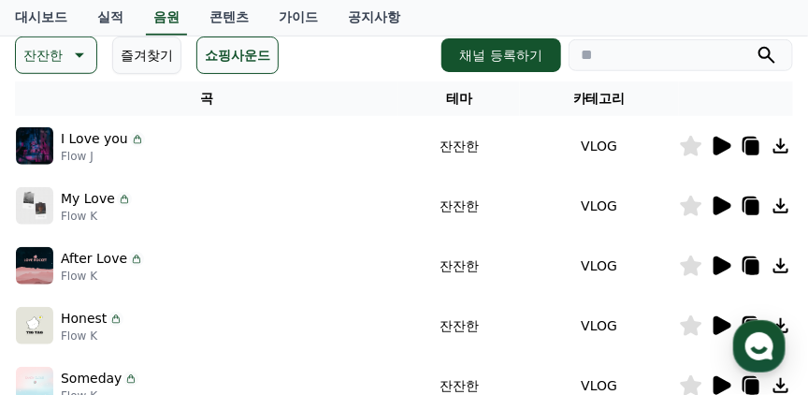
click at [235, 58] on button "쇼핑사운드" at bounding box center [237, 54] width 82 height 37
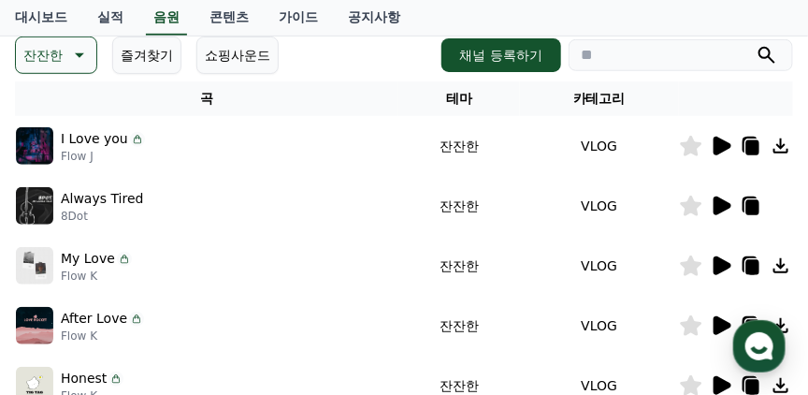
click at [235, 58] on button "쇼핑사운드" at bounding box center [237, 54] width 82 height 37
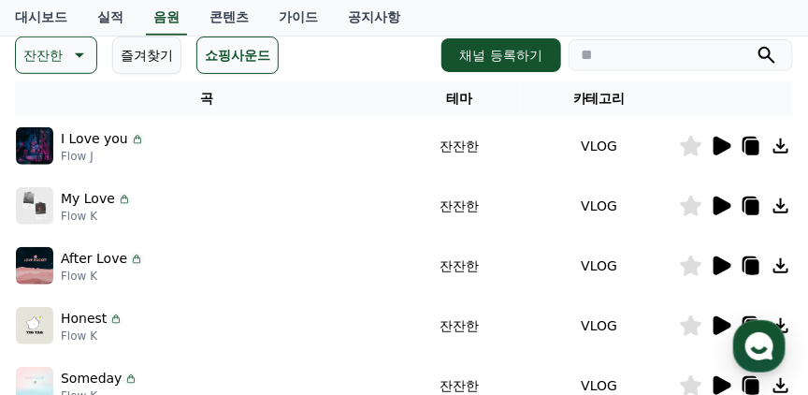
click at [235, 58] on button "쇼핑사운드" at bounding box center [237, 54] width 82 height 37
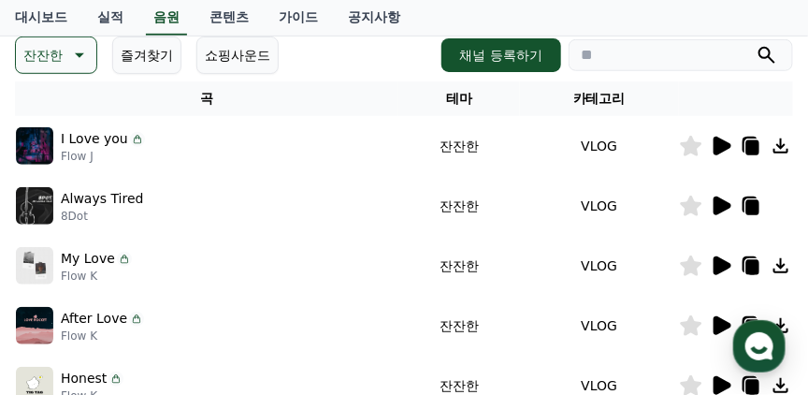
click at [235, 58] on button "쇼핑사운드" at bounding box center [237, 54] width 82 height 37
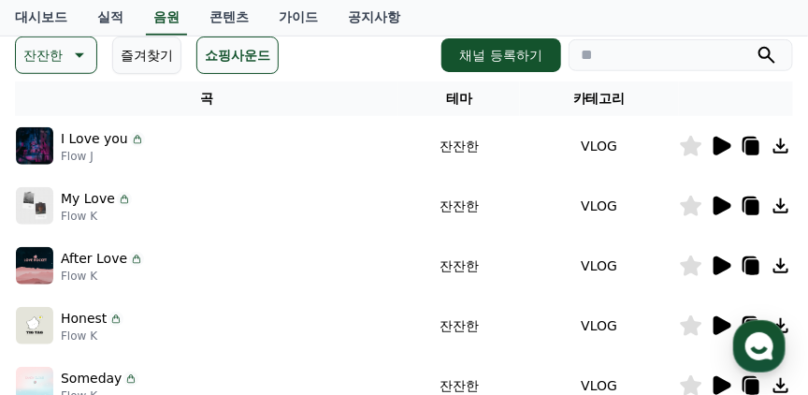
click at [235, 58] on button "쇼핑사운드" at bounding box center [237, 54] width 82 height 37
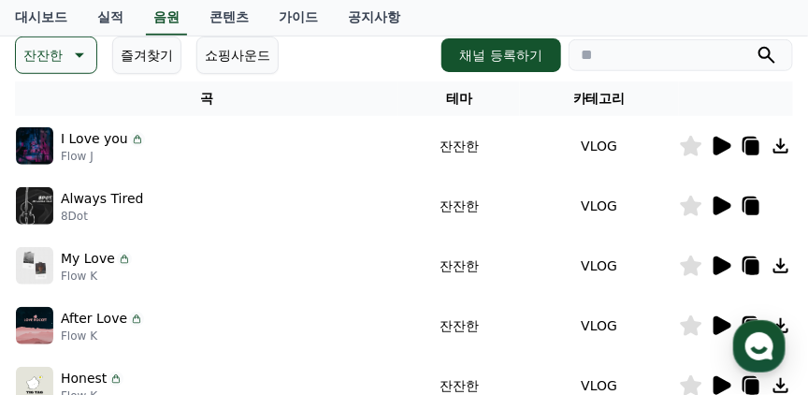
click at [235, 58] on button "쇼핑사운드" at bounding box center [237, 54] width 82 height 37
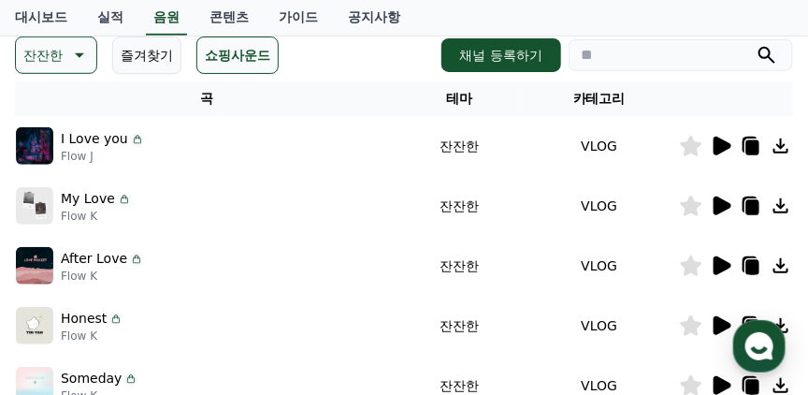
click at [235, 58] on button "쇼핑사운드" at bounding box center [237, 54] width 82 height 37
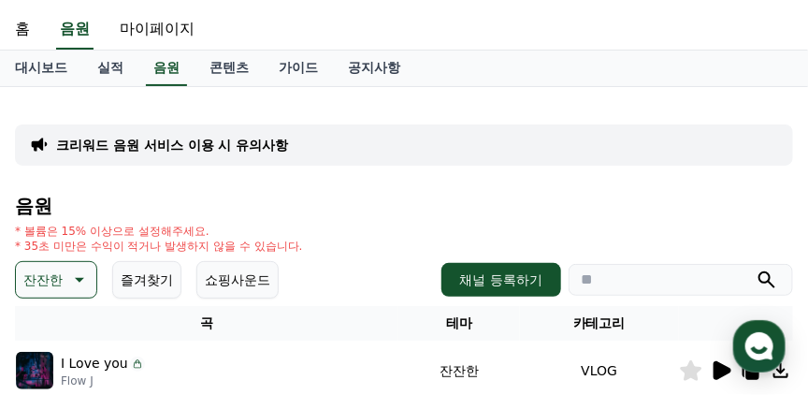
scroll to position [107, 0]
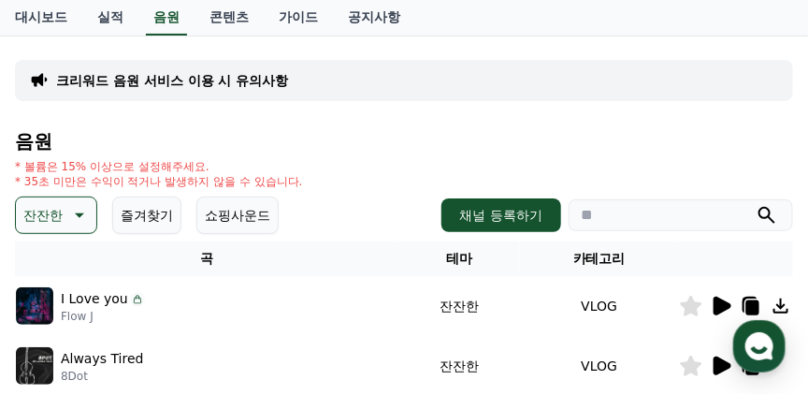
drag, startPoint x: 53, startPoint y: 164, endPoint x: 251, endPoint y: 172, distance: 198.4
click at [251, 172] on p "* 볼륨은 15% 이상으로 설정해주세요." at bounding box center [159, 166] width 288 height 15
drag, startPoint x: 251, startPoint y: 172, endPoint x: 424, endPoint y: 163, distance: 173.2
click at [424, 163] on div "* 볼륨은 15% 이상으로 설정해주세요. * 35초 미만은 수익이 적거나 발생하지 않을 수 있습니다." at bounding box center [404, 174] width 778 height 30
click at [247, 210] on button "쇼핑사운드" at bounding box center [237, 214] width 82 height 37
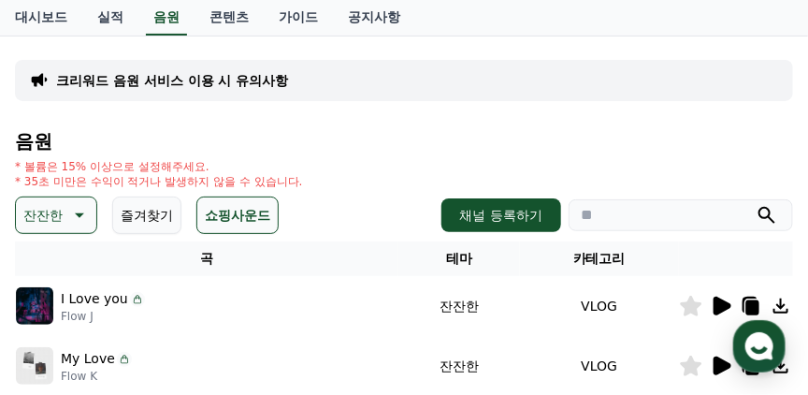
click at [247, 210] on button "쇼핑사운드" at bounding box center [237, 214] width 82 height 37
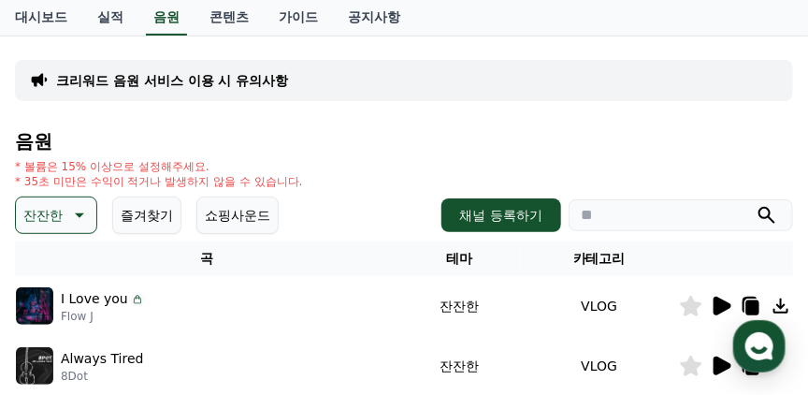
click at [247, 210] on button "쇼핑사운드" at bounding box center [237, 214] width 82 height 37
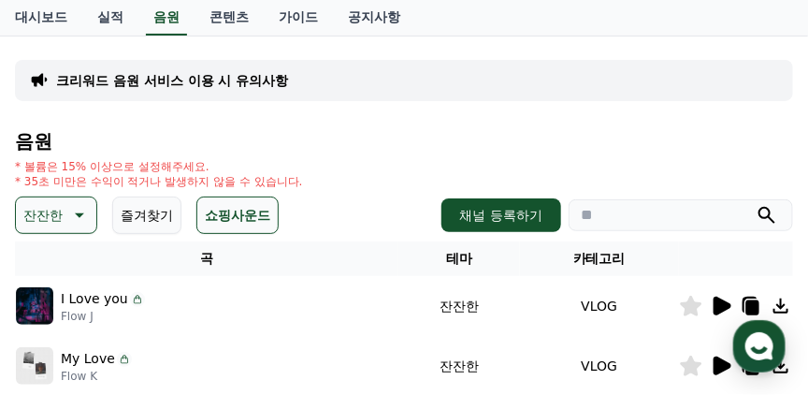
click at [247, 210] on button "쇼핑사운드" at bounding box center [237, 214] width 82 height 37
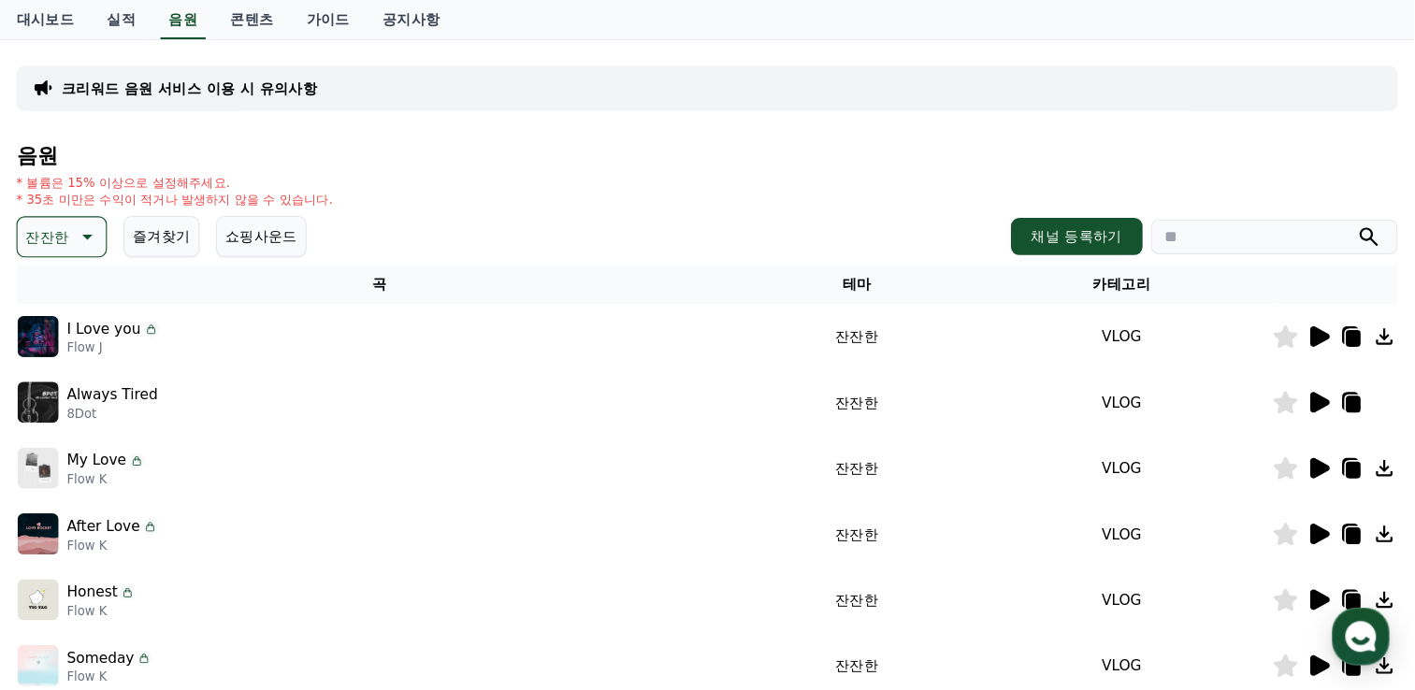
scroll to position [107, 0]
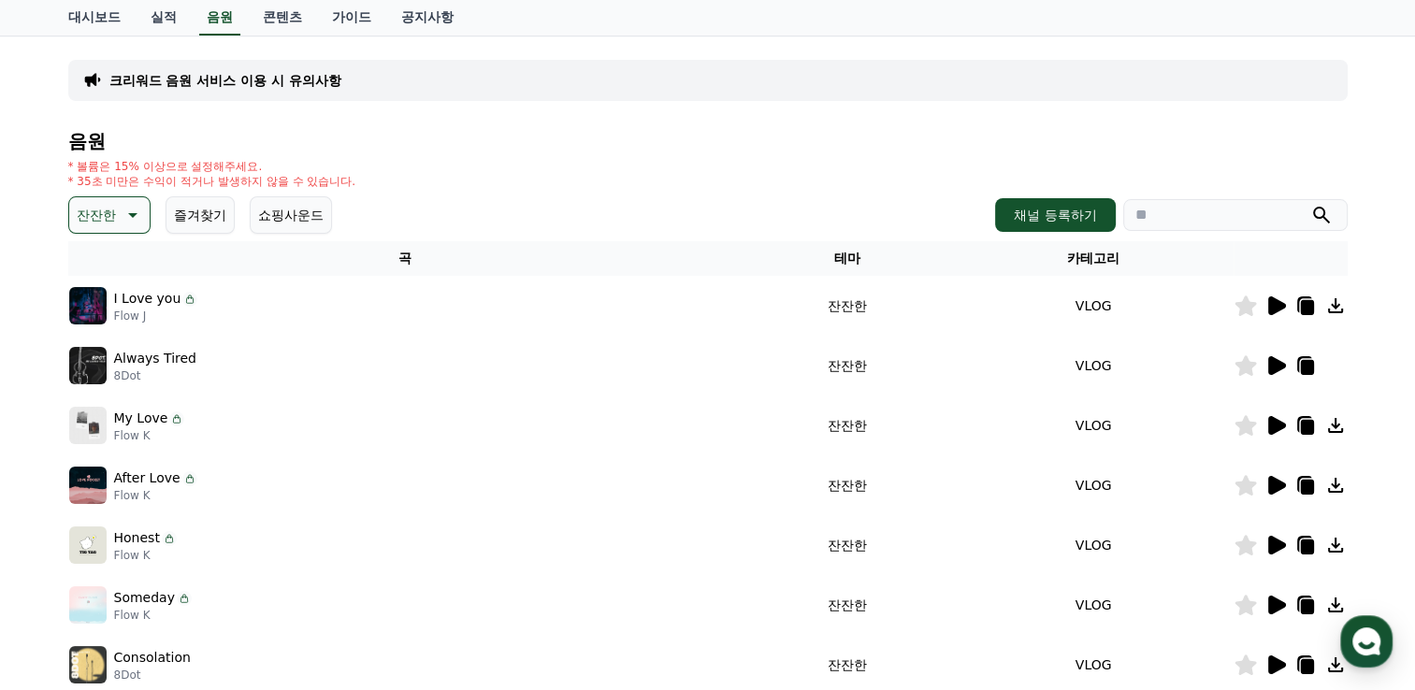
drag, startPoint x: 777, startPoint y: 0, endPoint x: 509, endPoint y: 187, distance: 327.0
click at [509, 187] on div "음원 * 볼륨은 15% 이상으로 설정해주세요. * 35초 미만은 수익이 적거나 발생하지 않을 수 있습니다. 잔잔한 즐겨찾기 쇼핑사운드 채널 등…" at bounding box center [707, 461] width 1279 height 661
click at [524, 223] on div "잔잔한 즐겨찾기 쇼핑사운드 채널 등록하기" at bounding box center [707, 214] width 1279 height 37
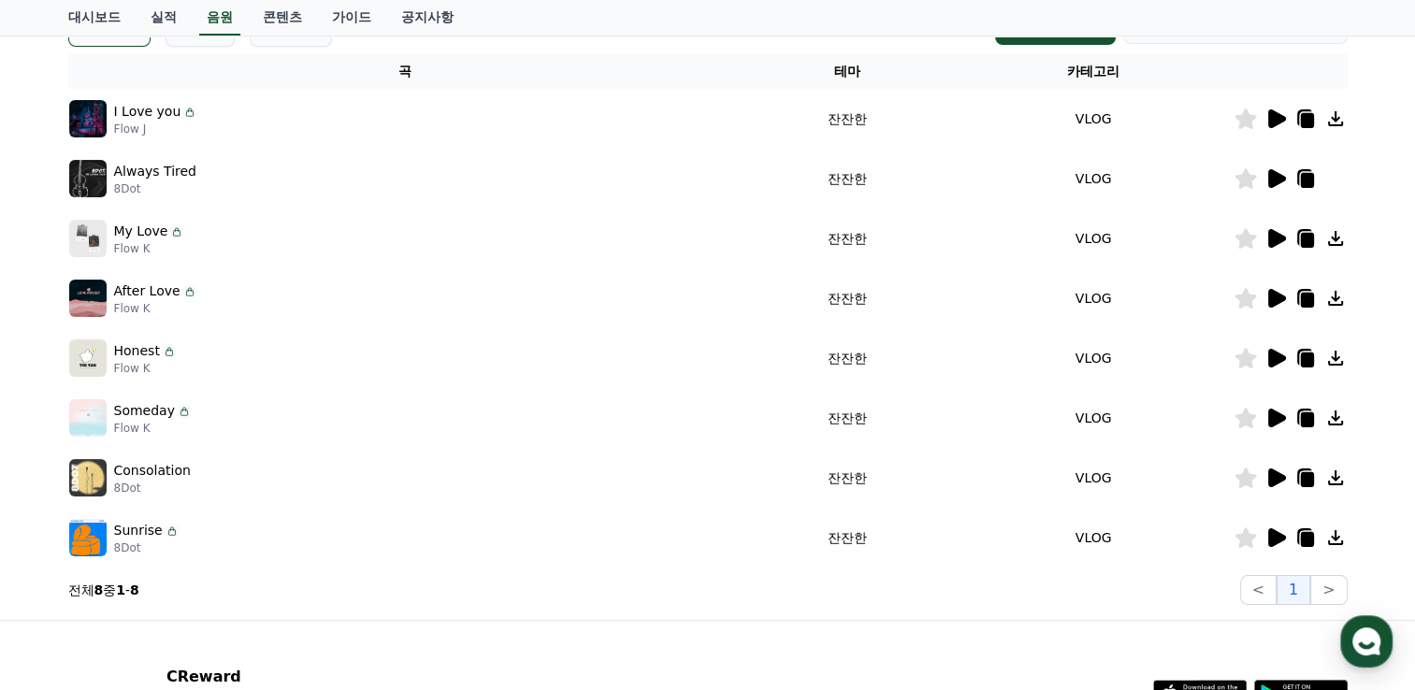
click at [1278, 180] on icon at bounding box center [1277, 178] width 18 height 19
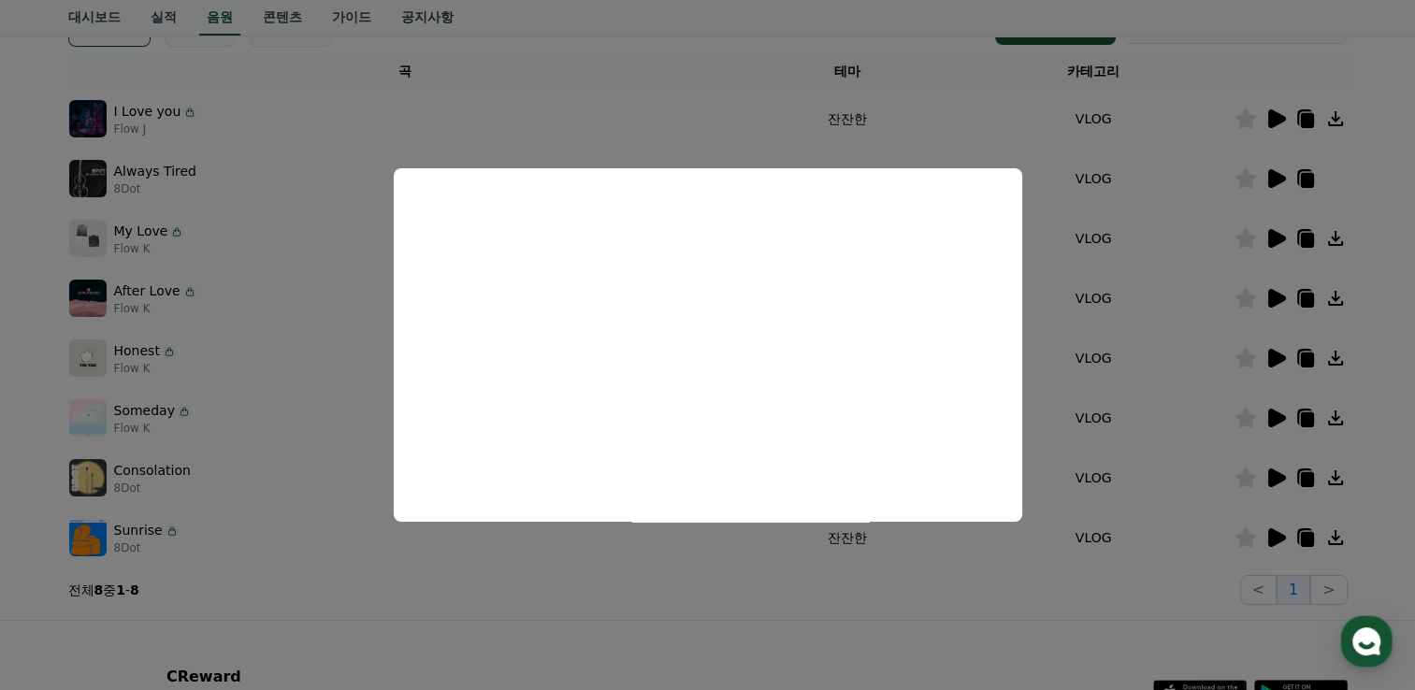
click at [654, 29] on button "close modal" at bounding box center [707, 345] width 1415 height 690
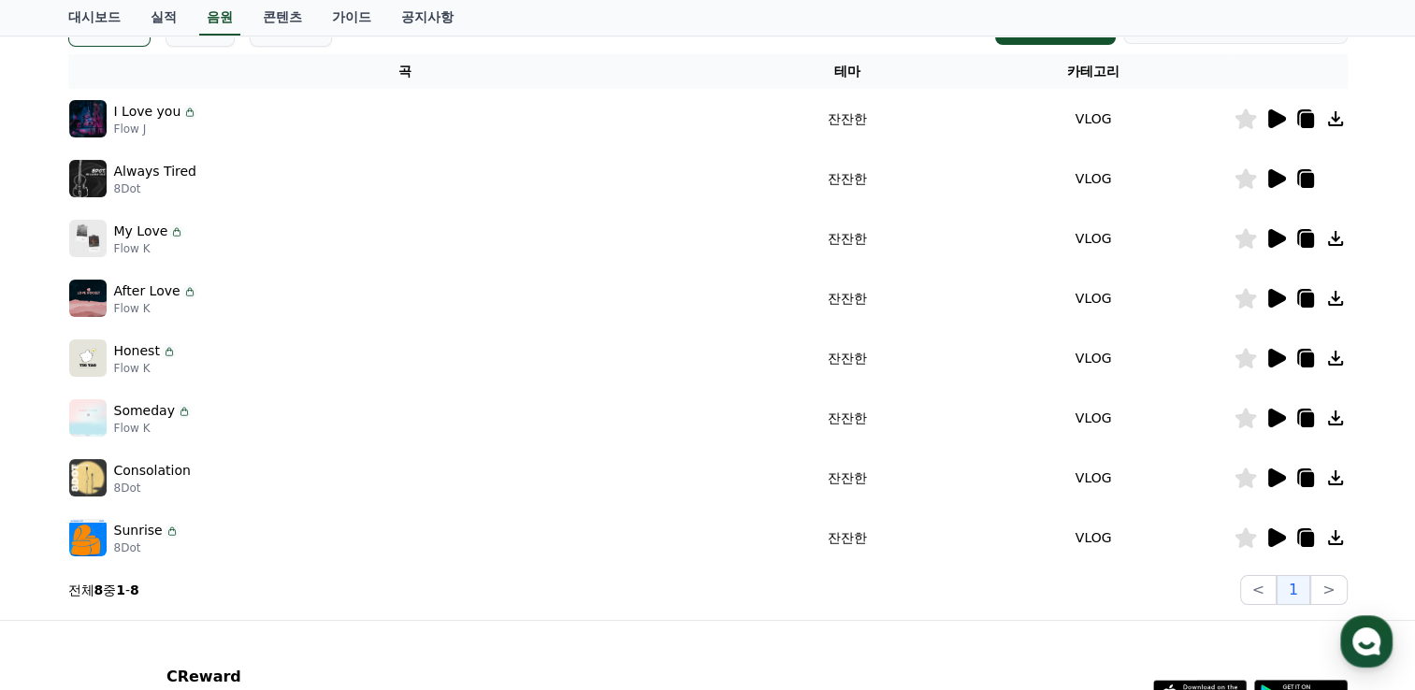
click at [1270, 477] on icon at bounding box center [1277, 477] width 18 height 19
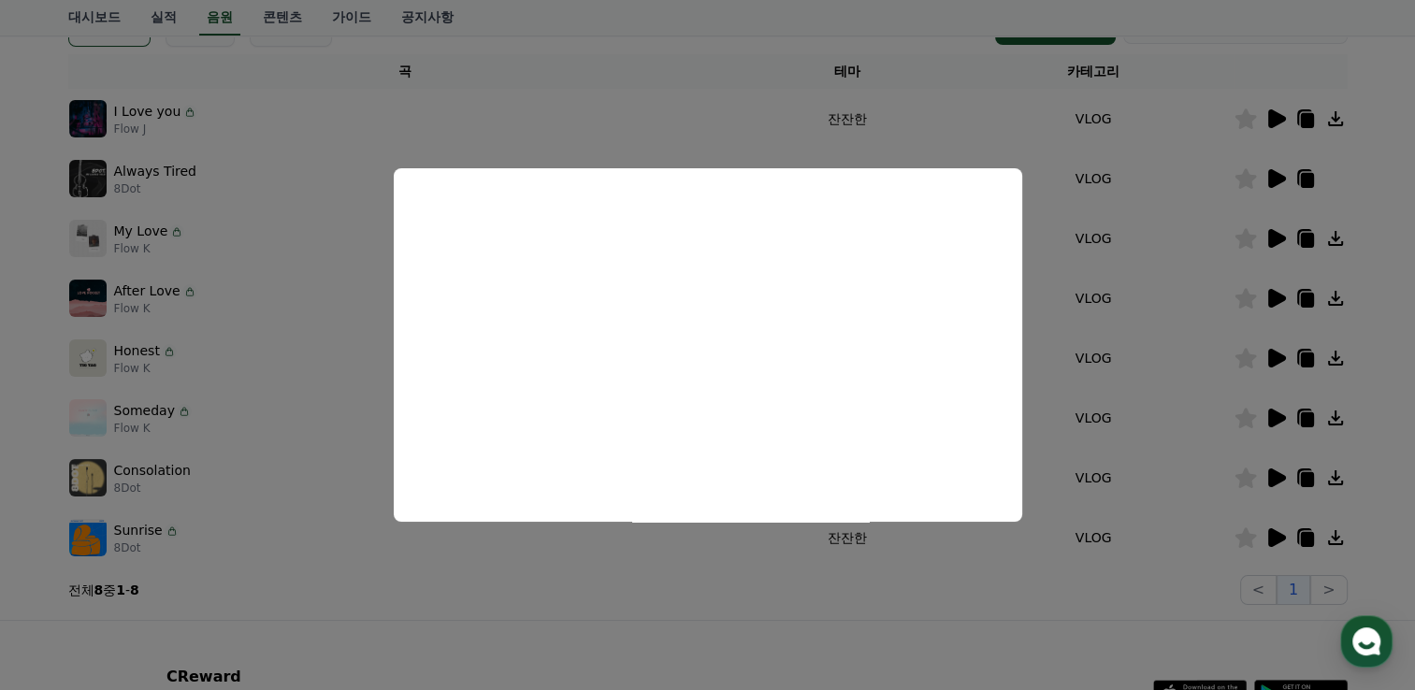
click at [808, 631] on button "close modal" at bounding box center [707, 345] width 1415 height 690
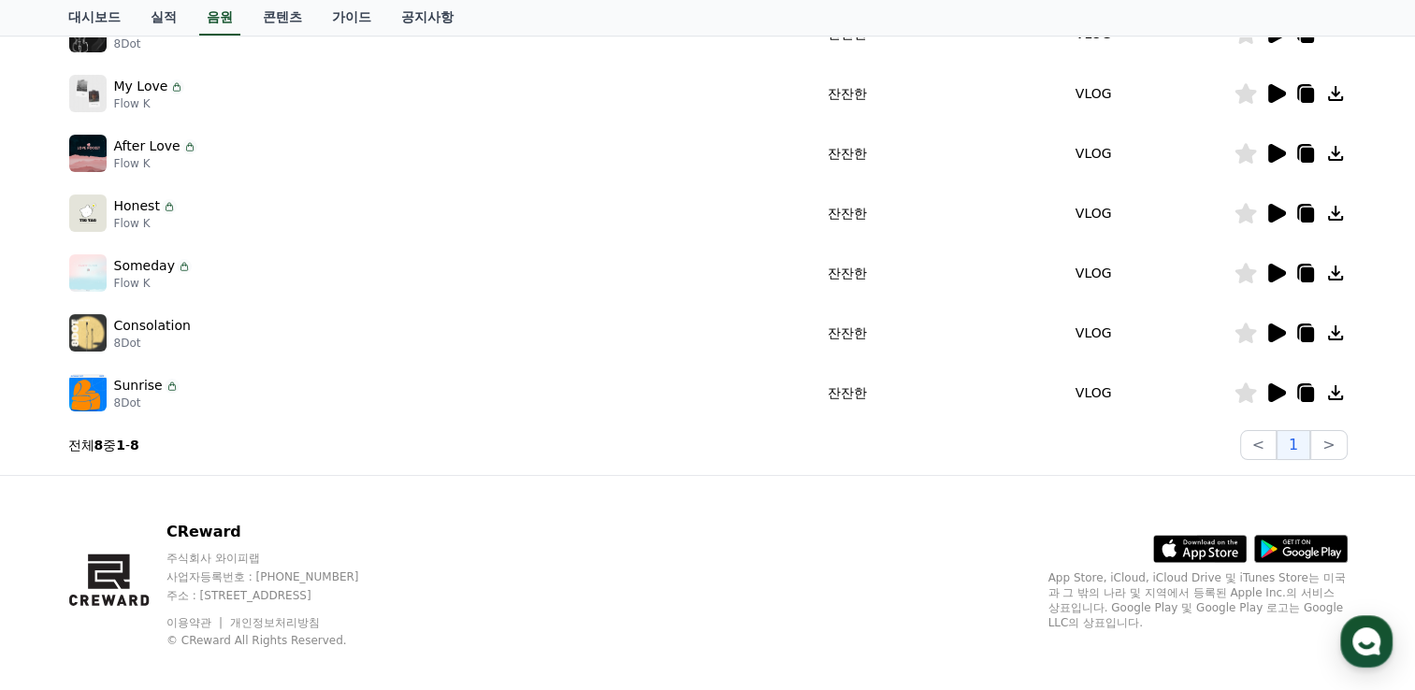
scroll to position [0, 0]
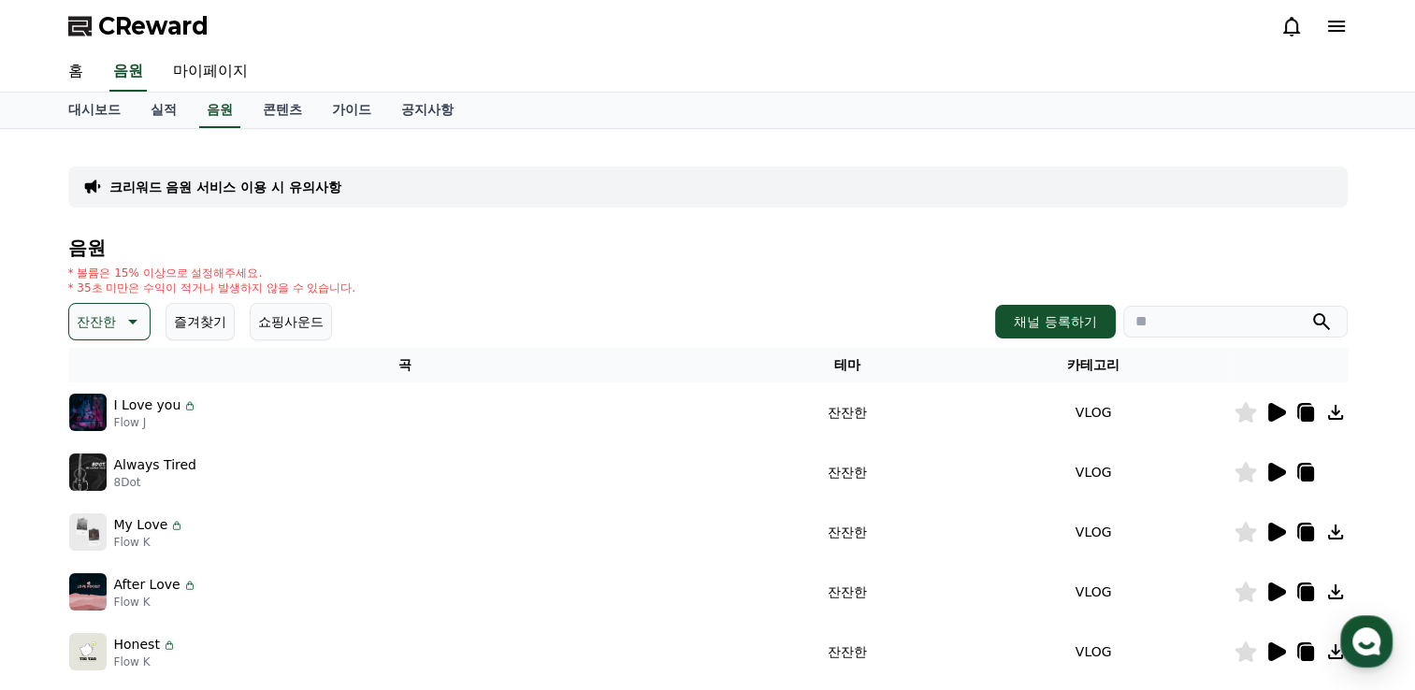
click at [129, 315] on icon at bounding box center [131, 321] width 22 height 22
click at [114, 420] on button "감동적인" at bounding box center [104, 427] width 67 height 41
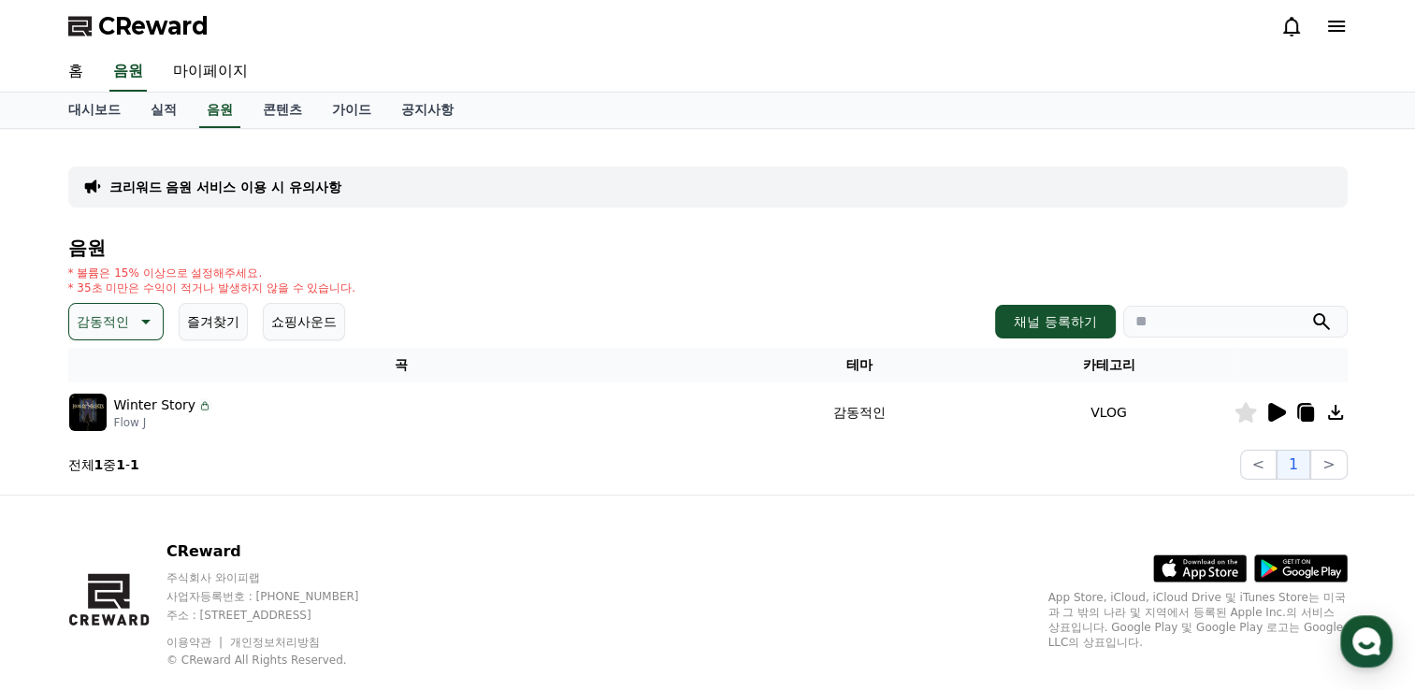
click at [148, 327] on icon at bounding box center [144, 321] width 22 height 22
click at [97, 470] on button "슬픈" at bounding box center [91, 468] width 41 height 41
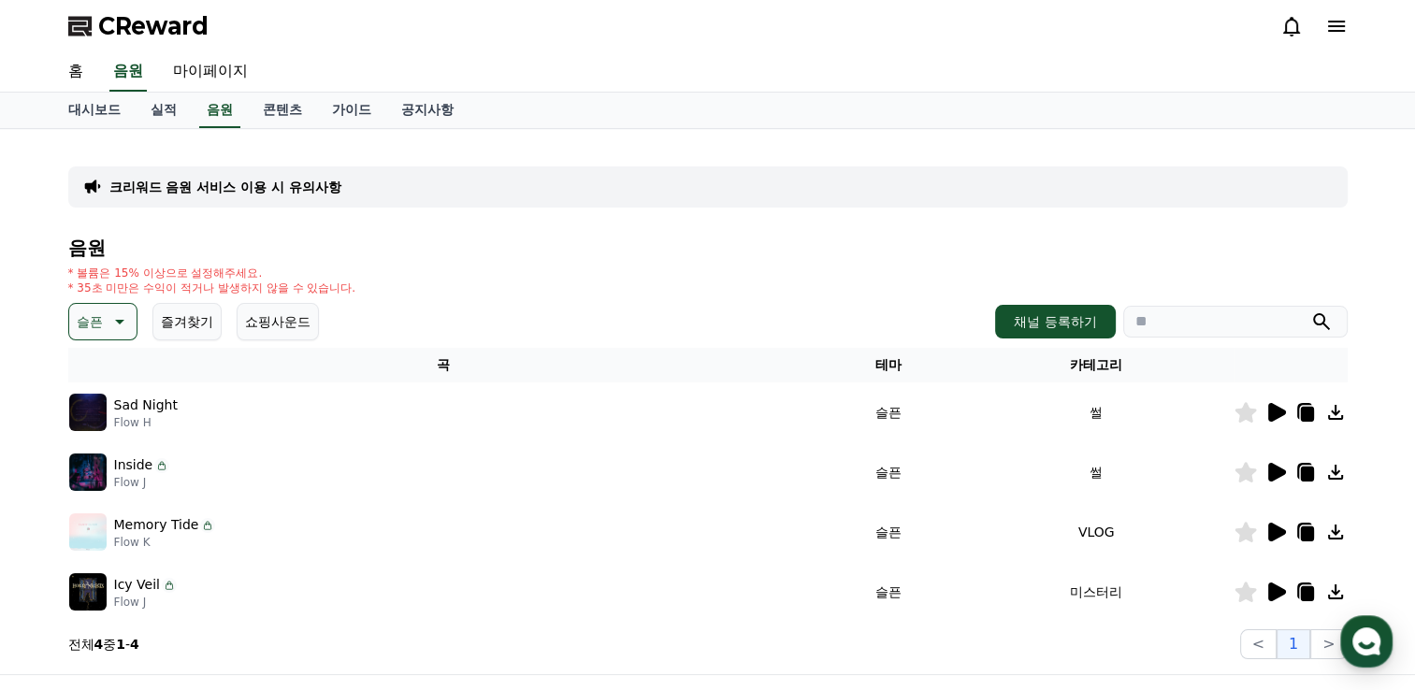
scroll to position [187, 0]
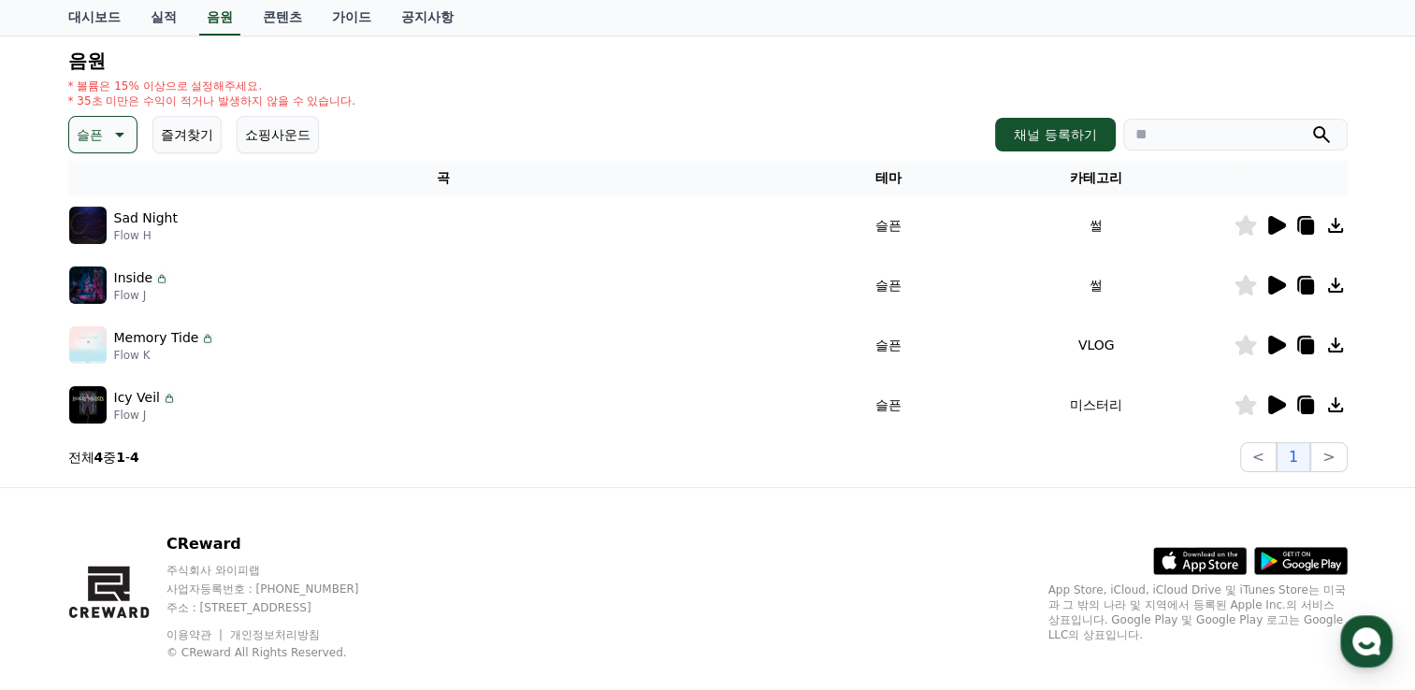
click at [1279, 221] on icon at bounding box center [1277, 225] width 18 height 19
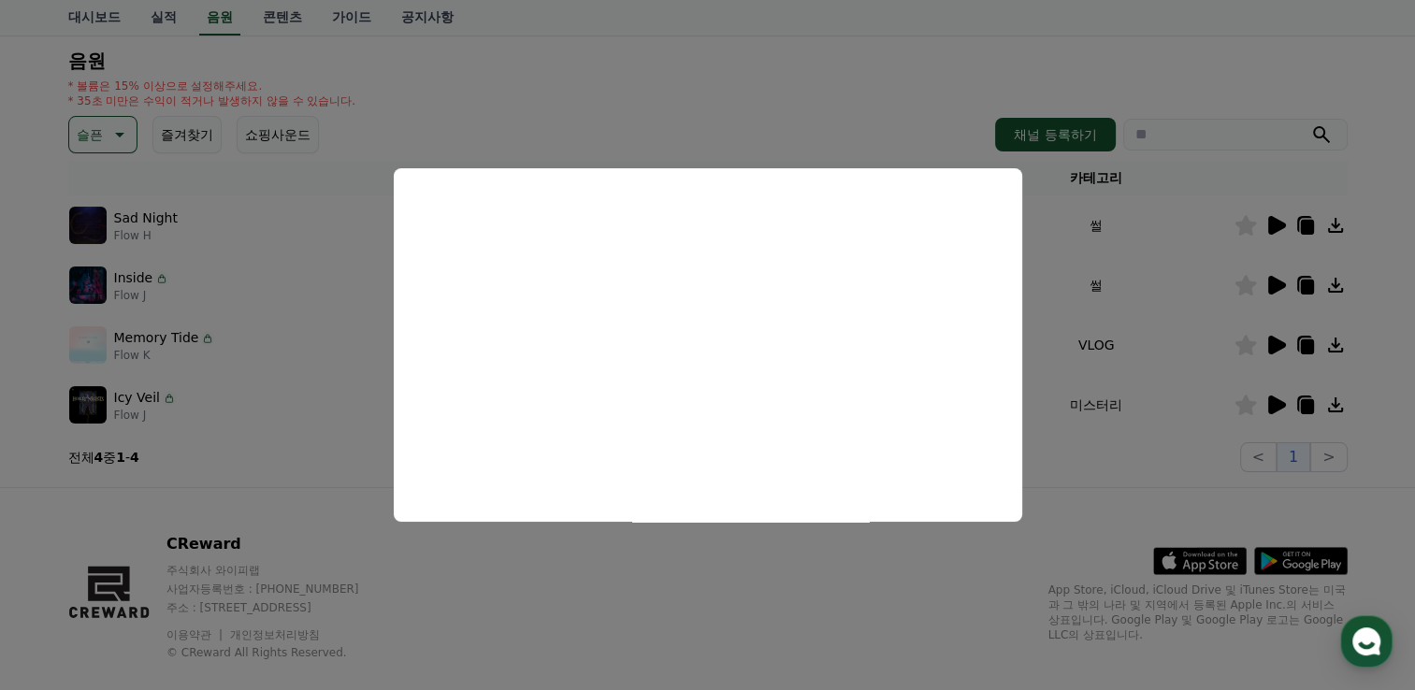
click at [812, 602] on button "close modal" at bounding box center [707, 345] width 1415 height 690
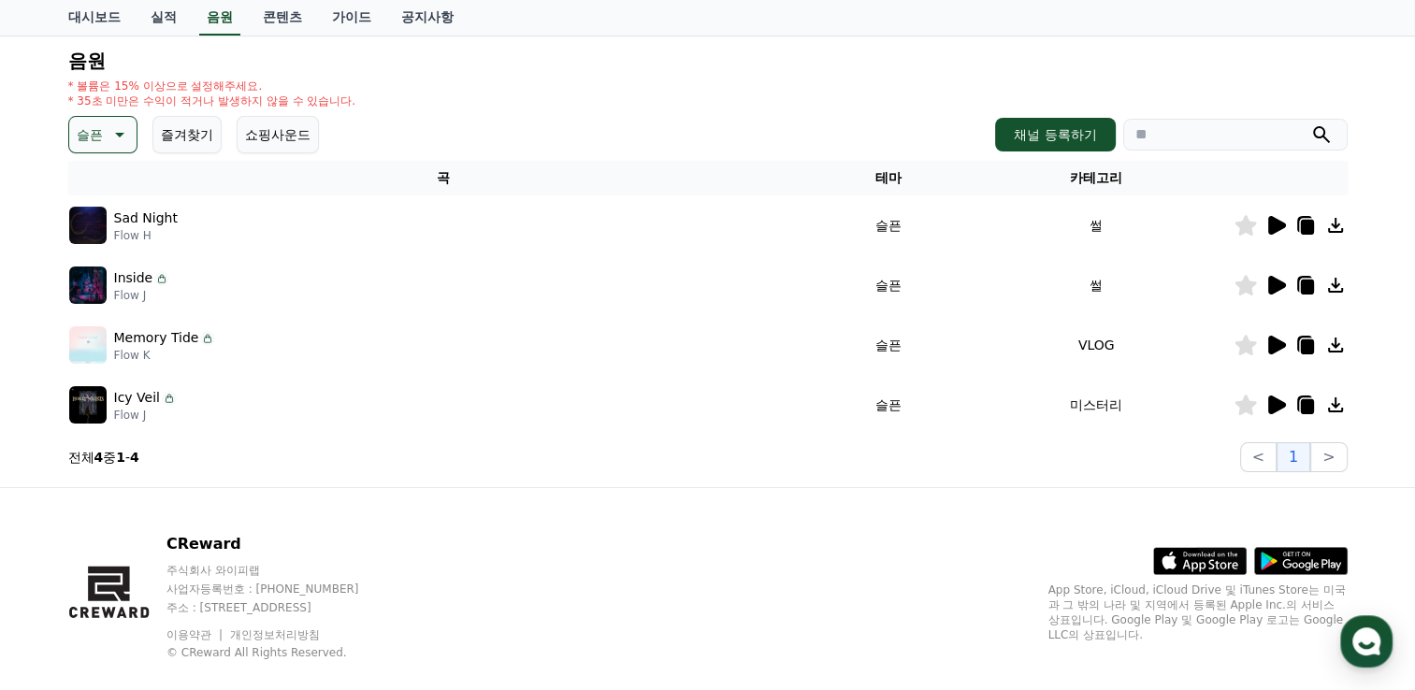
click at [122, 136] on icon at bounding box center [118, 134] width 22 height 22
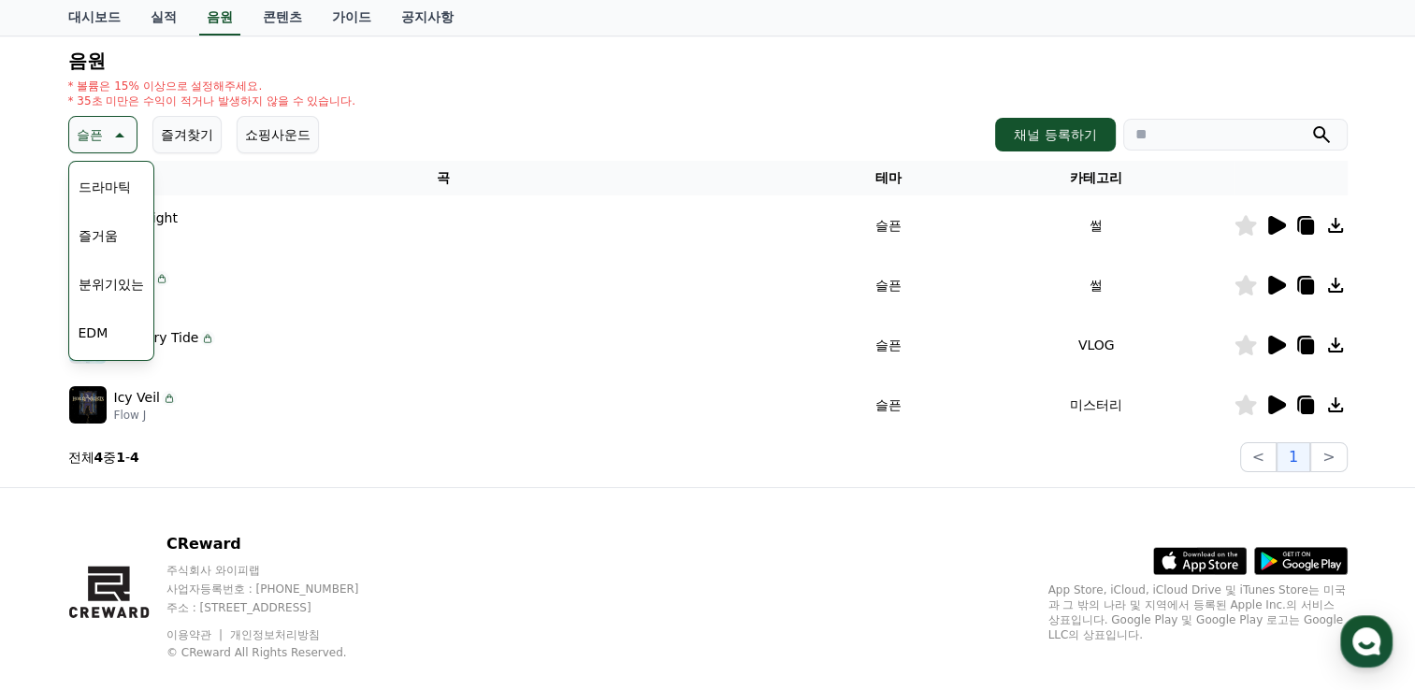
scroll to position [467, 0]
click at [123, 250] on button "분위기있는" at bounding box center [111, 251] width 80 height 41
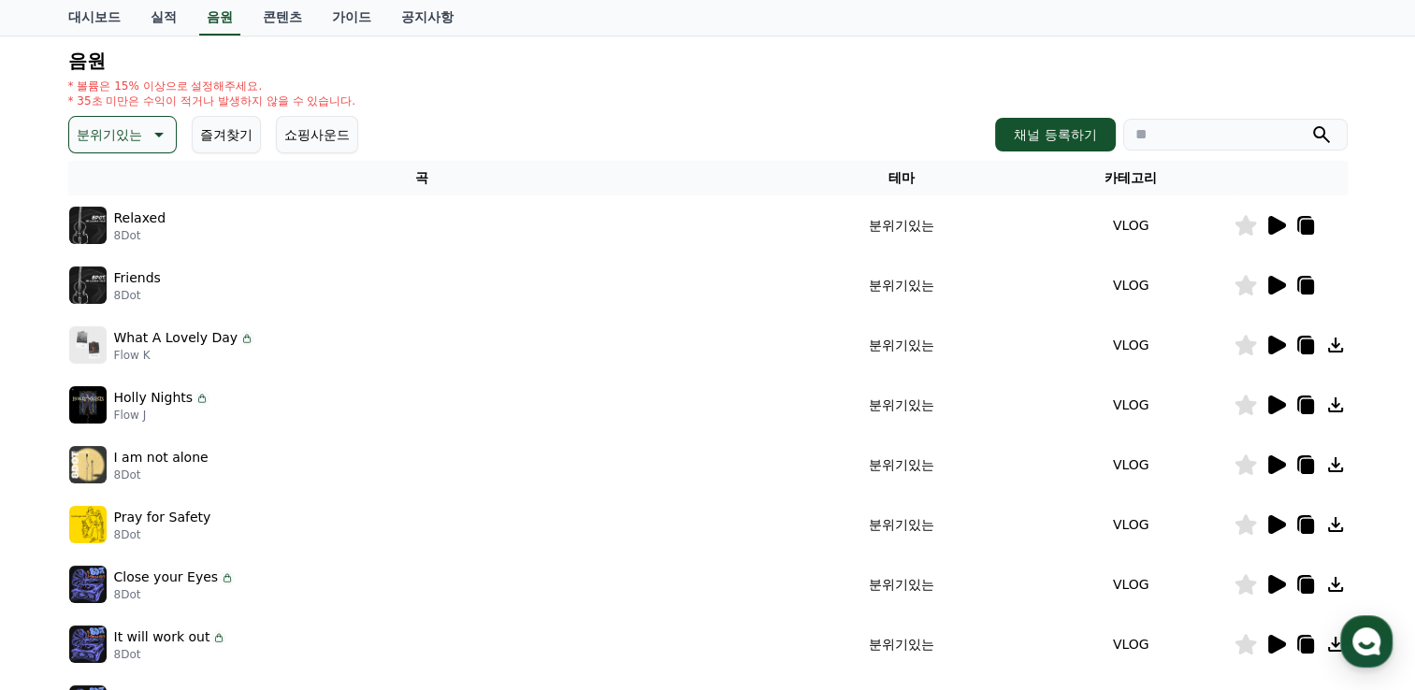
scroll to position [280, 0]
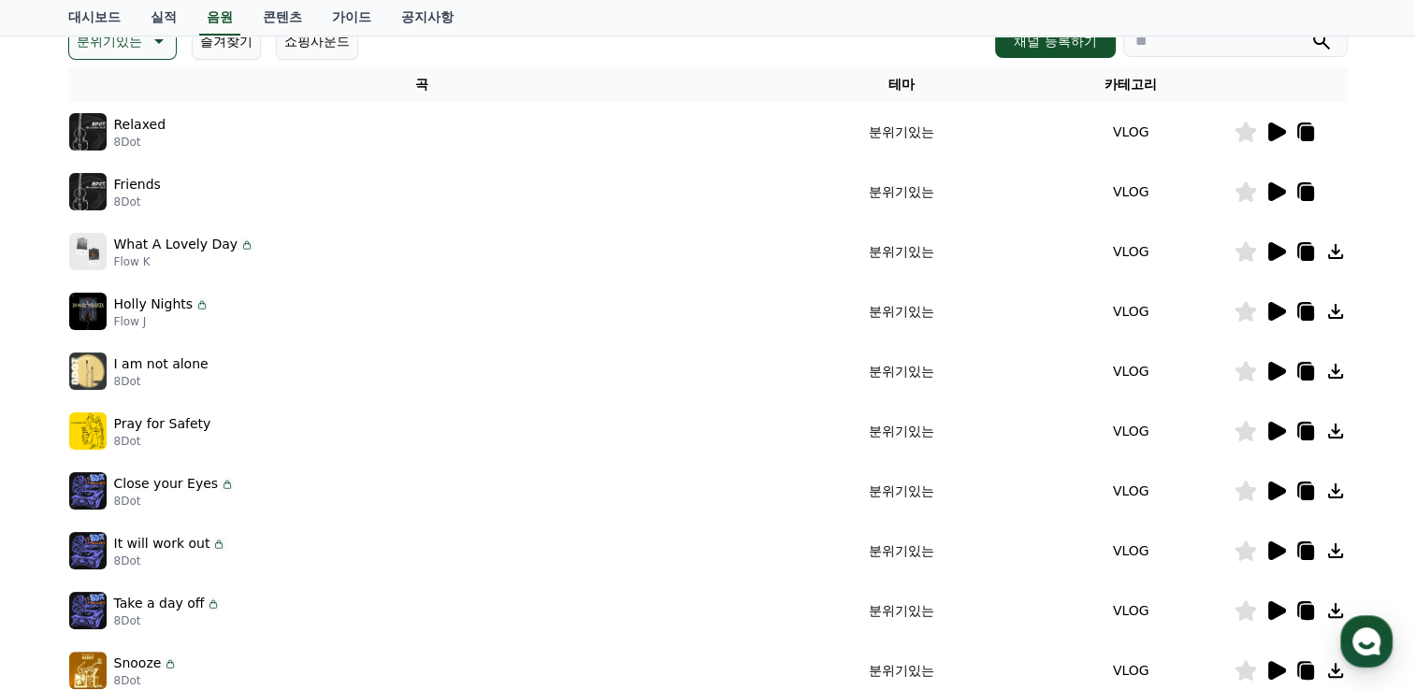
click at [1273, 372] on icon at bounding box center [1277, 371] width 18 height 19
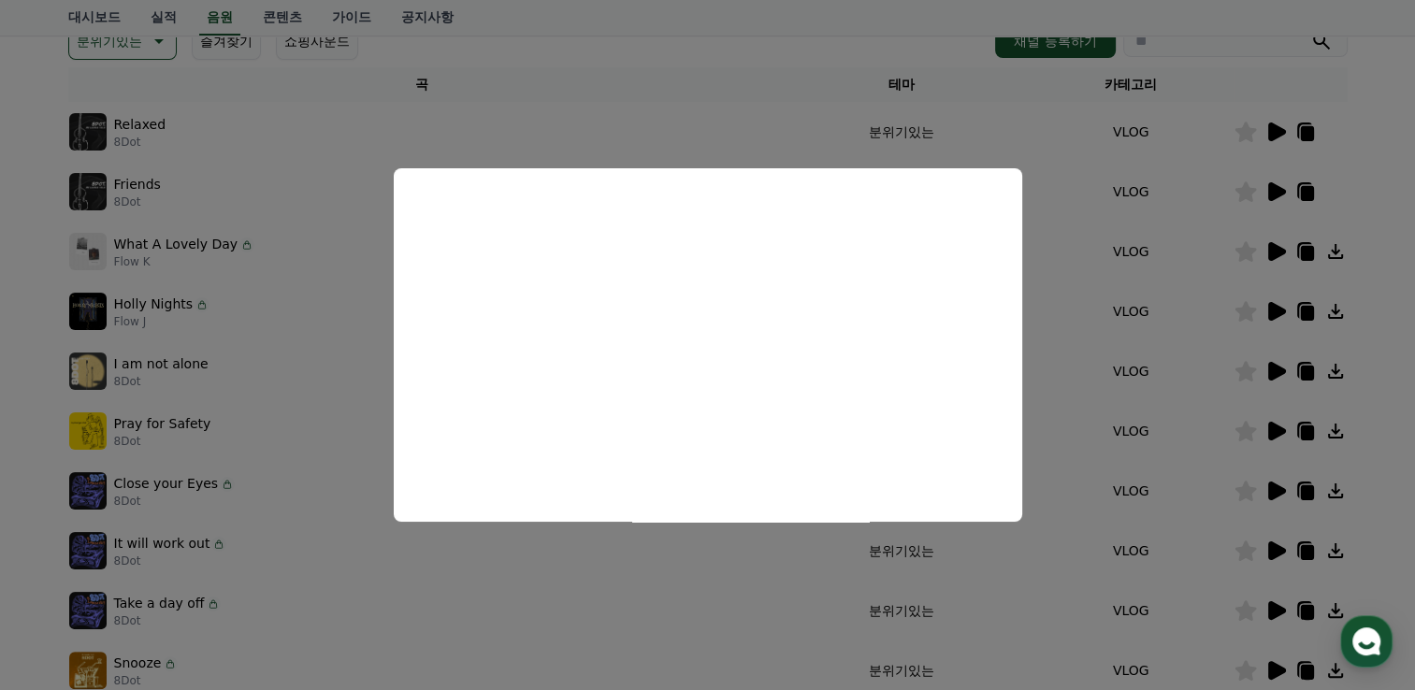
click at [709, 47] on button "close modal" at bounding box center [707, 345] width 1415 height 690
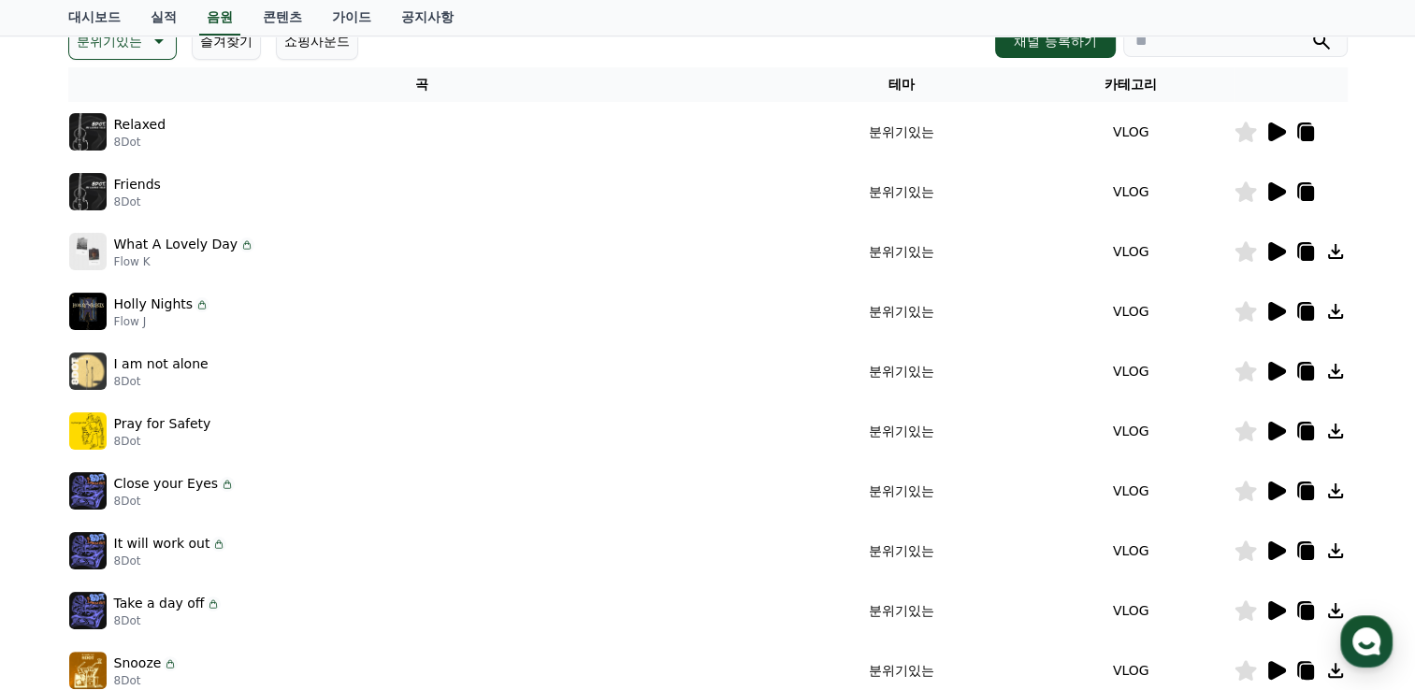
click at [1266, 438] on icon at bounding box center [1275, 431] width 22 height 22
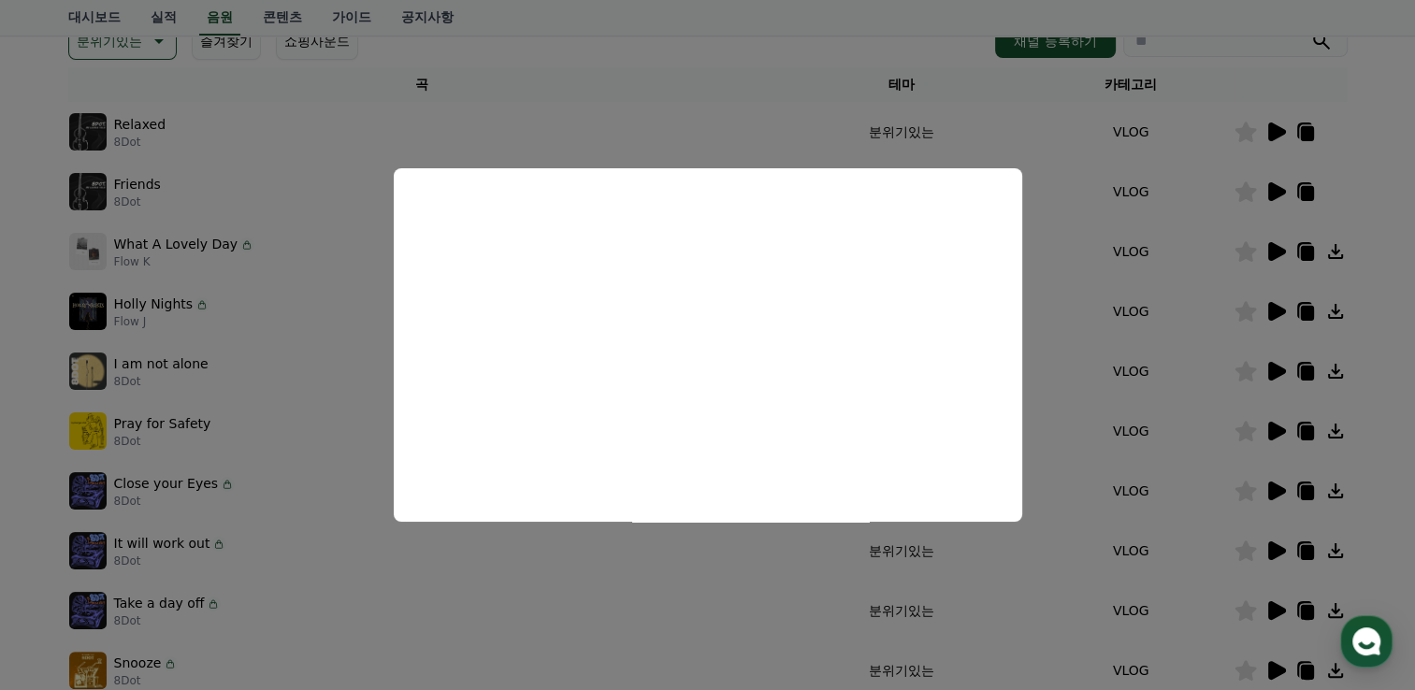
click at [793, 29] on button "close modal" at bounding box center [707, 345] width 1415 height 690
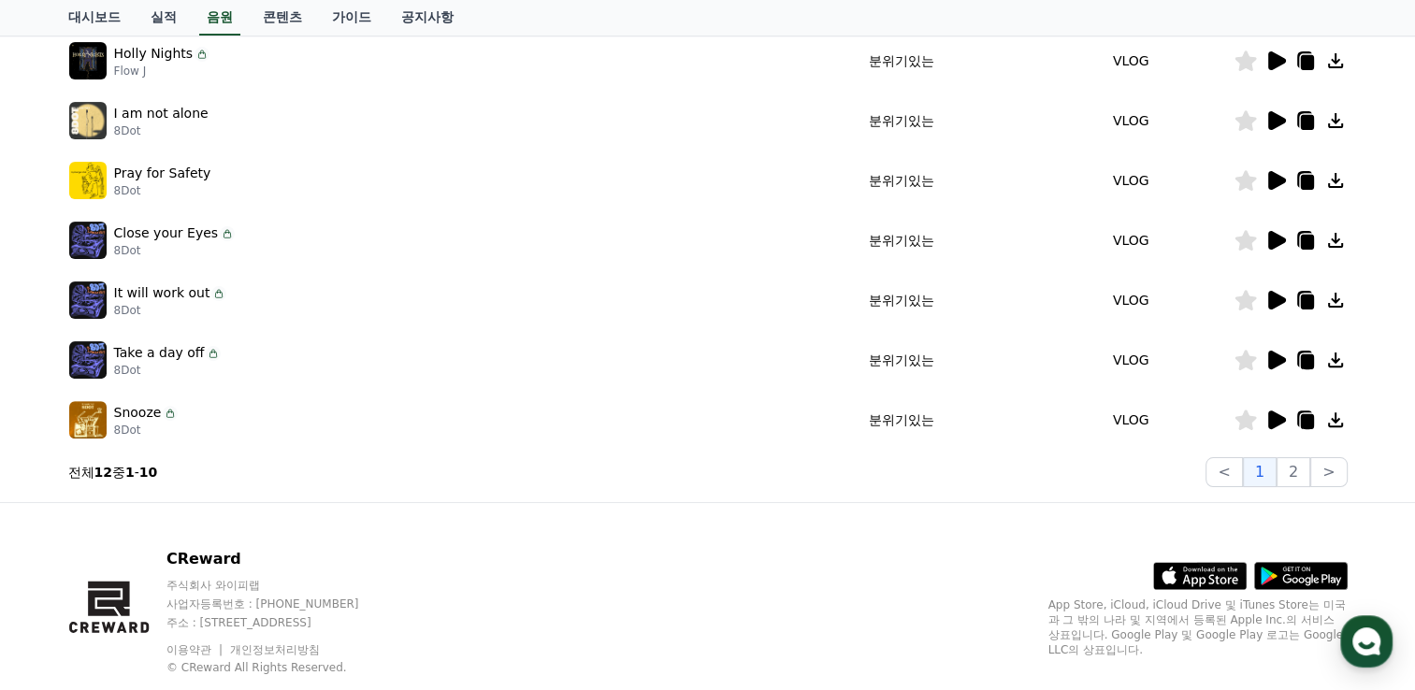
scroll to position [561, 0]
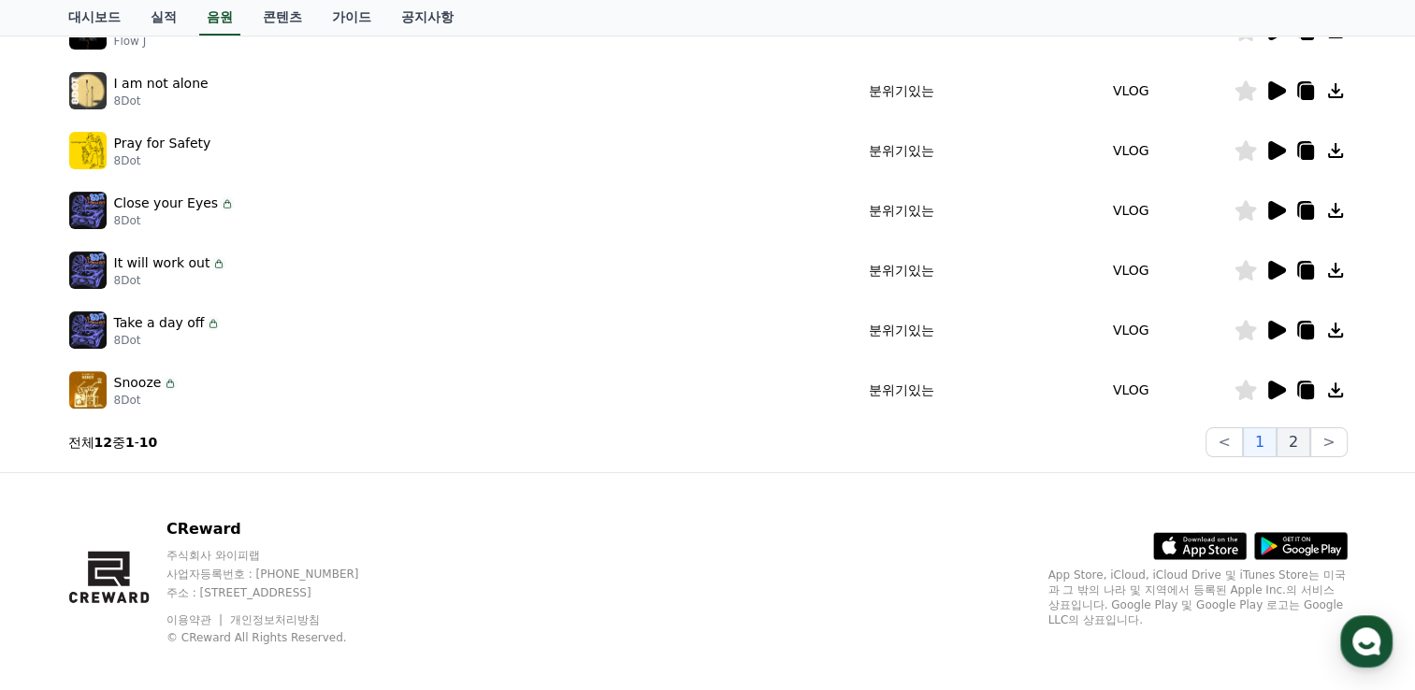
click at [1297, 448] on button "2" at bounding box center [1293, 442] width 34 height 30
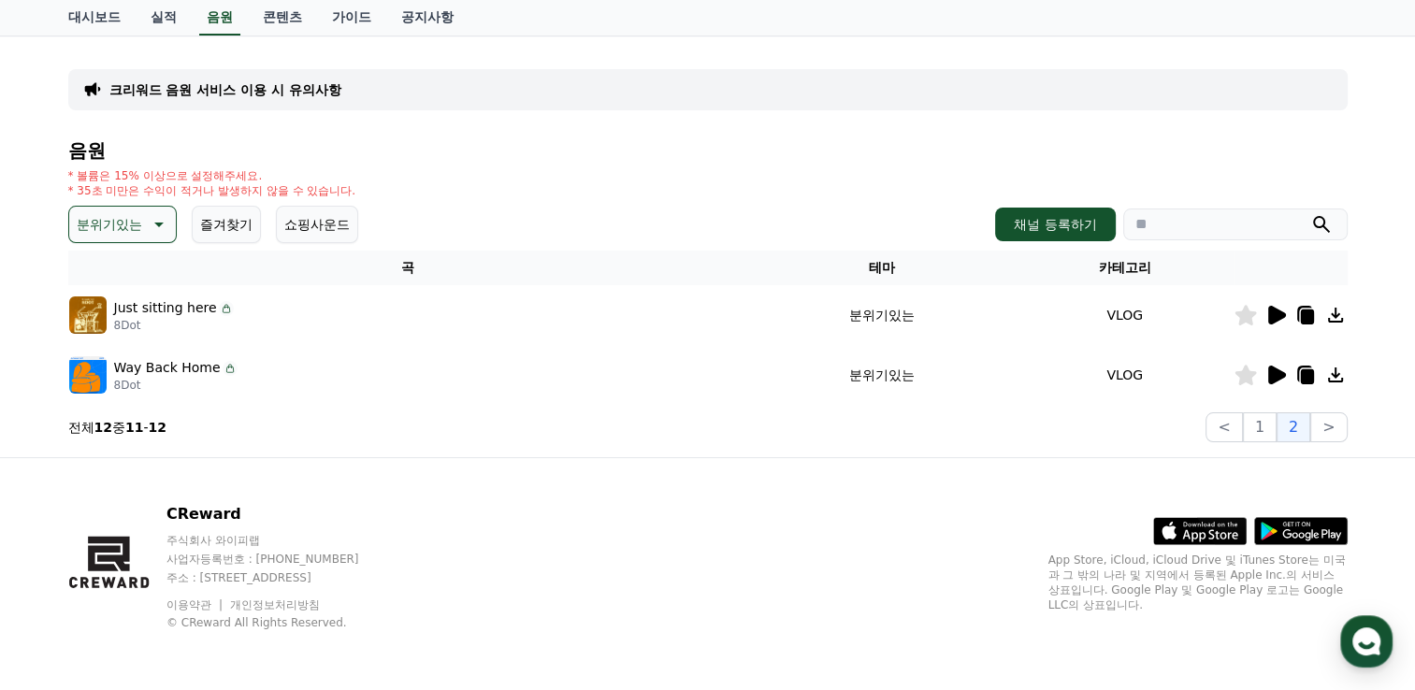
scroll to position [95, 0]
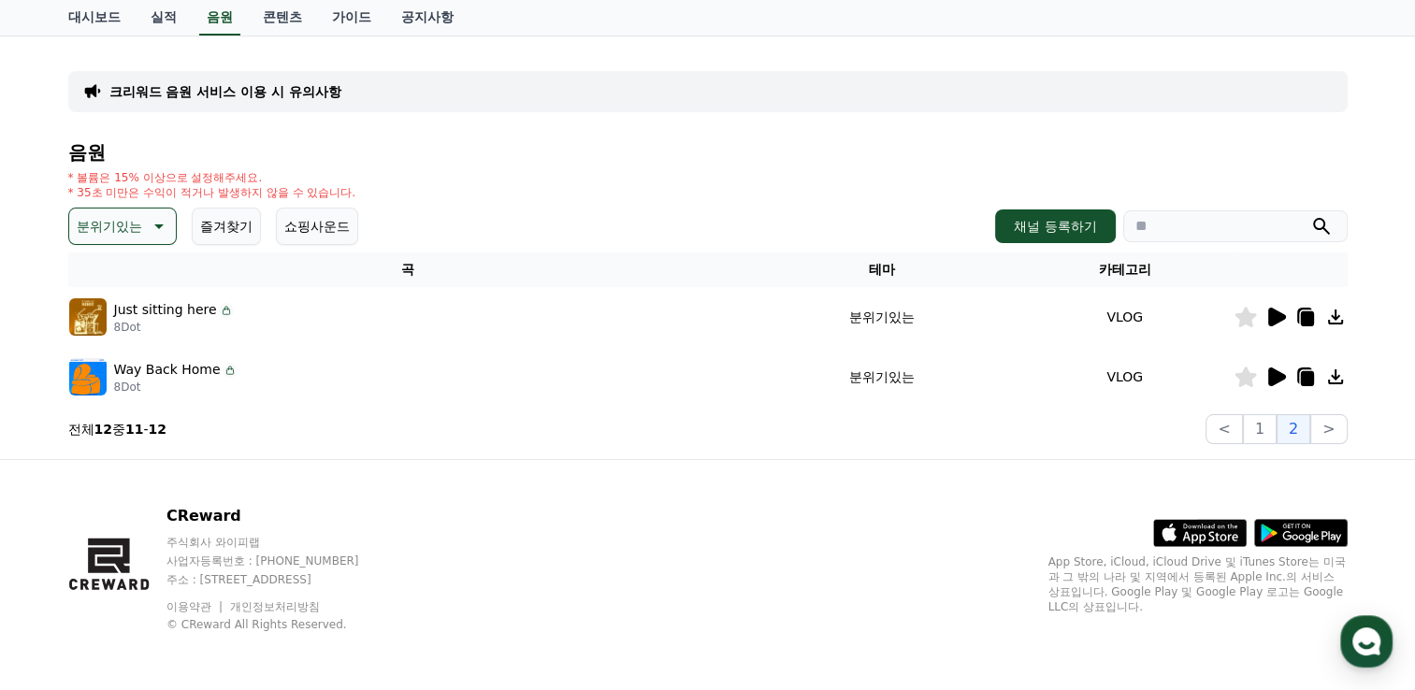
click at [146, 230] on icon at bounding box center [157, 226] width 22 height 22
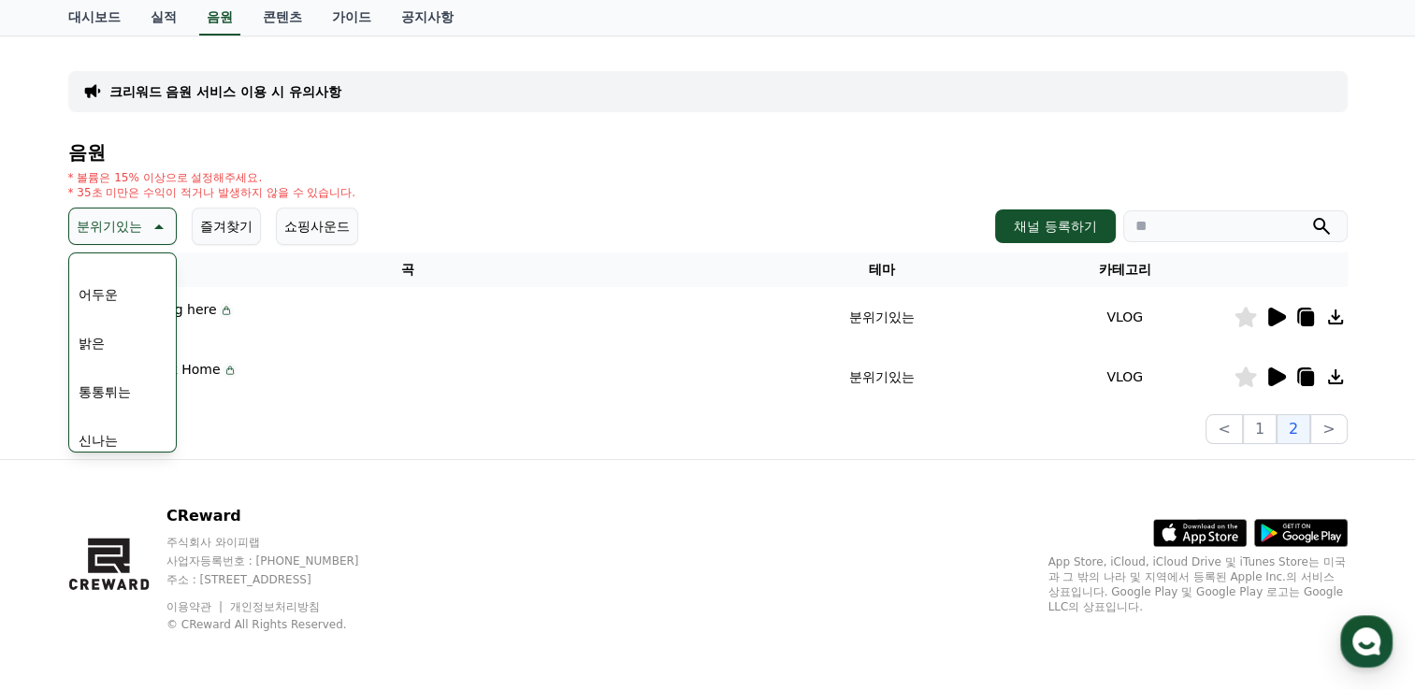
scroll to position [374, 0]
click at [108, 383] on button "즐거움" at bounding box center [98, 387] width 54 height 41
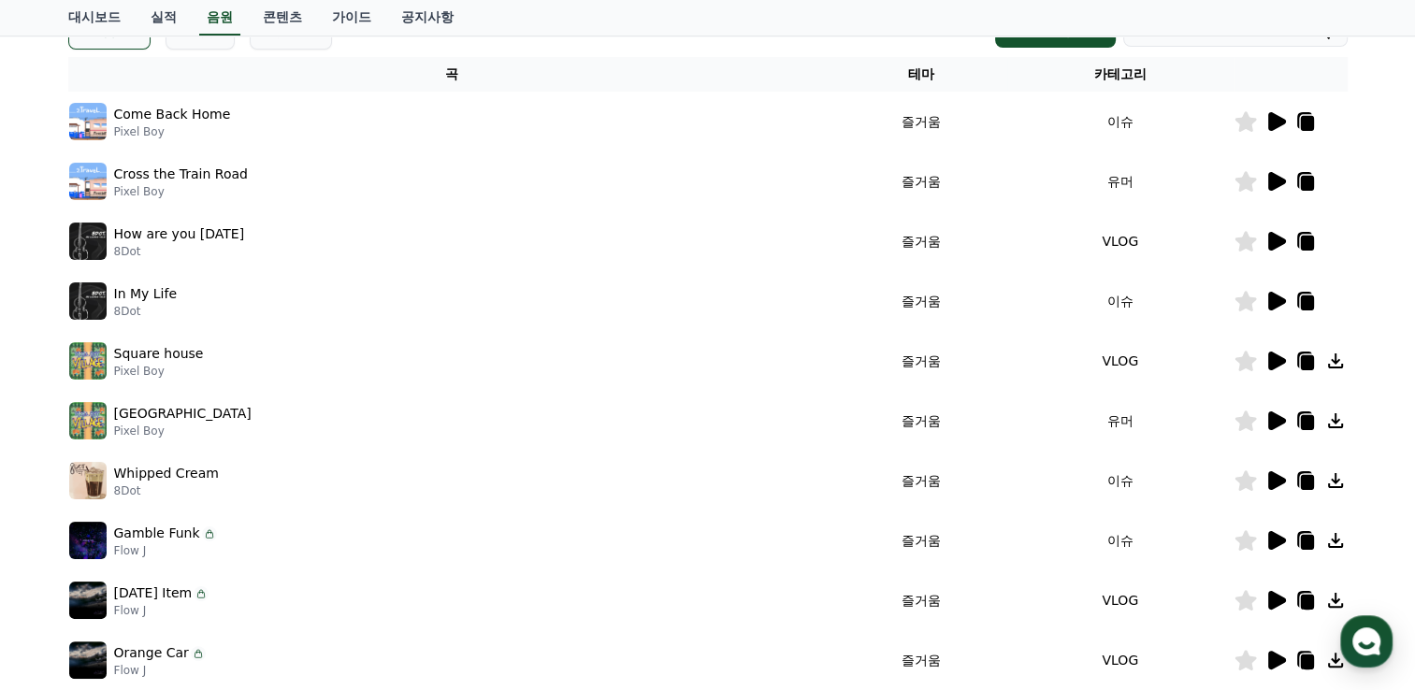
scroll to position [280, 0]
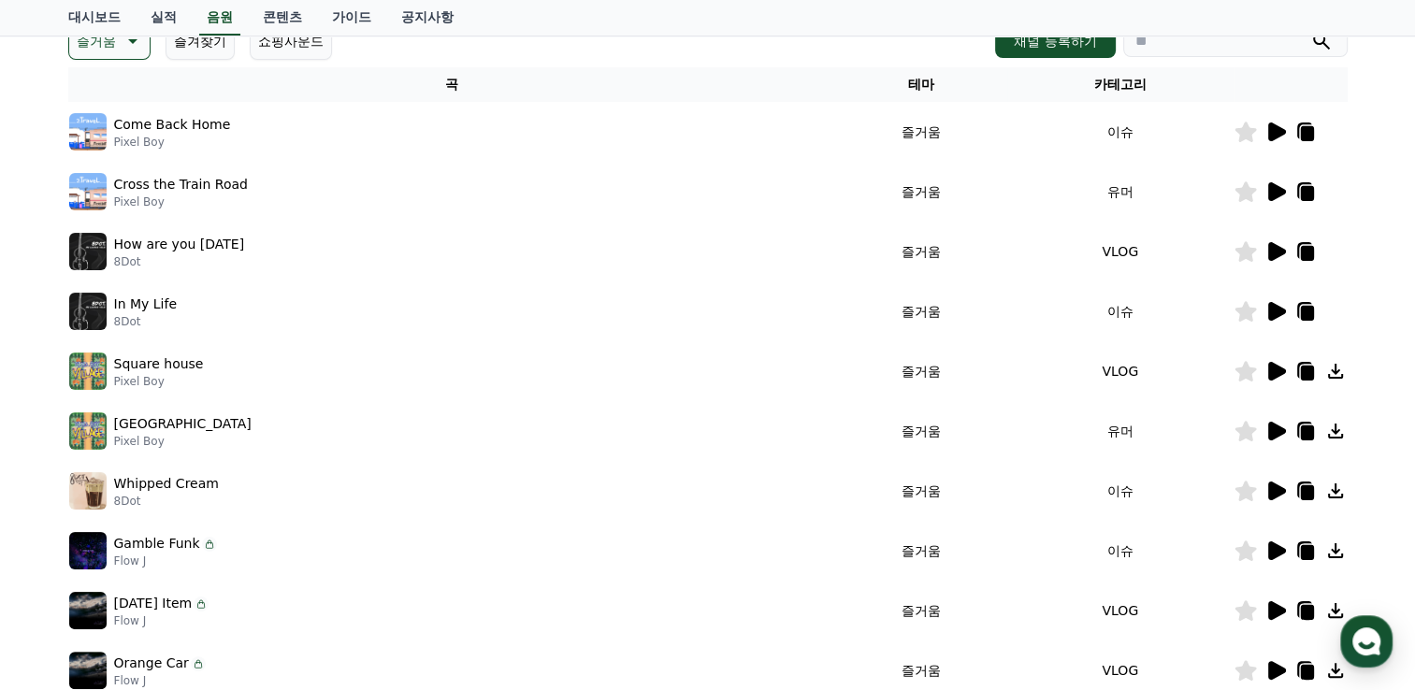
click at [1277, 369] on icon at bounding box center [1277, 371] width 18 height 19
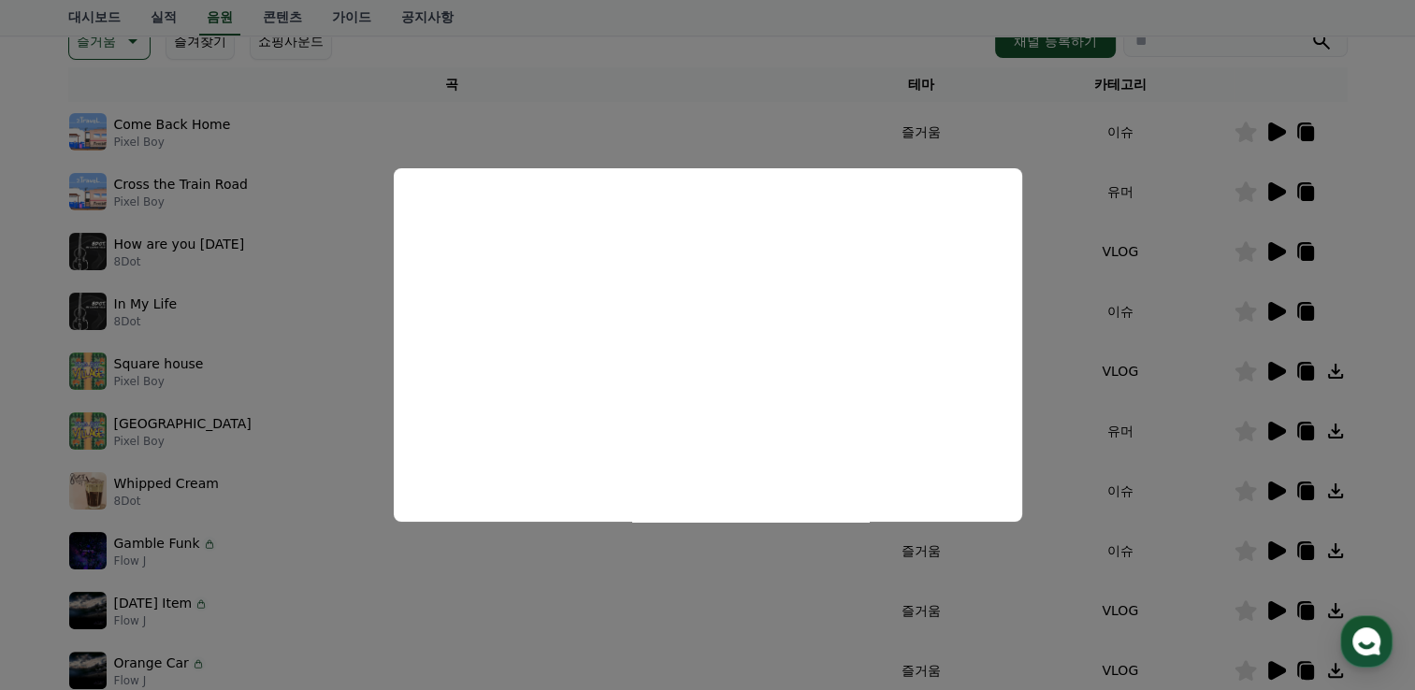
click at [751, 24] on button "close modal" at bounding box center [707, 345] width 1415 height 690
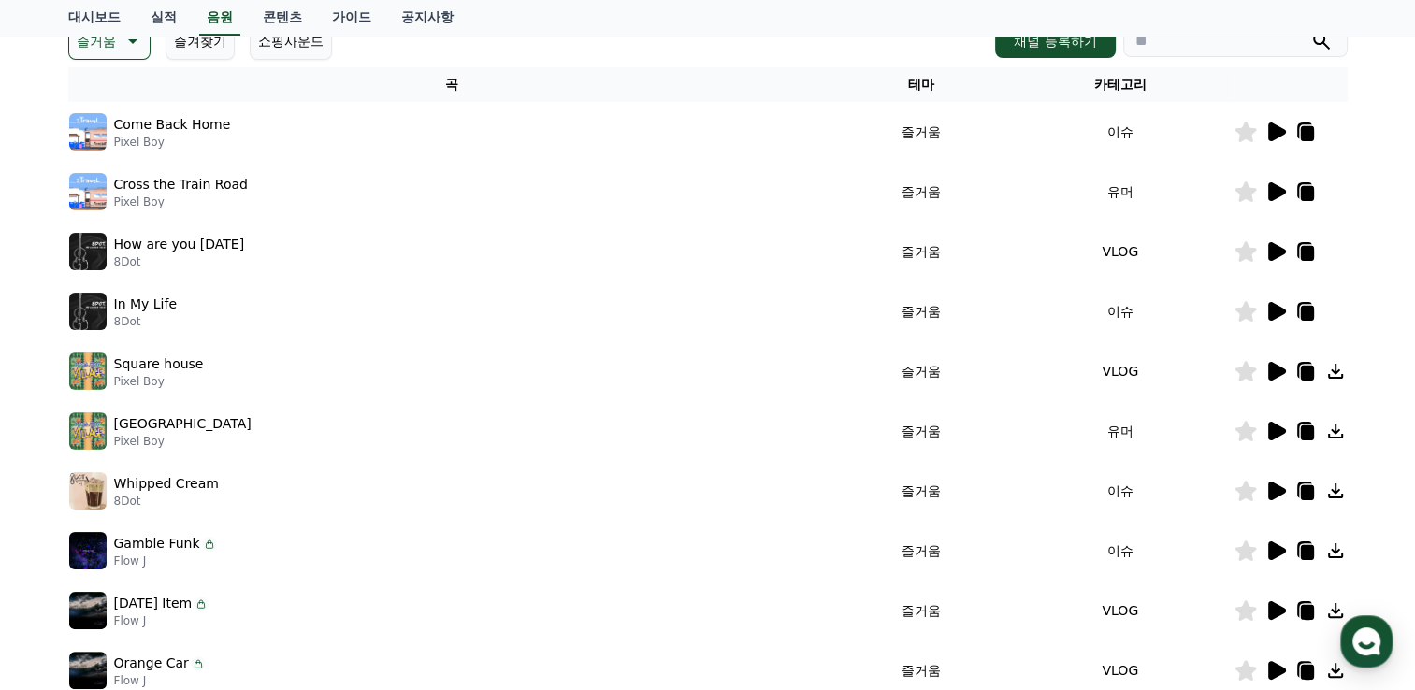
click at [1270, 432] on icon at bounding box center [1277, 431] width 18 height 19
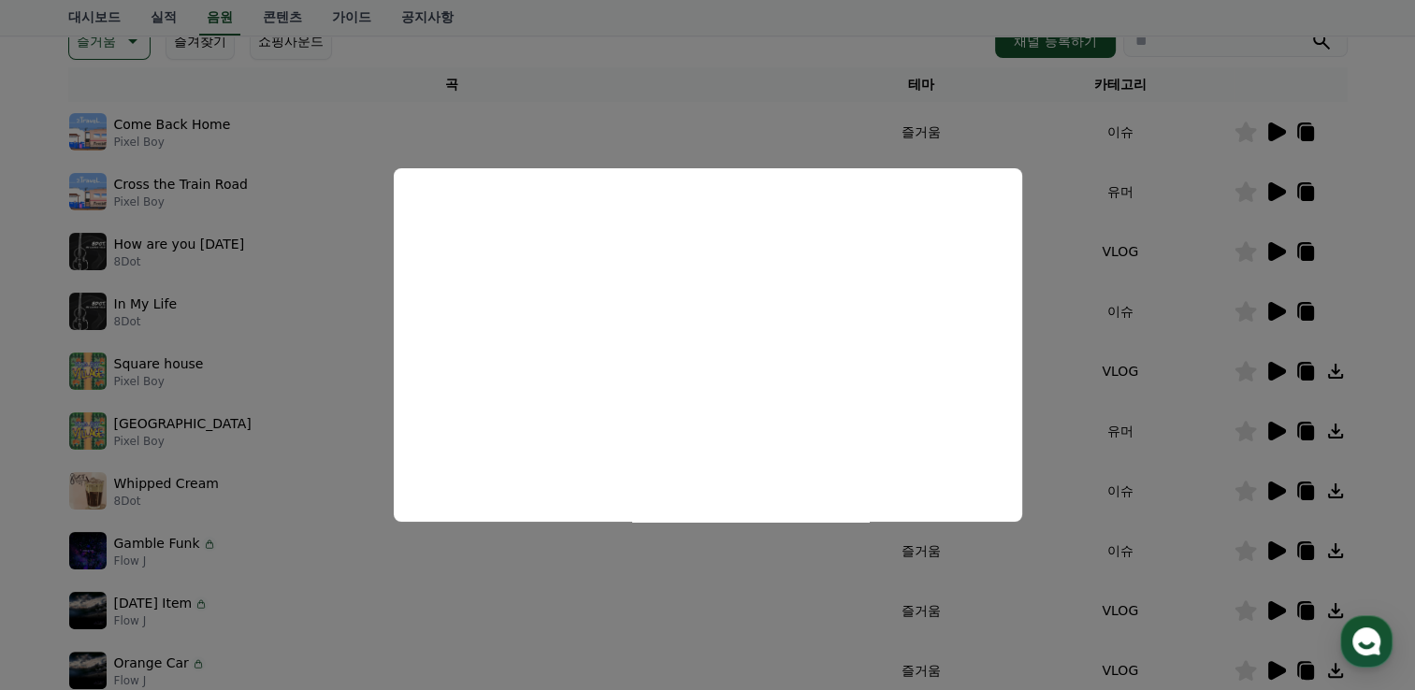
click at [707, 53] on button "close modal" at bounding box center [707, 345] width 1415 height 690
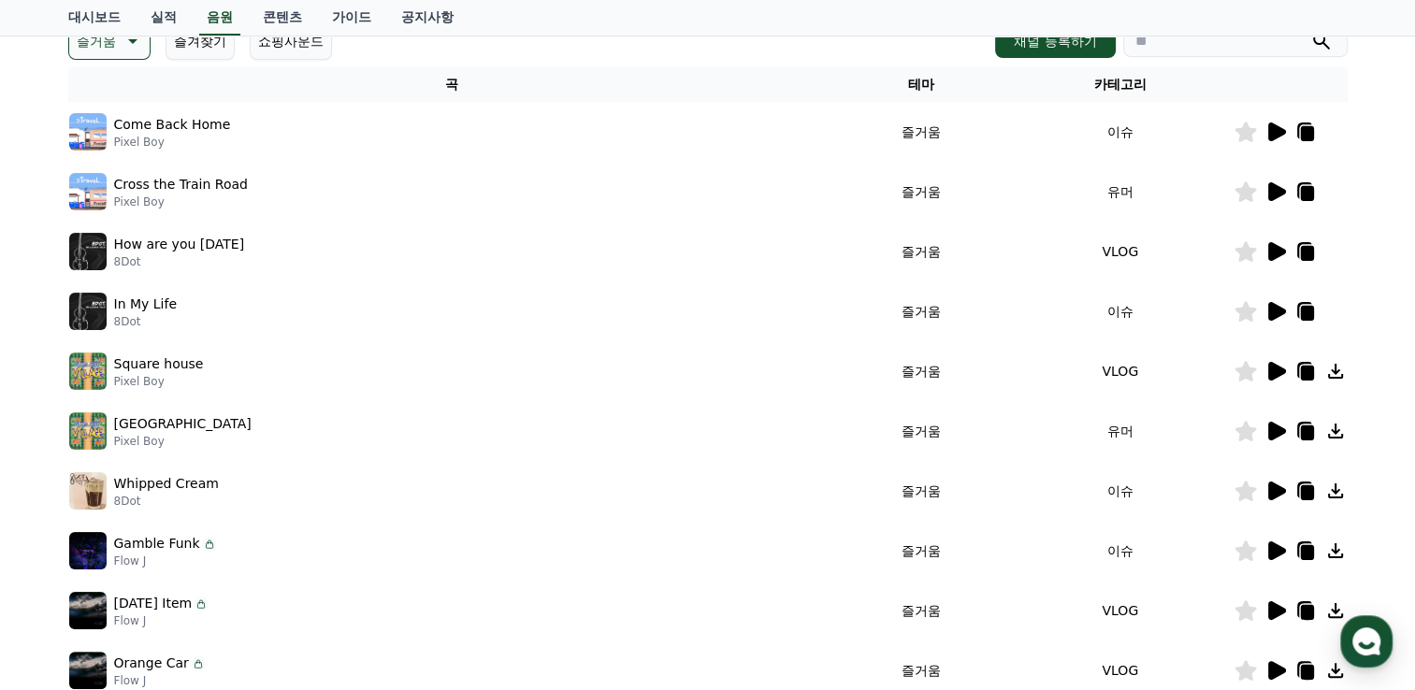
scroll to position [187, 0]
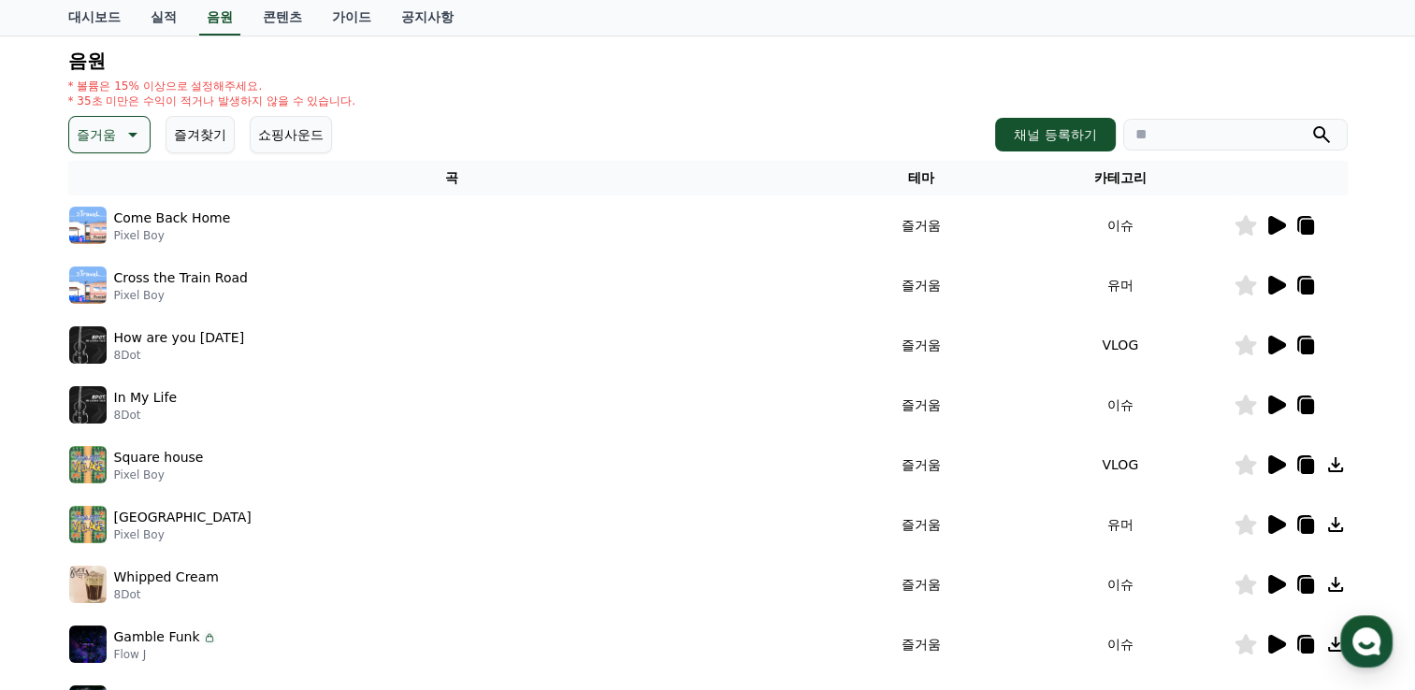
click at [130, 129] on icon at bounding box center [131, 134] width 22 height 22
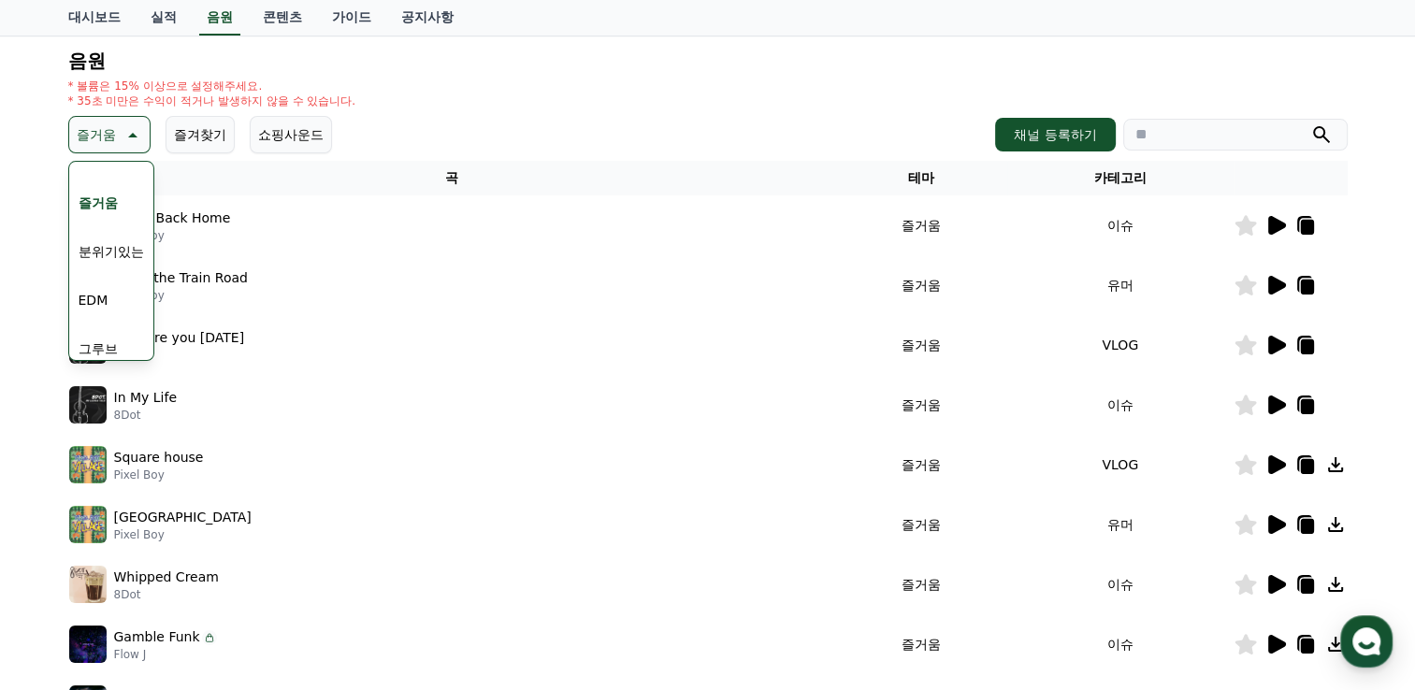
scroll to position [374, 0]
click at [122, 248] on button "드라마틱" at bounding box center [104, 247] width 67 height 41
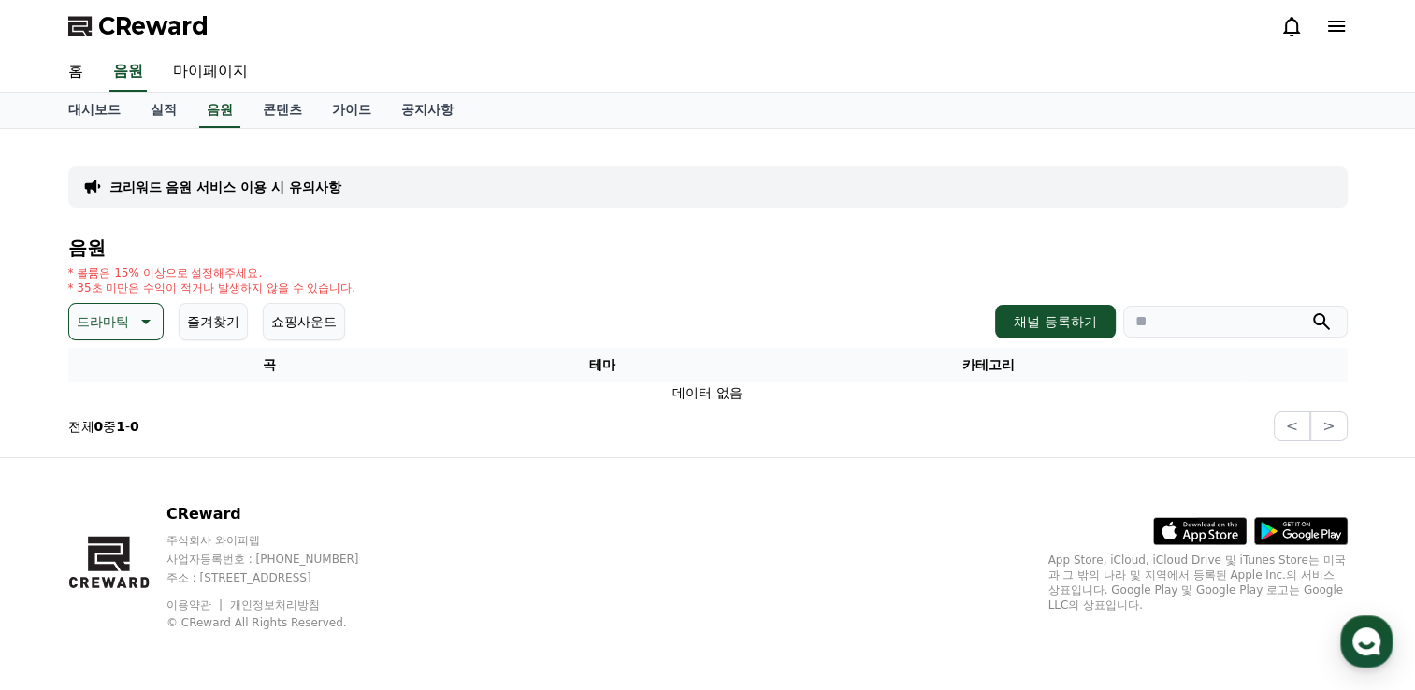
click at [135, 331] on icon at bounding box center [144, 321] width 22 height 22
click at [96, 424] on button "반전" at bounding box center [91, 430] width 41 height 41
click at [113, 316] on icon at bounding box center [118, 321] width 22 height 22
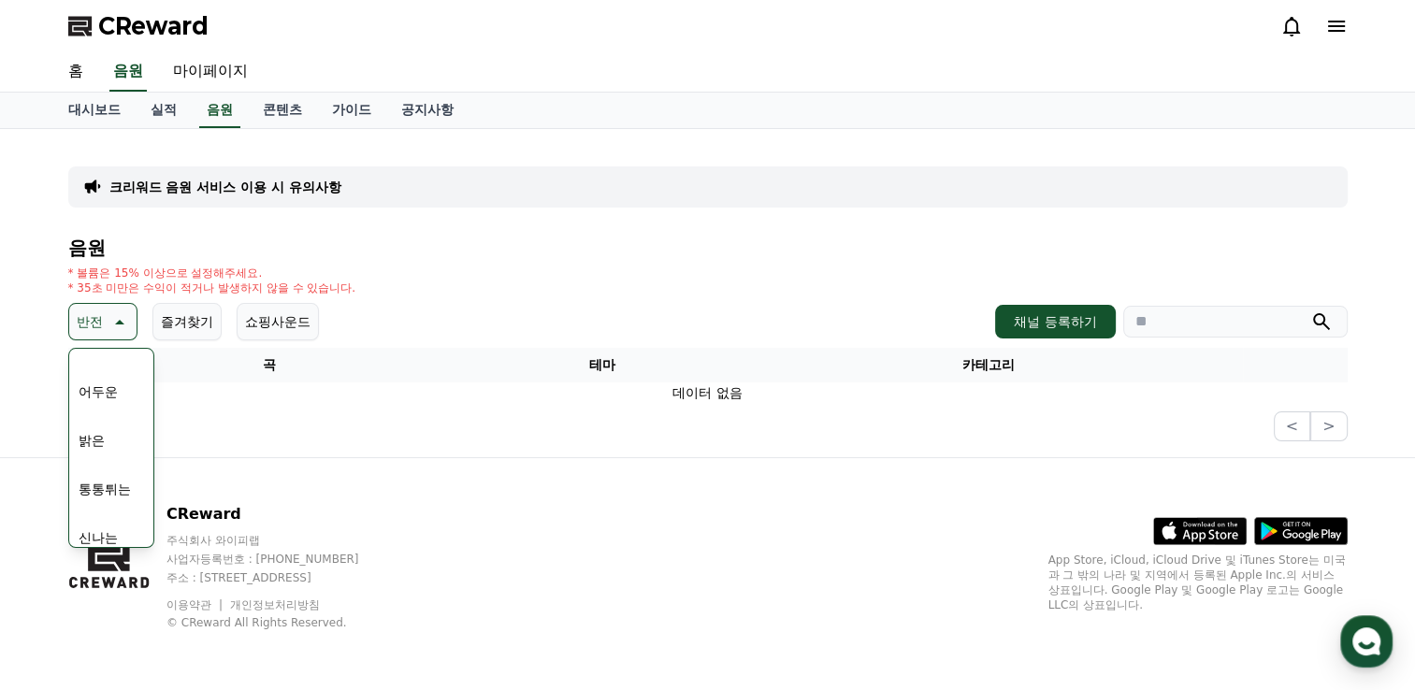
scroll to position [93, 0]
click at [108, 424] on button "어두운" at bounding box center [98, 423] width 54 height 41
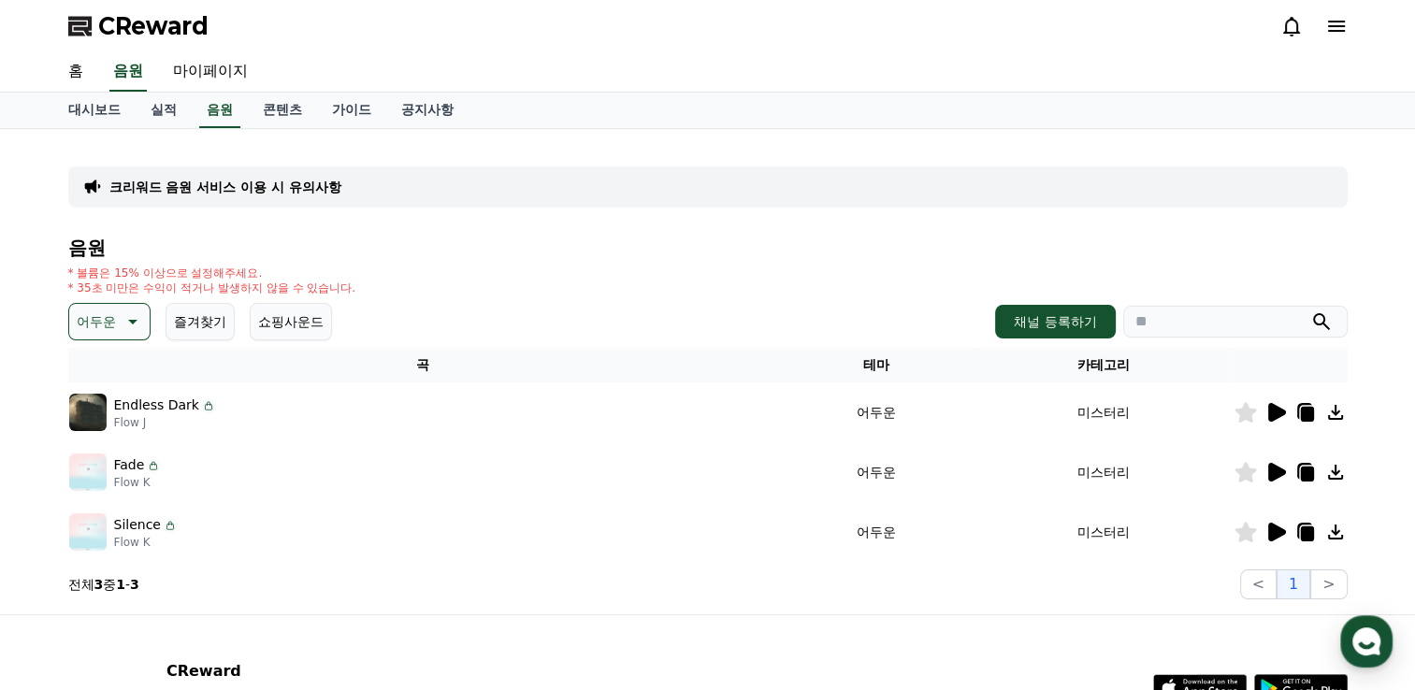
click at [127, 323] on icon at bounding box center [131, 321] width 22 height 22
click at [108, 469] on button "호기심" at bounding box center [98, 468] width 54 height 41
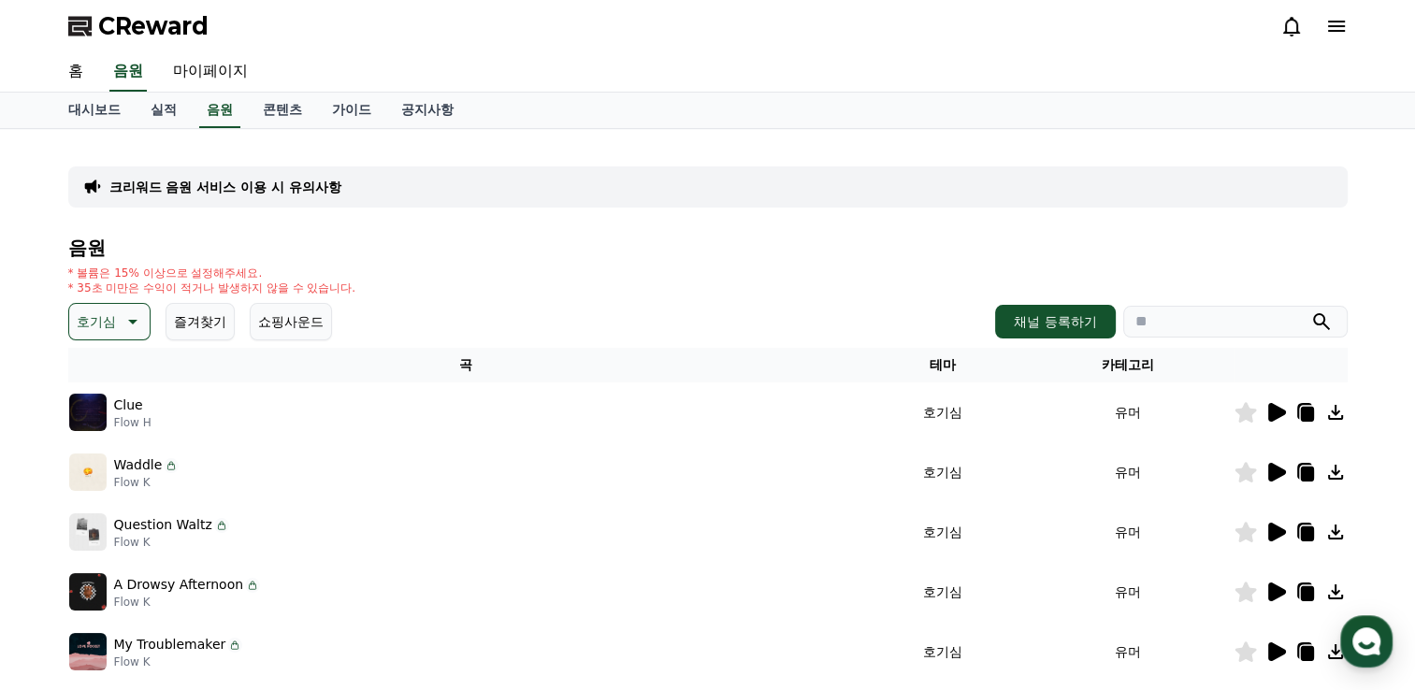
scroll to position [93, 0]
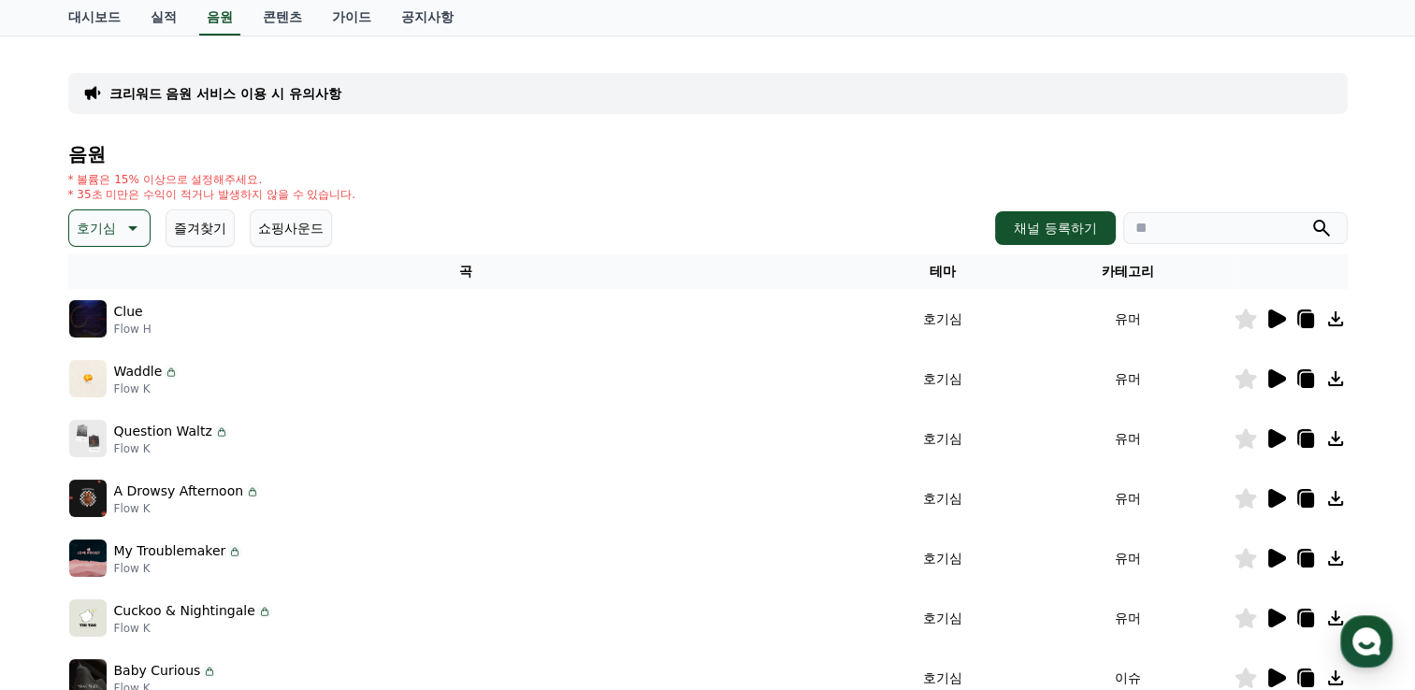
click at [1273, 317] on icon at bounding box center [1277, 318] width 18 height 19
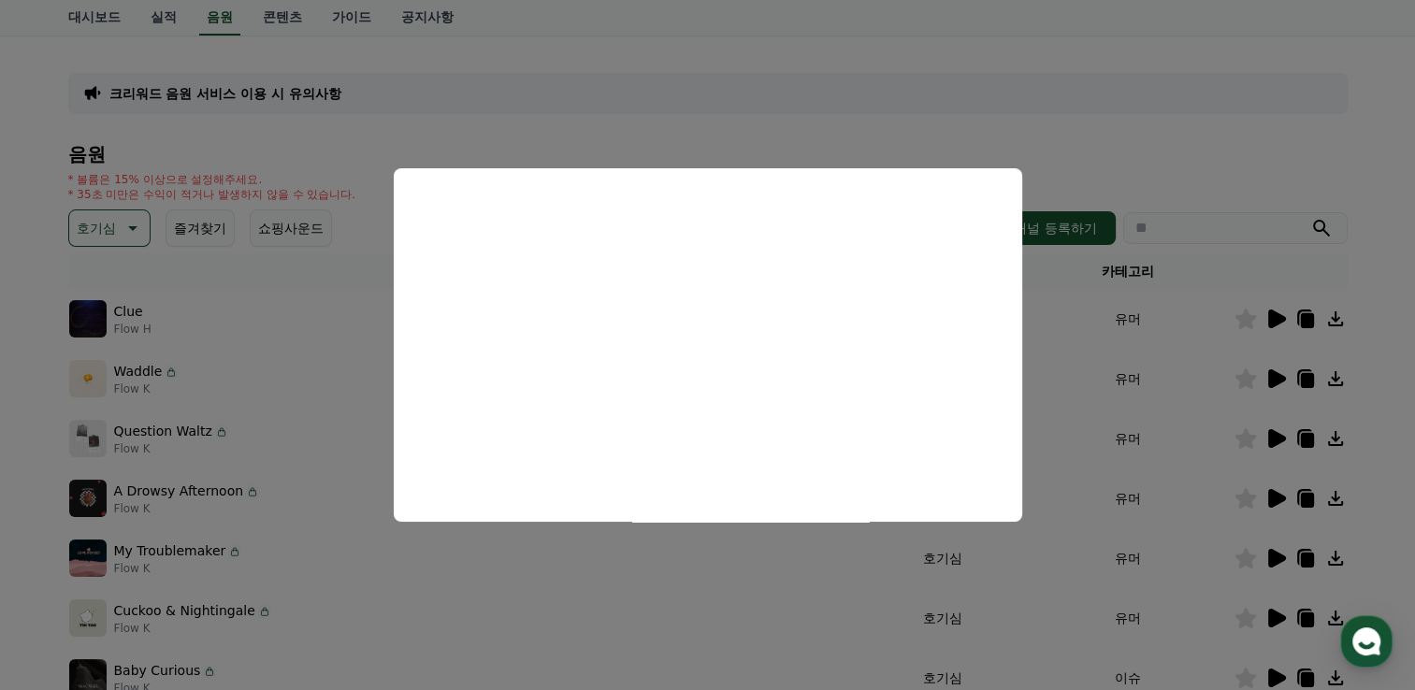
click at [795, 131] on button "close modal" at bounding box center [707, 345] width 1415 height 690
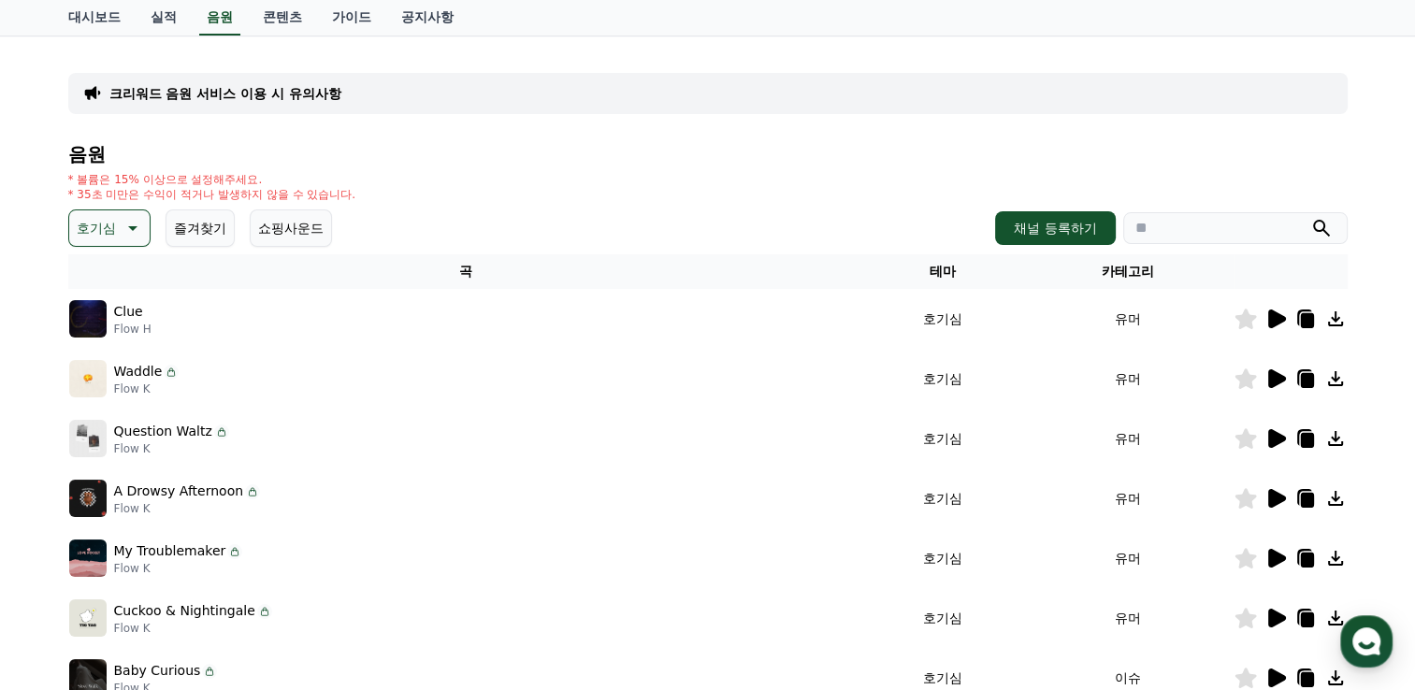
click at [1271, 374] on icon at bounding box center [1277, 378] width 18 height 19
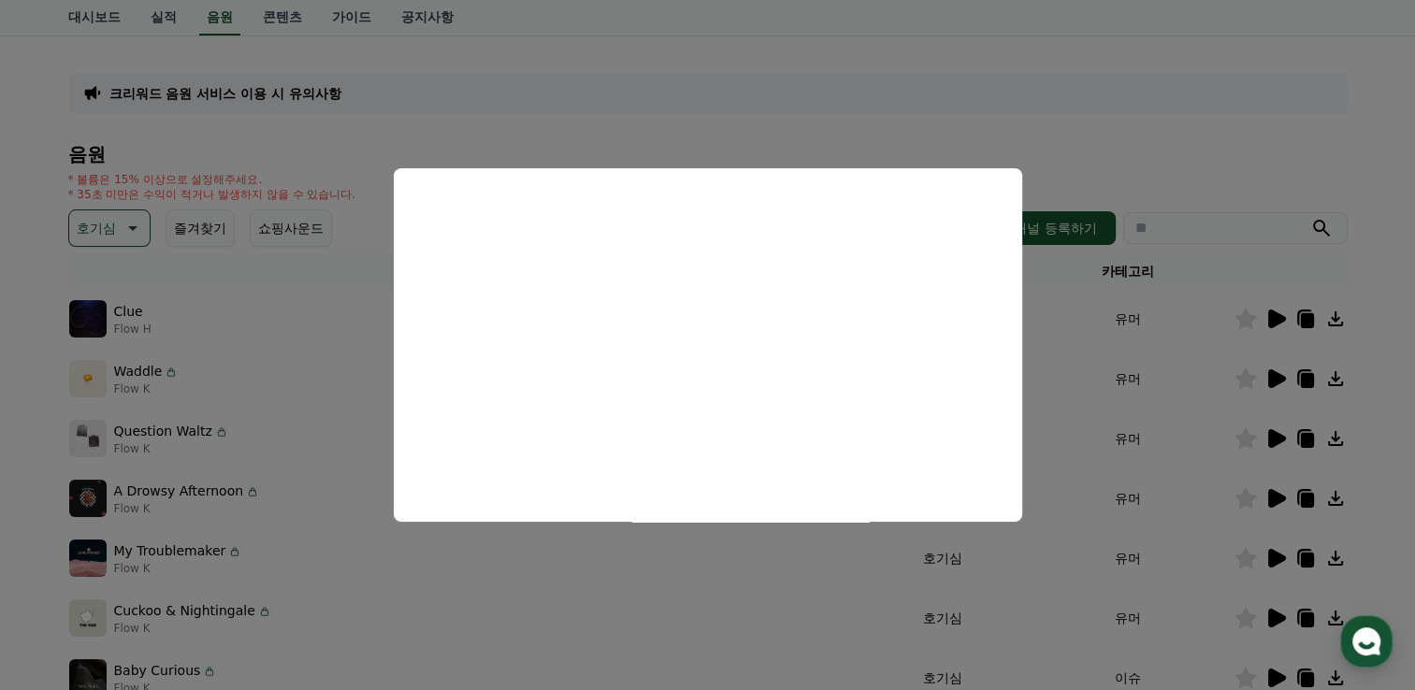
click at [733, 105] on button "close modal" at bounding box center [707, 345] width 1415 height 690
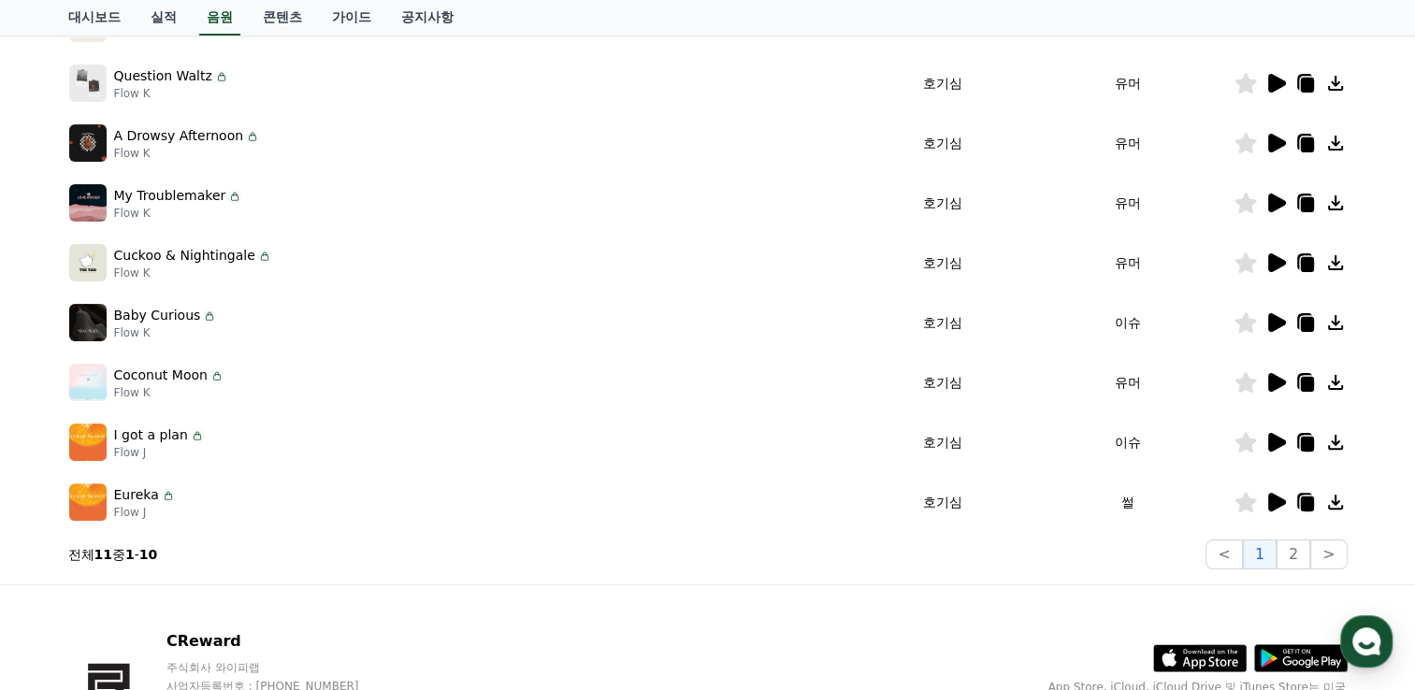
scroll to position [467, 0]
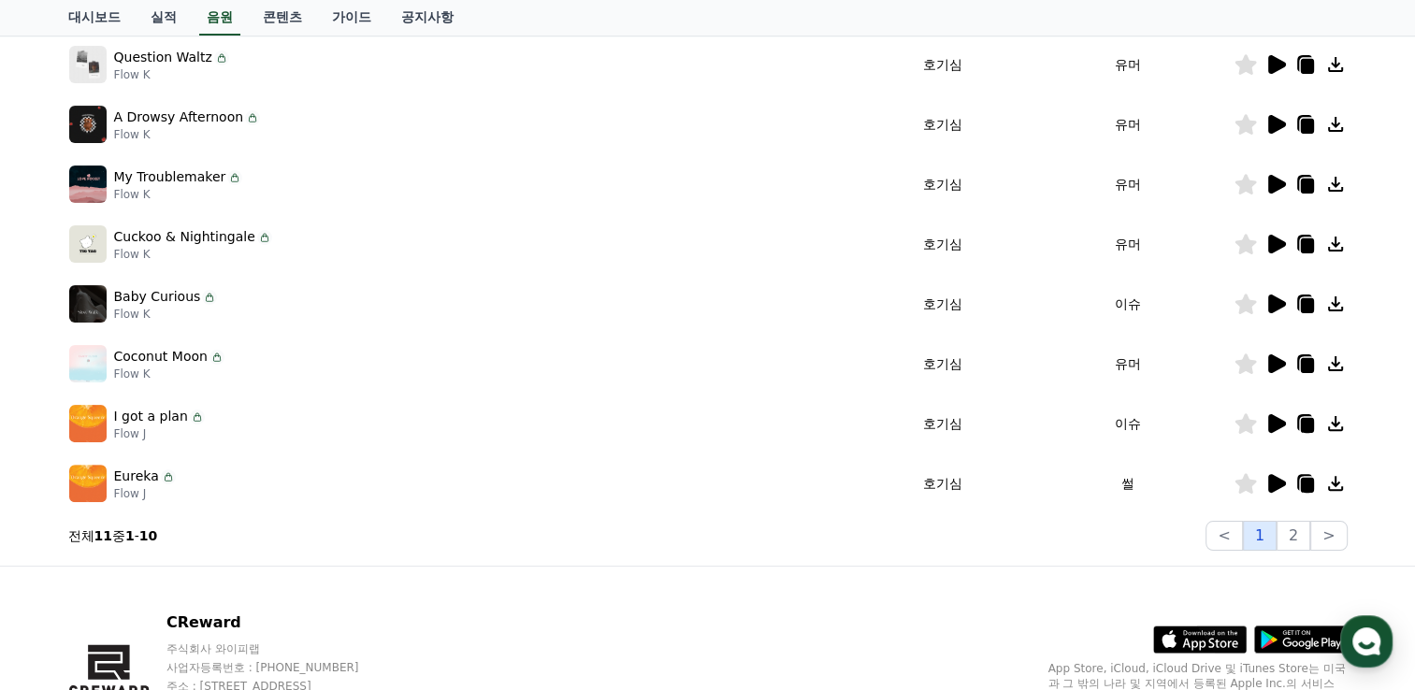
click at [1276, 533] on button "1" at bounding box center [1260, 536] width 34 height 30
click at [1294, 533] on button "2" at bounding box center [1293, 536] width 34 height 30
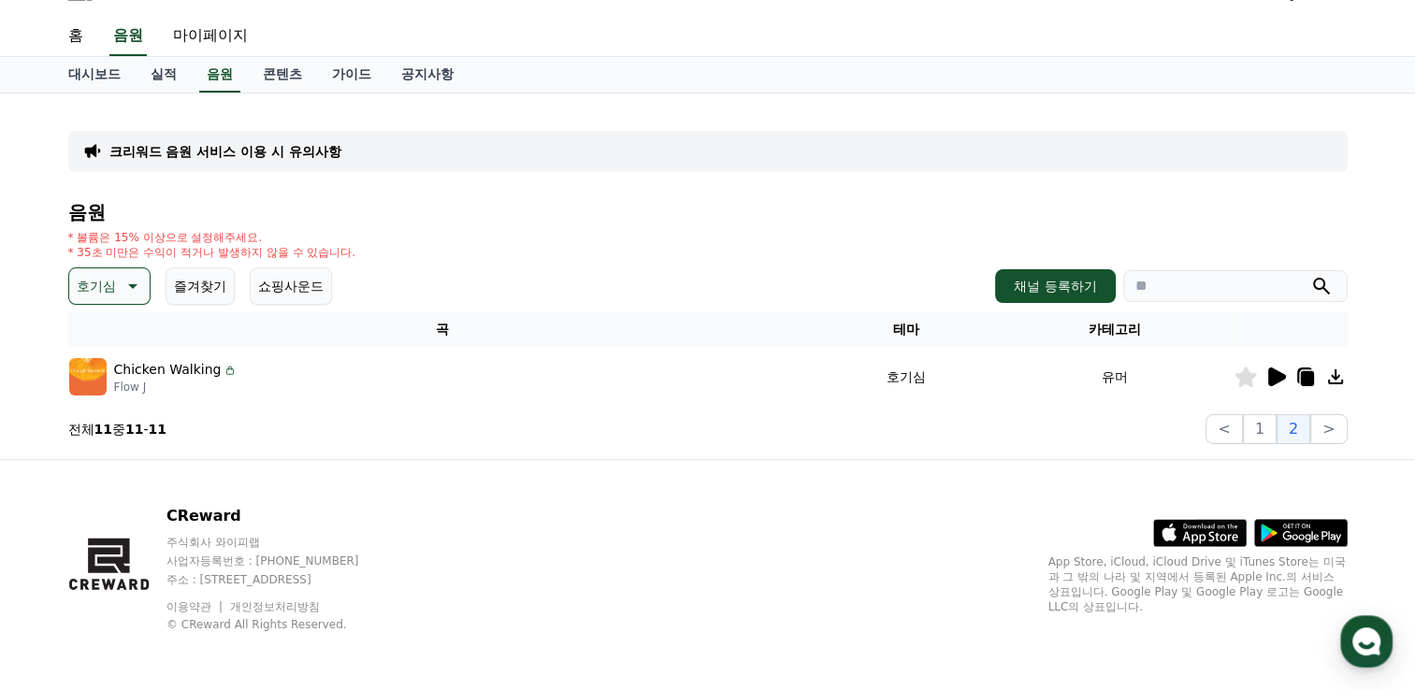
click at [146, 281] on button "호기심" at bounding box center [109, 285] width 82 height 37
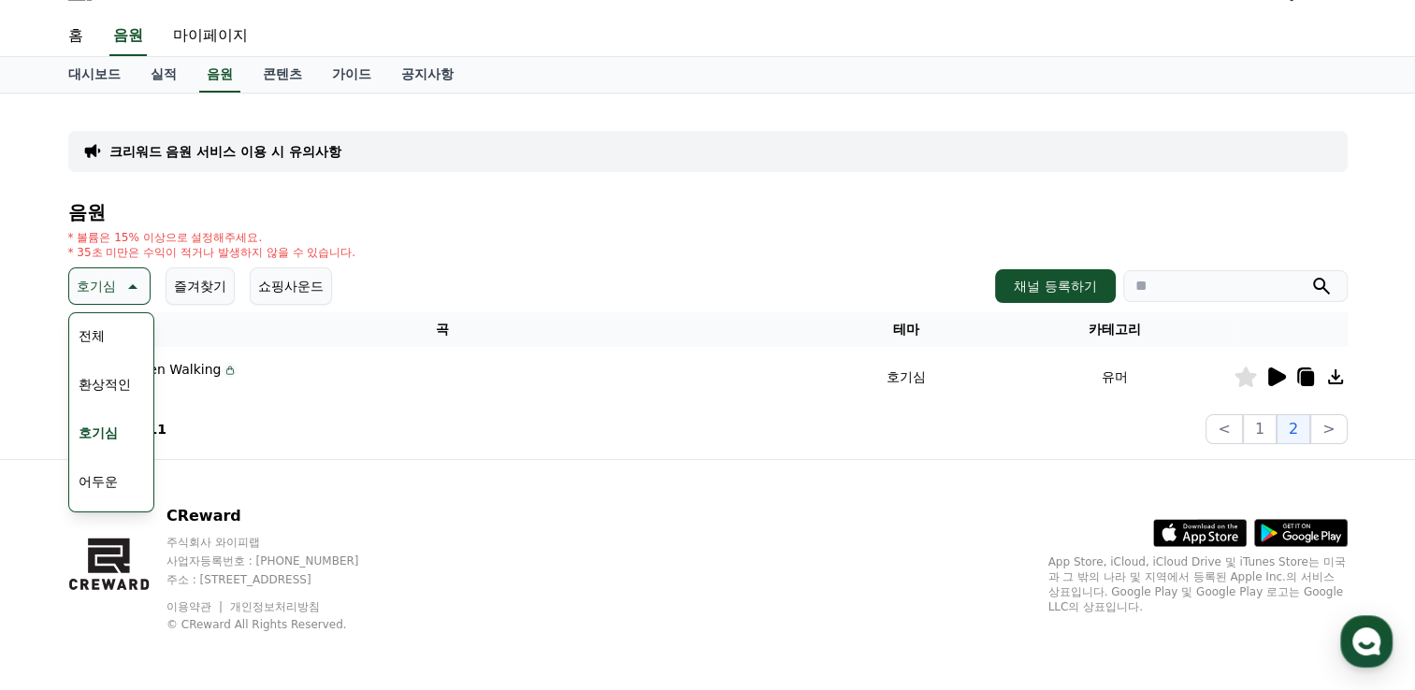
click at [116, 378] on button "환상적인" at bounding box center [104, 384] width 67 height 41
